Goal: Task Accomplishment & Management: Complete application form

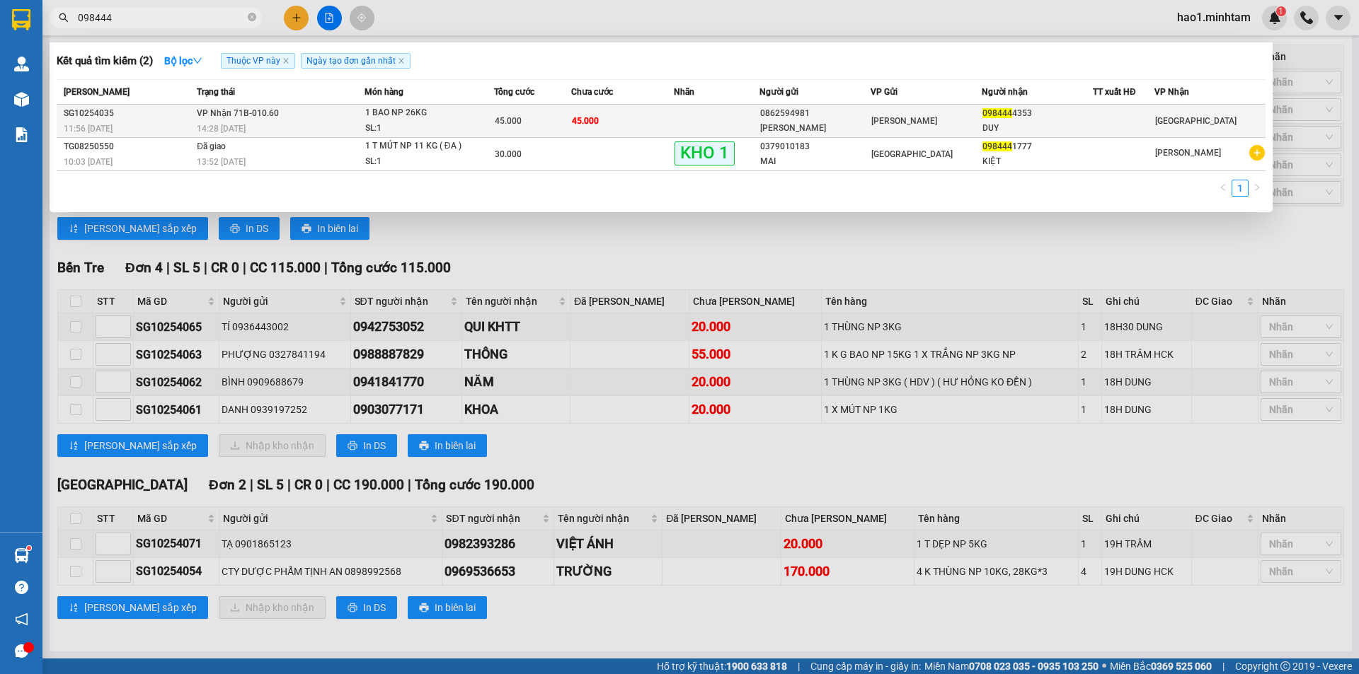
click at [632, 121] on td "45.000" at bounding box center [622, 121] width 103 height 33
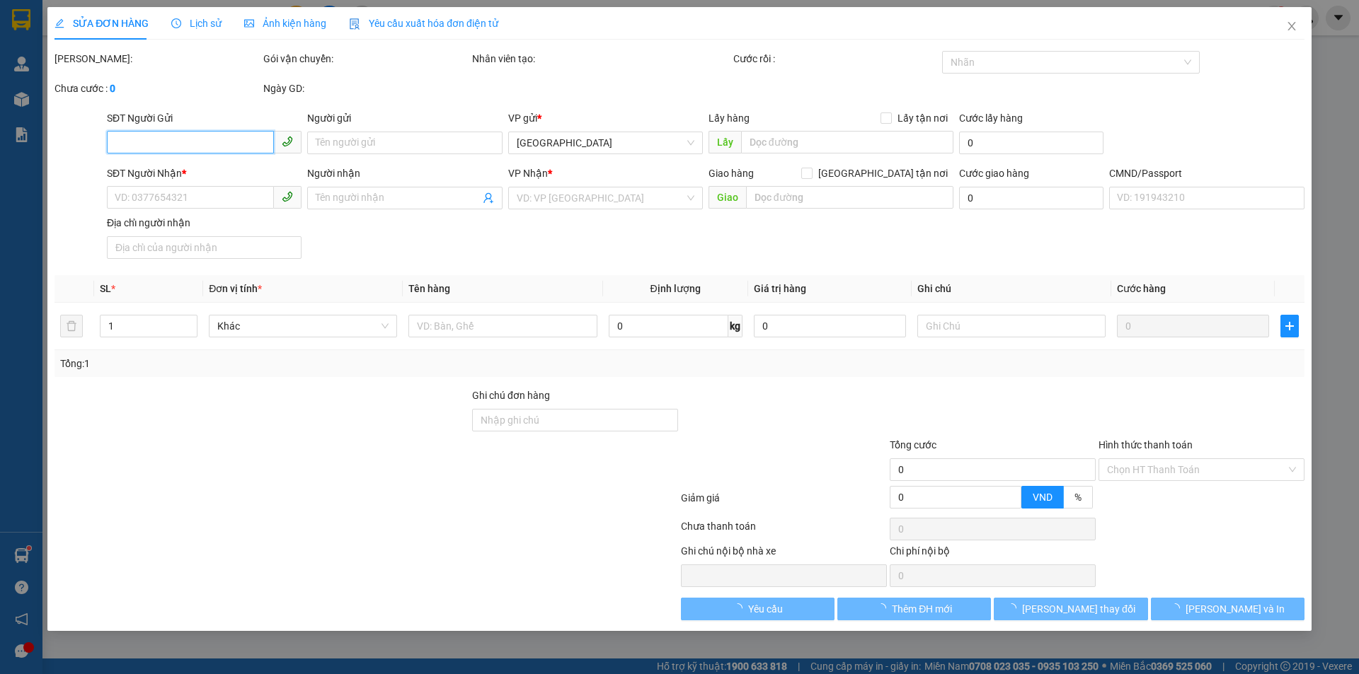
type input "0862594981"
type input "[PERSON_NAME]"
type input "0984444353"
type input "DUY"
type input "45.000"
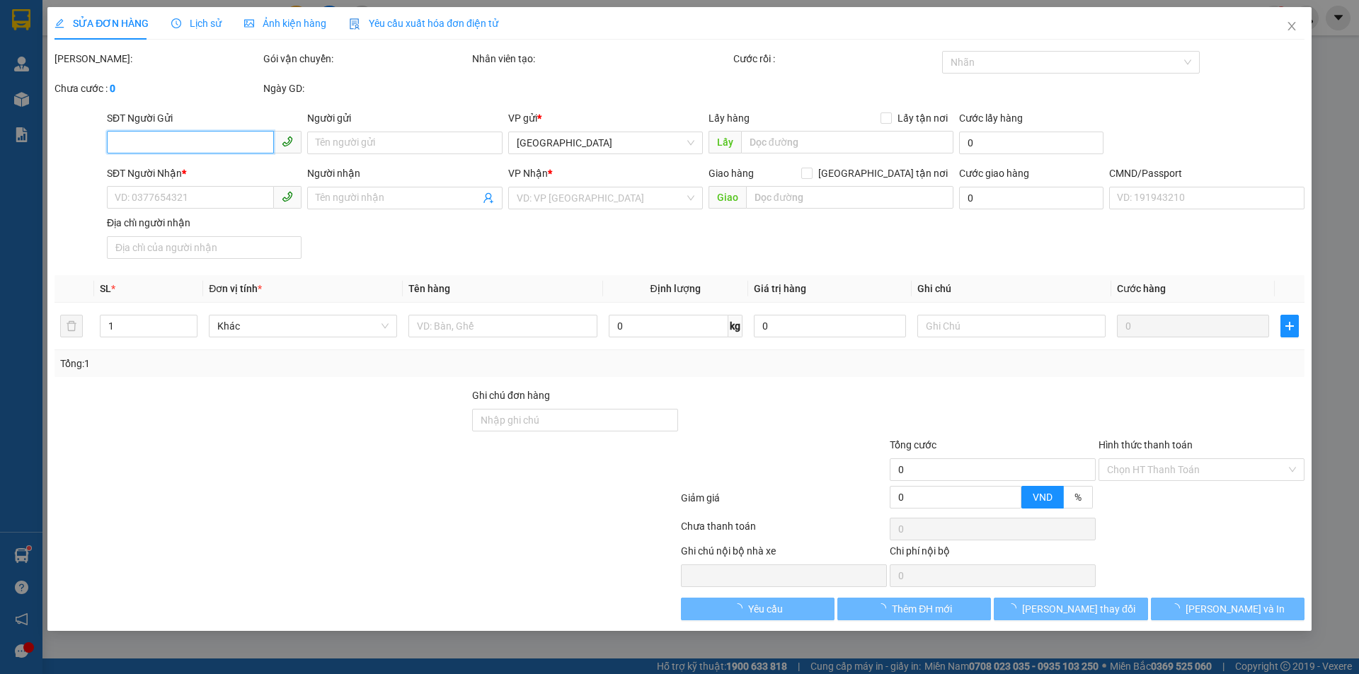
type input "45.000"
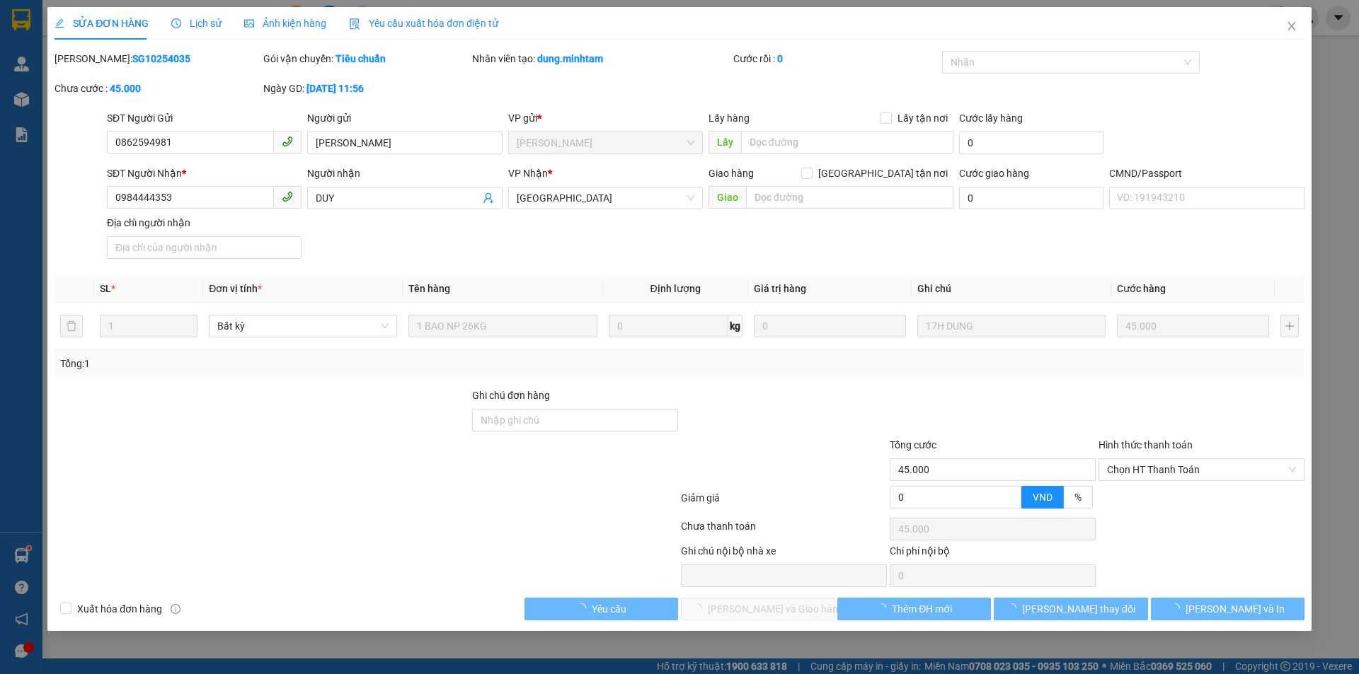
click at [623, 238] on div "SĐT Người Nhận * 0984444353 Người nhận DUY VP Nhận * Tiền Giang Giao hàng [GEOG…" at bounding box center [705, 215] width 1203 height 99
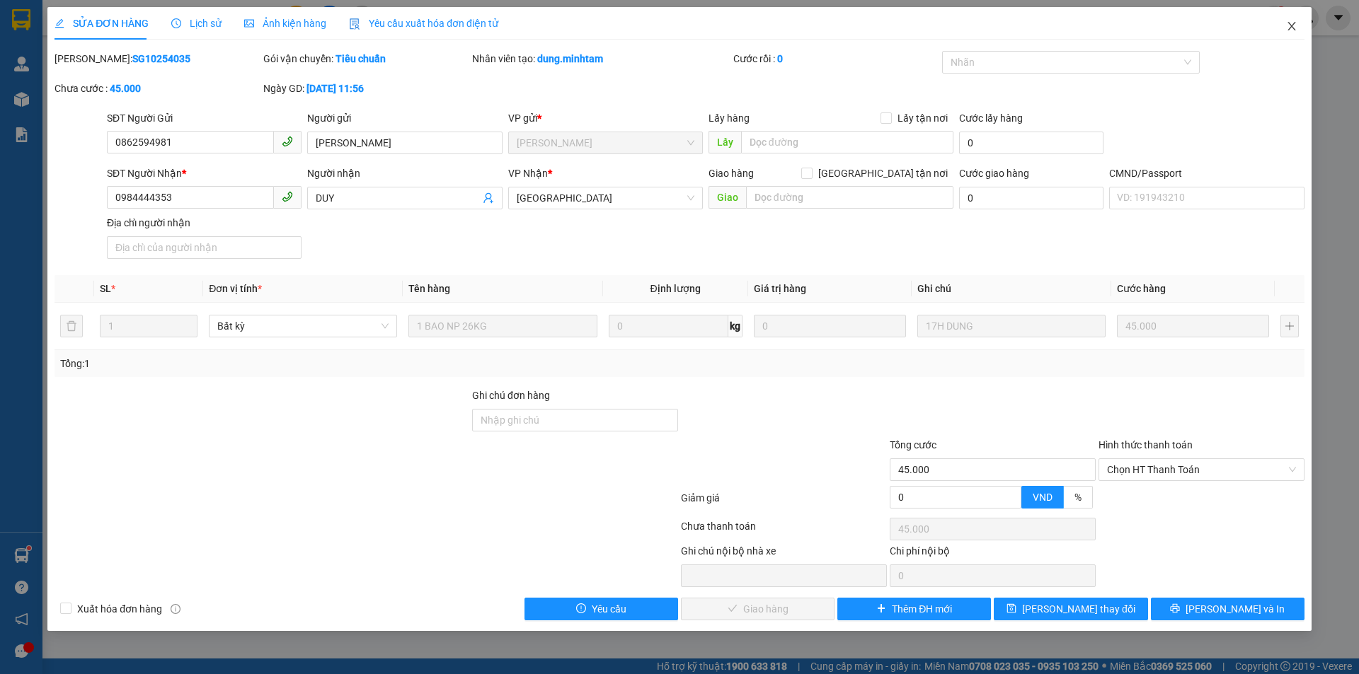
click at [1296, 30] on icon "close" at bounding box center [1291, 26] width 11 height 11
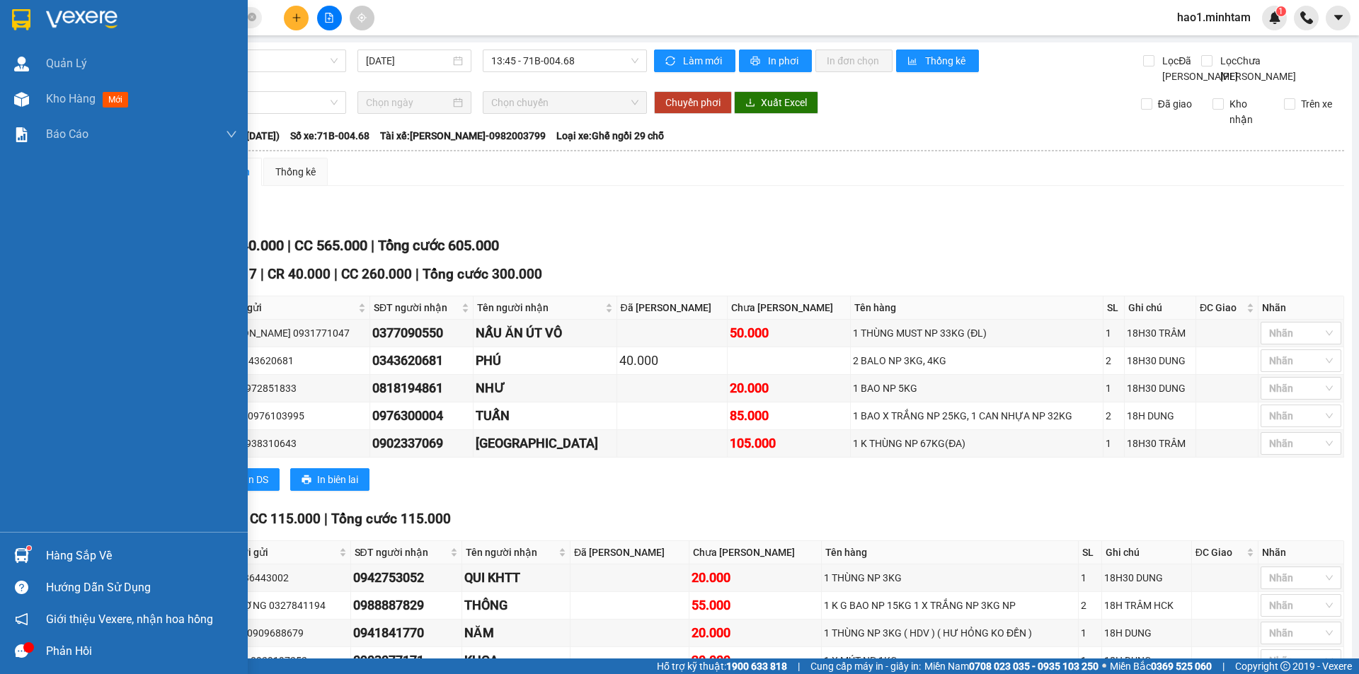
click at [25, 6] on div at bounding box center [124, 23] width 248 height 46
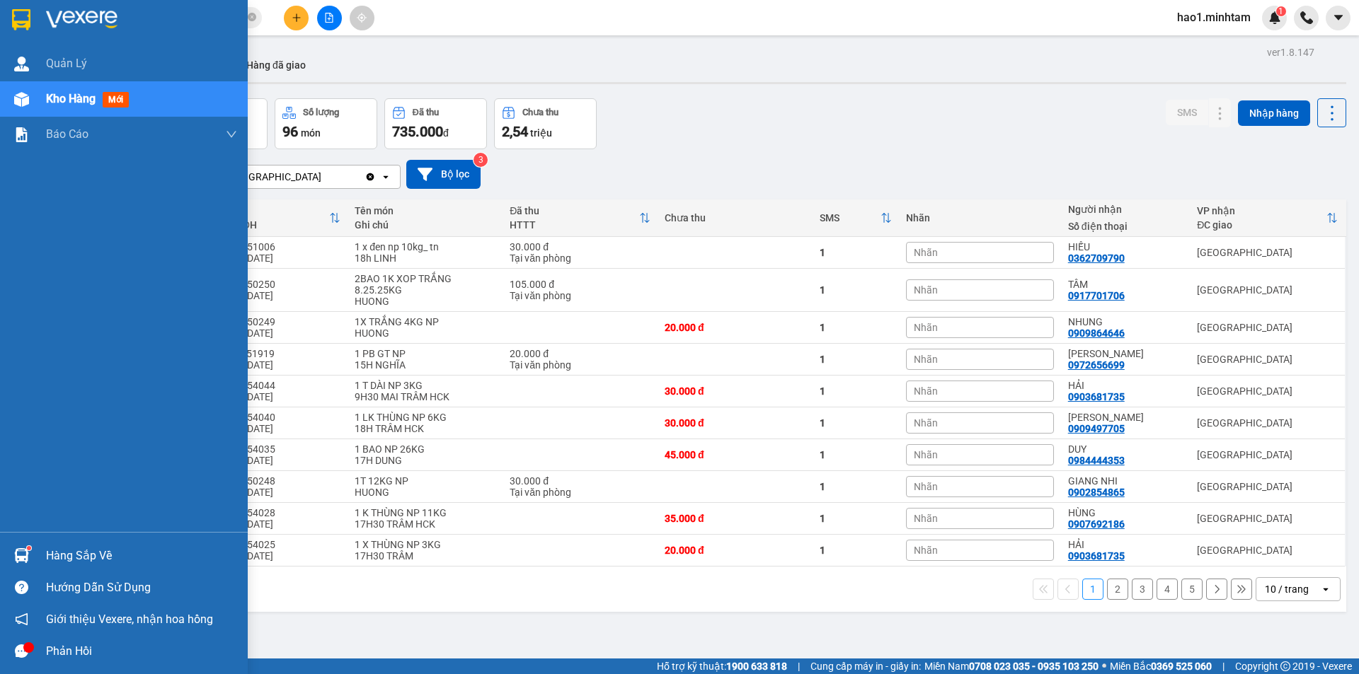
click at [39, 562] on div "Hàng sắp về" at bounding box center [124, 556] width 248 height 32
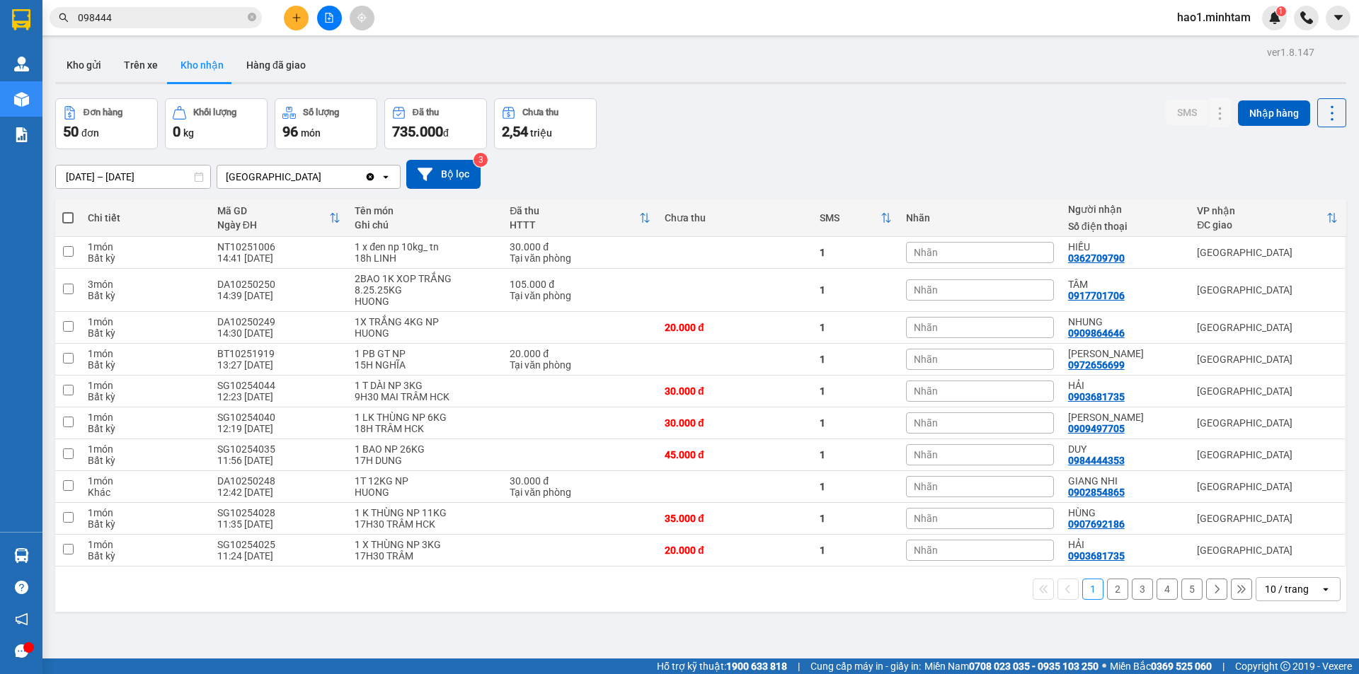
click at [917, 170] on section "Kết quả tìm kiếm ( 2 ) Bộ lọc Thuộc VP này Ngày tạo đơn gần nhất Mã ĐH Trạng th…" at bounding box center [679, 337] width 1359 height 674
click at [224, 16] on input "098444" at bounding box center [161, 18] width 167 height 16
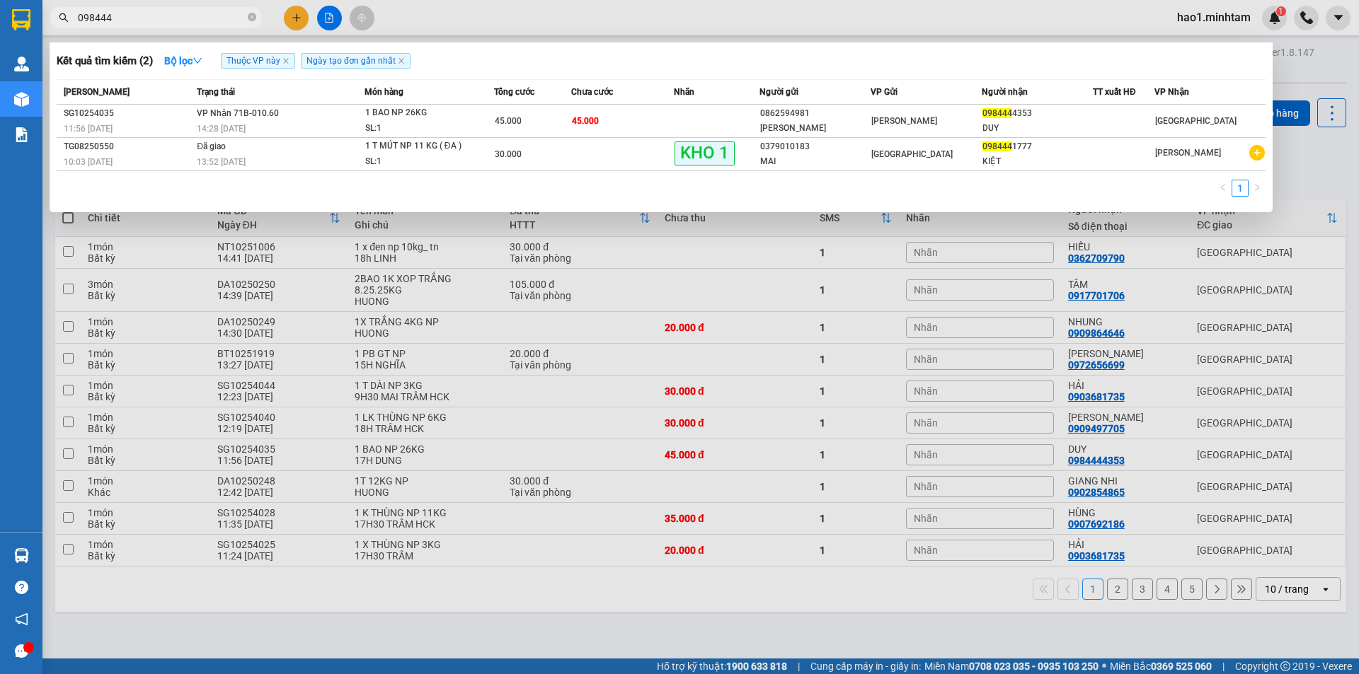
click at [224, 16] on input "098444" at bounding box center [161, 18] width 167 height 16
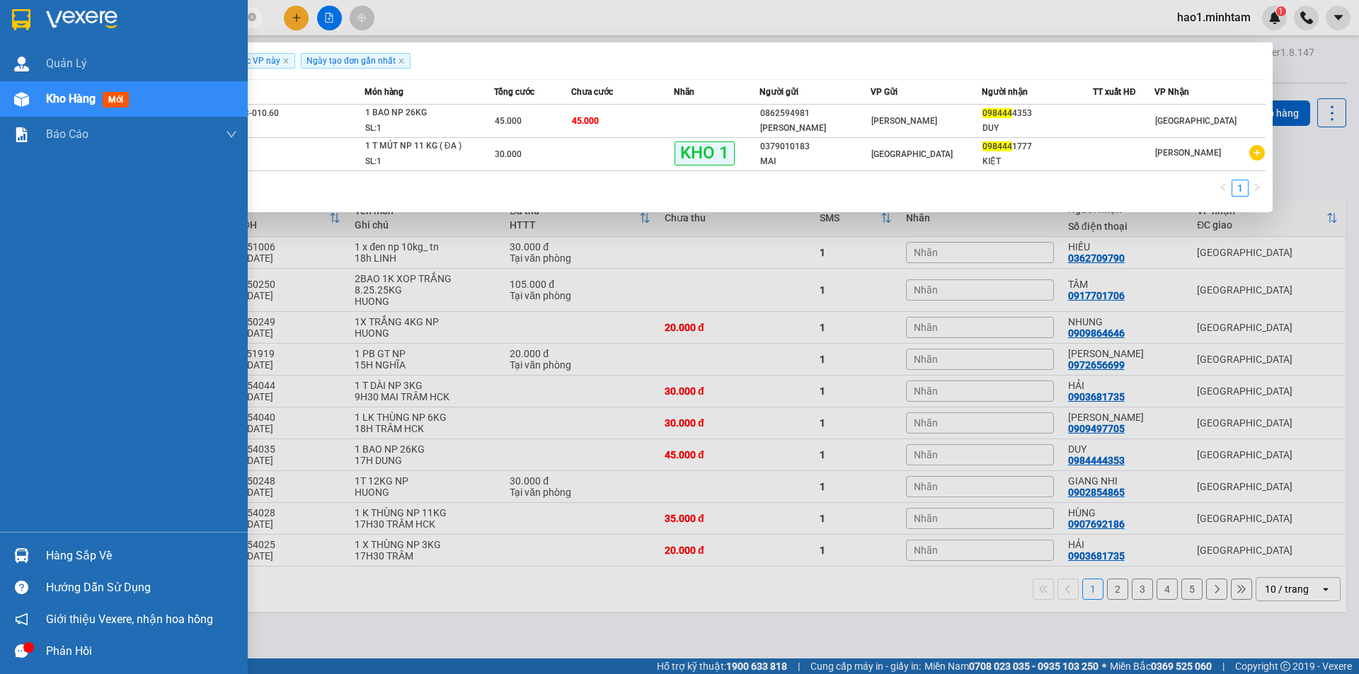
click at [24, 28] on img at bounding box center [21, 19] width 18 height 21
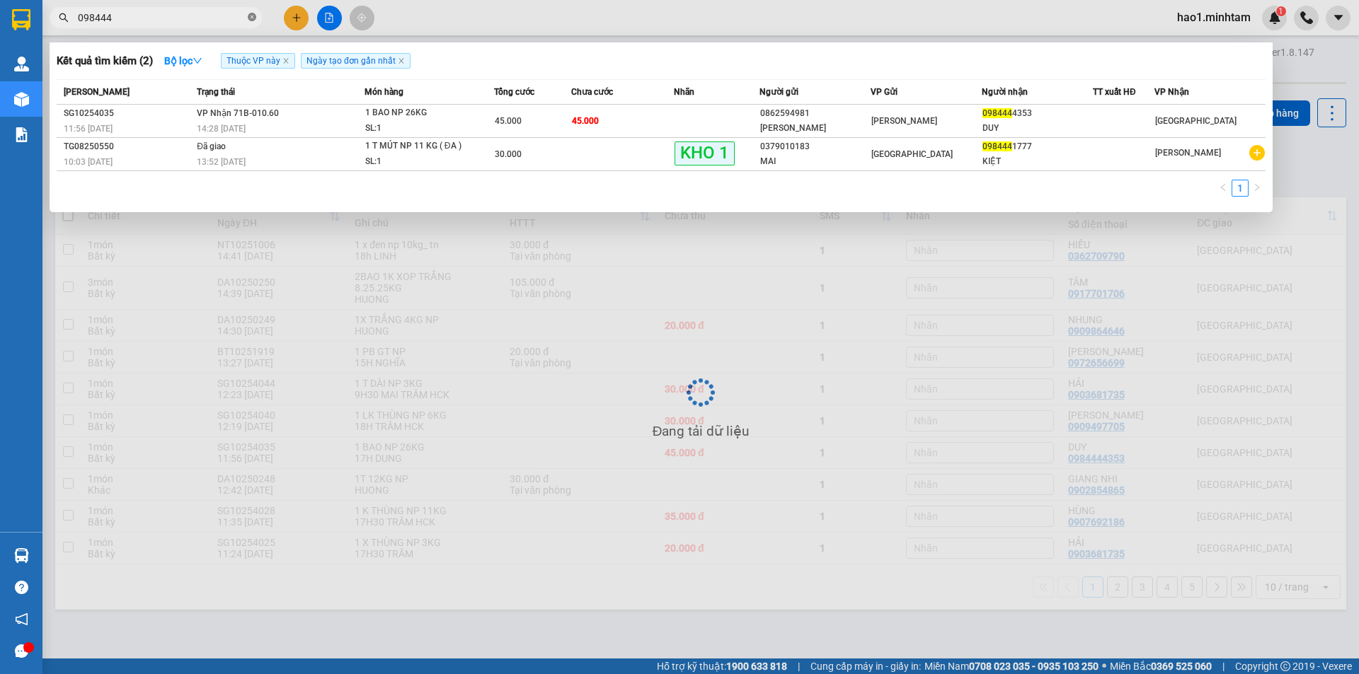
click at [253, 16] on icon "close-circle" at bounding box center [252, 17] width 8 height 8
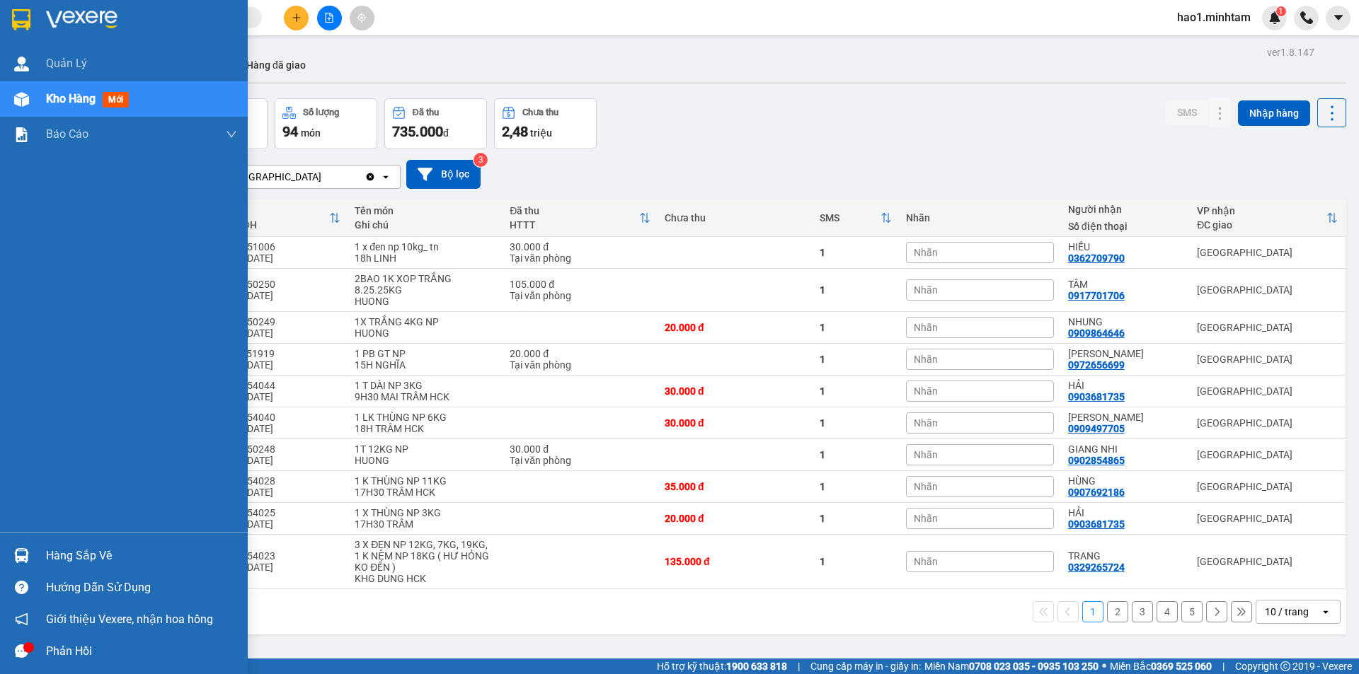
click at [23, 10] on img at bounding box center [21, 19] width 18 height 21
click at [52, 558] on div "Hàng sắp về" at bounding box center [141, 556] width 191 height 21
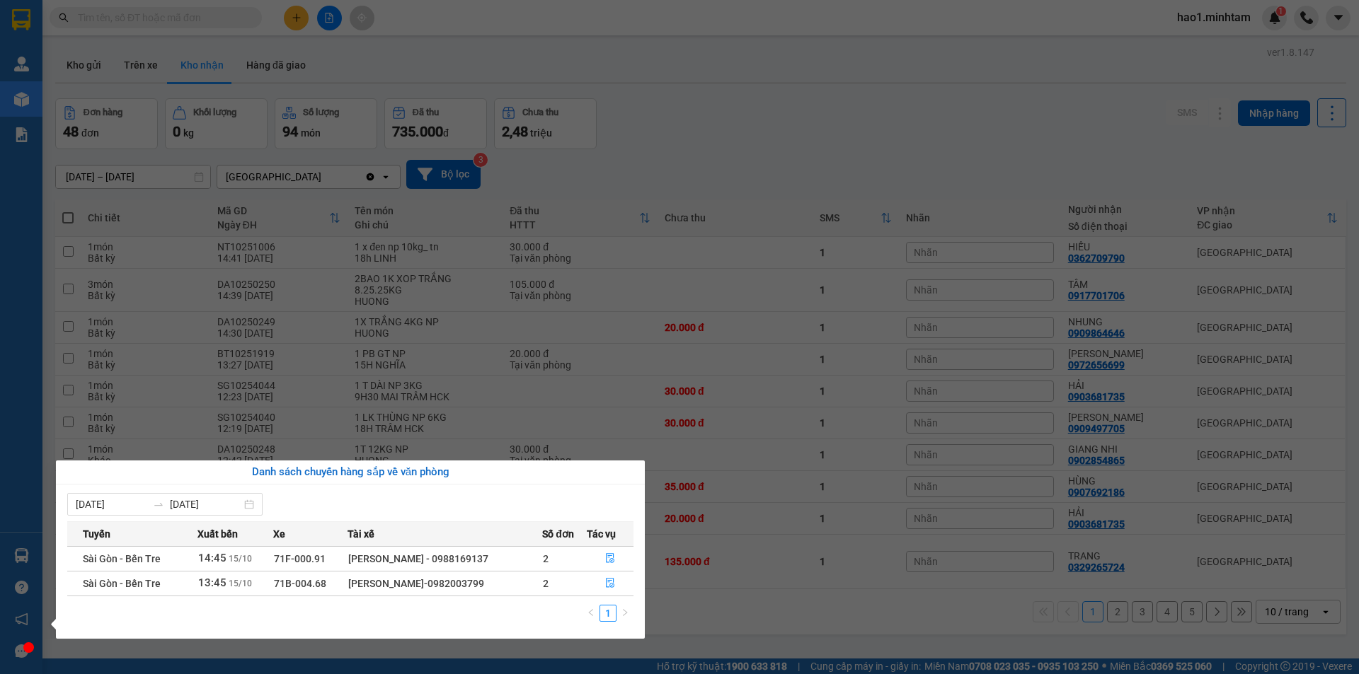
click at [819, 93] on section "Kết quả tìm kiếm ( 2 ) Bộ lọc Thuộc VP này Ngày tạo đơn gần nhất Mã ĐH Trạng th…" at bounding box center [679, 337] width 1359 height 674
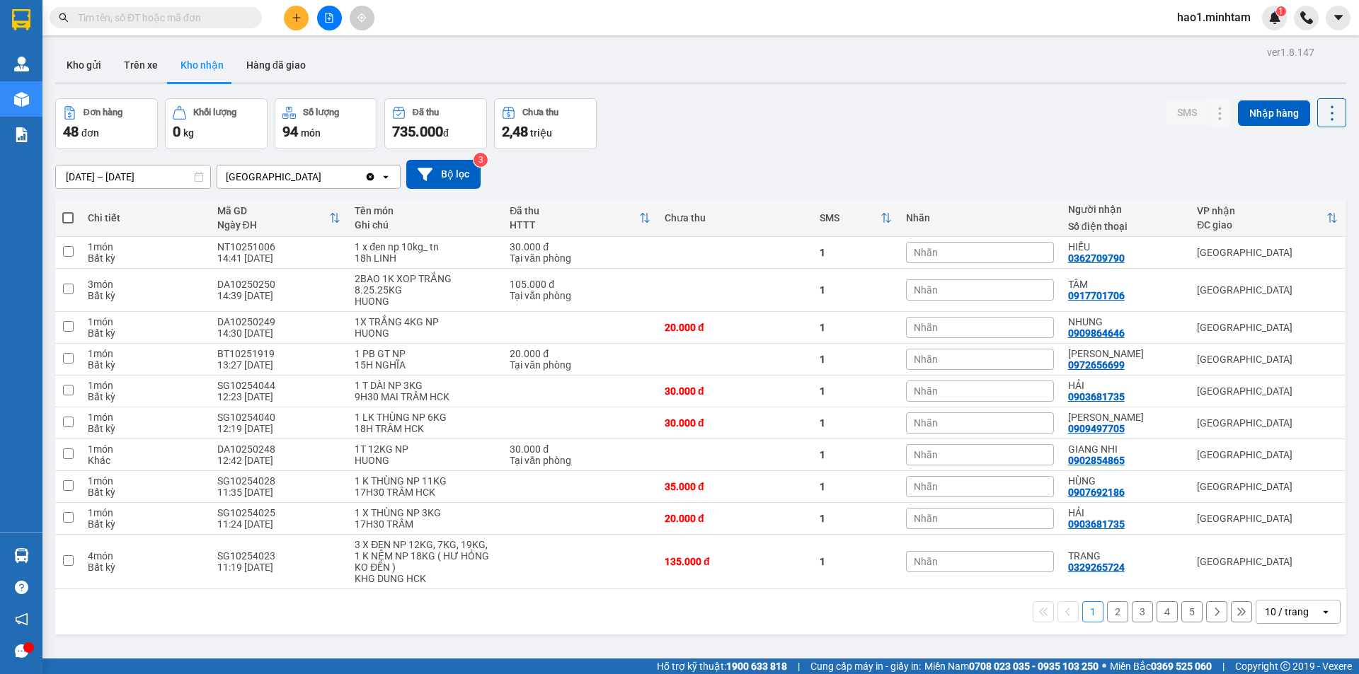
click at [1111, 614] on button "2" at bounding box center [1117, 611] width 21 height 21
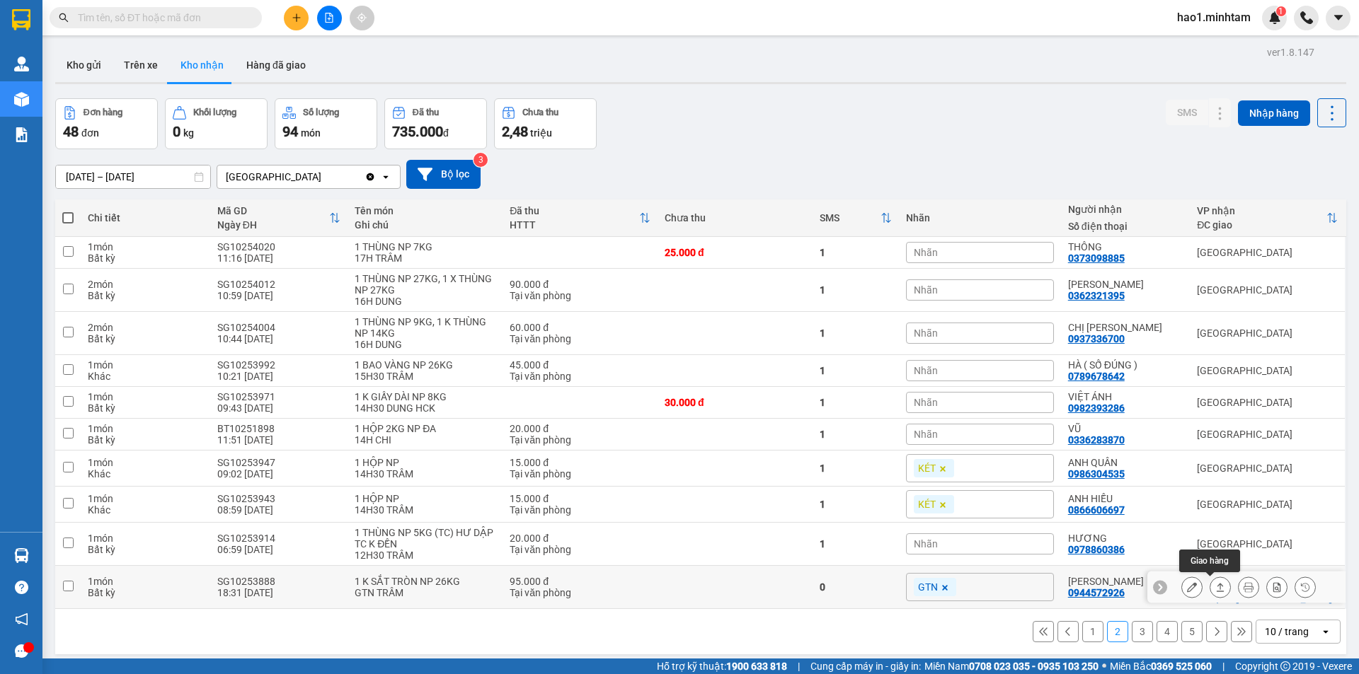
click at [1215, 587] on icon at bounding box center [1220, 587] width 10 height 10
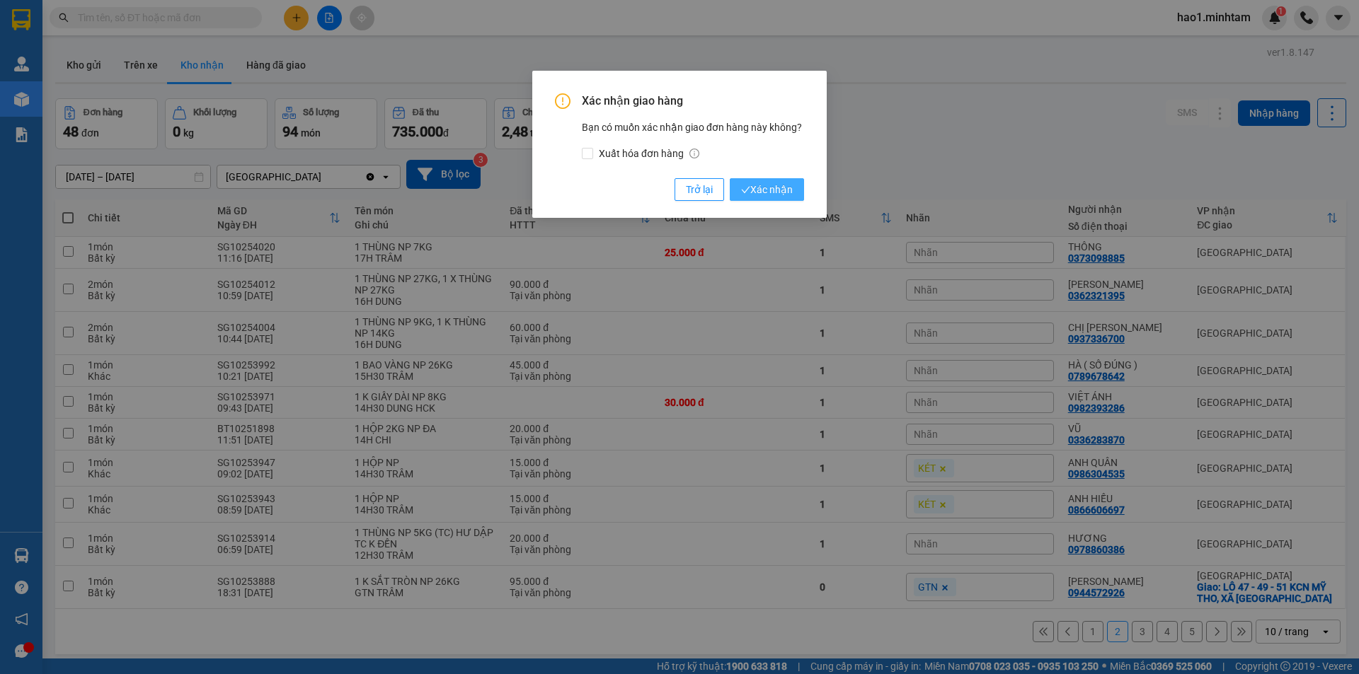
click at [793, 188] on button "Xác nhận" at bounding box center [767, 189] width 74 height 23
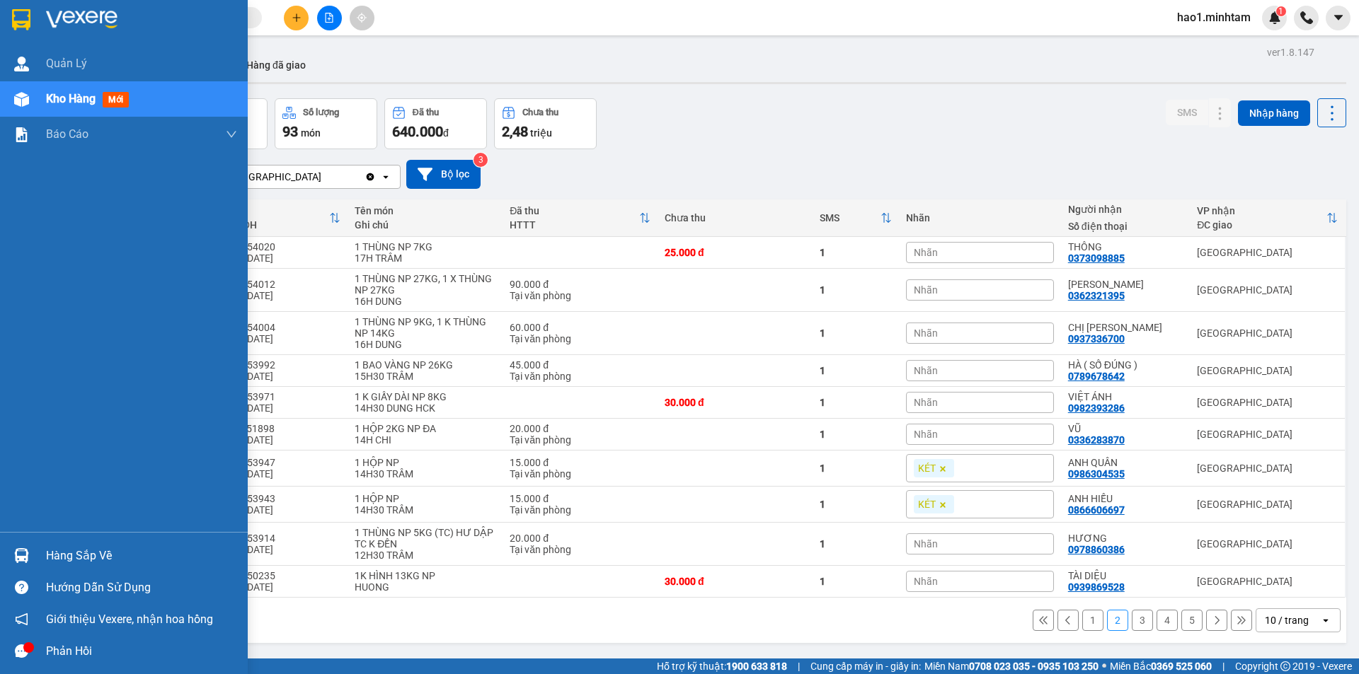
click at [53, 558] on div "Hàng sắp về" at bounding box center [141, 556] width 191 height 21
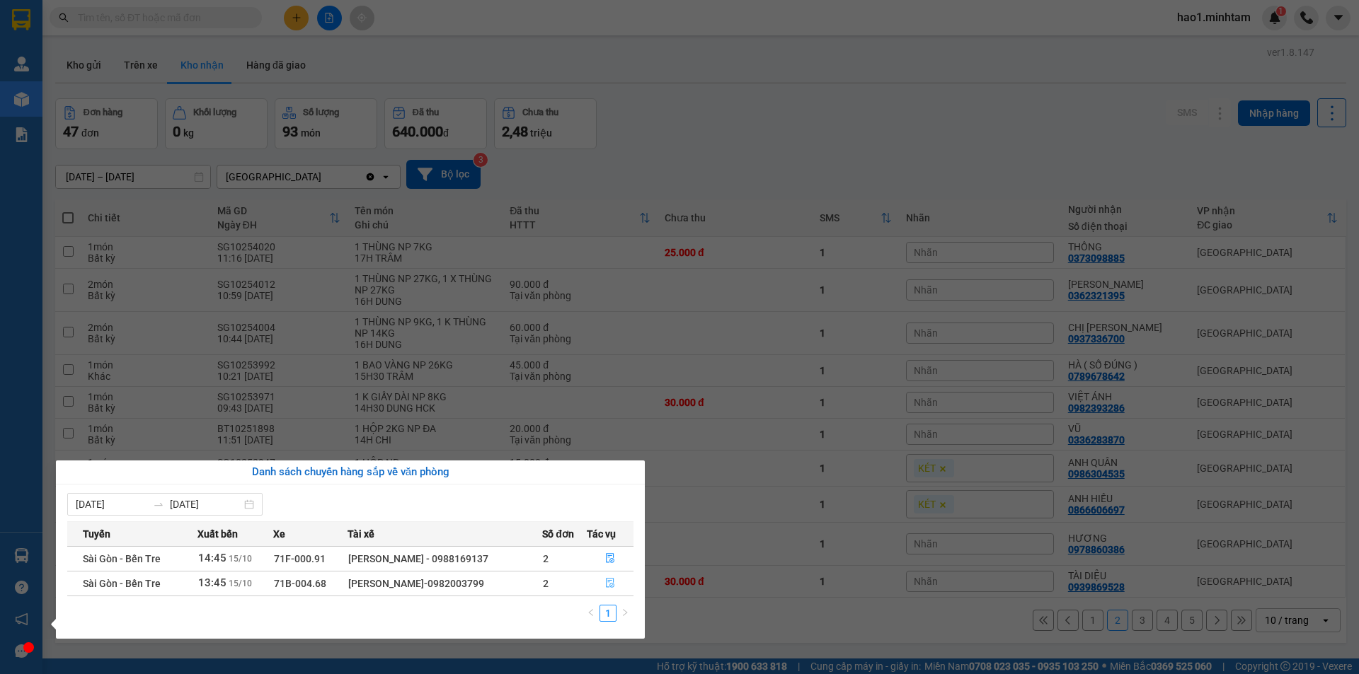
click at [609, 585] on icon "file-done" at bounding box center [610, 583] width 10 height 10
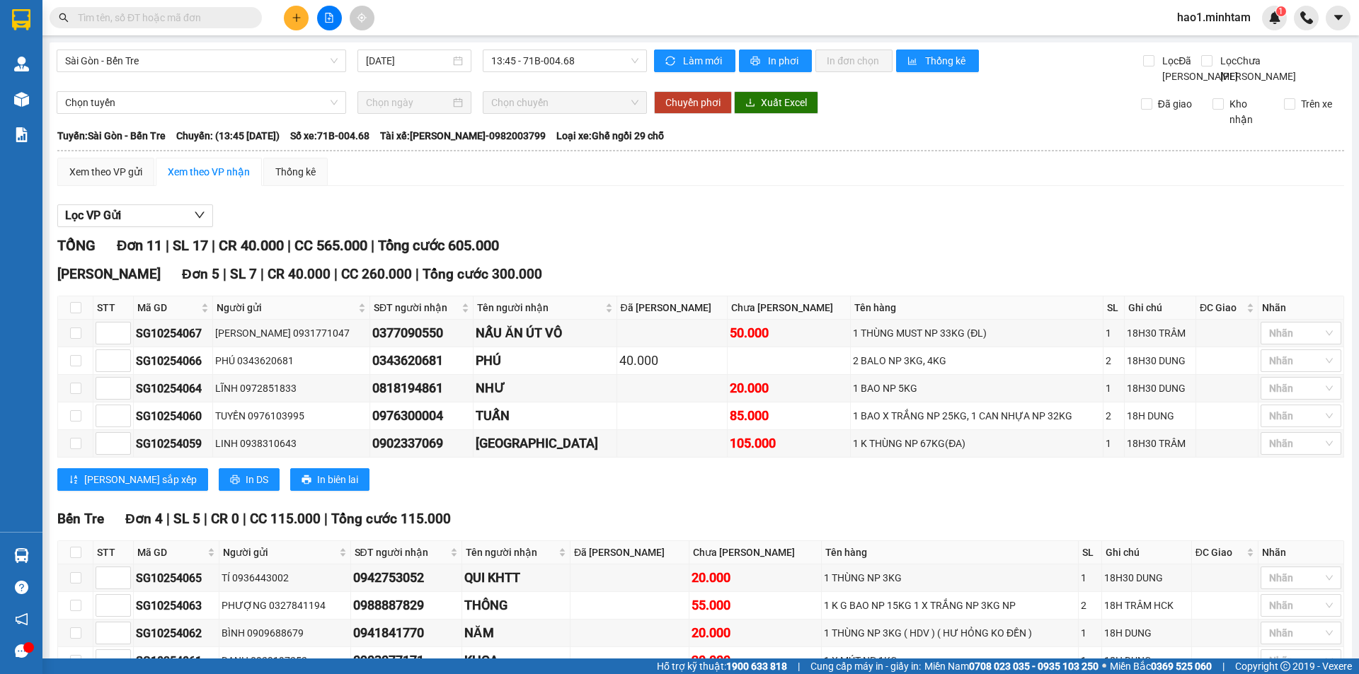
click at [715, 220] on div "Lọc VP Gửi" at bounding box center [700, 216] width 1286 height 23
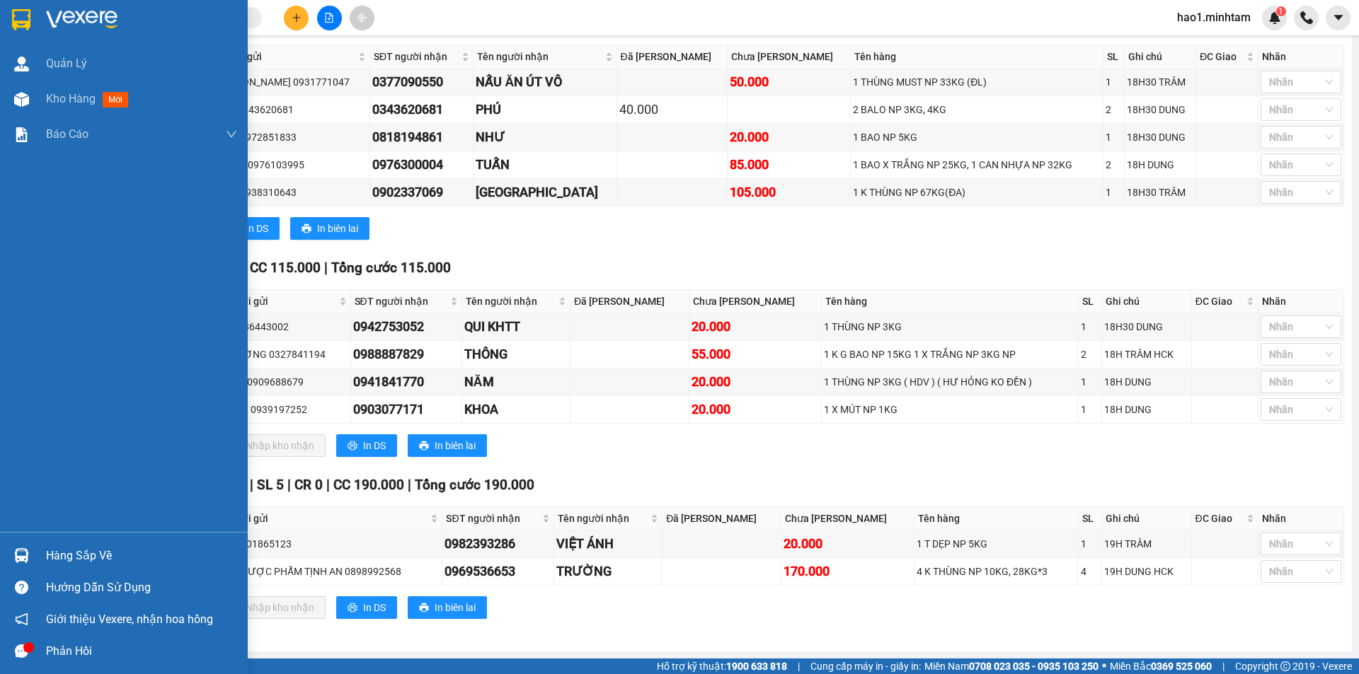
click at [60, 547] on div "Hàng sắp về" at bounding box center [141, 556] width 191 height 21
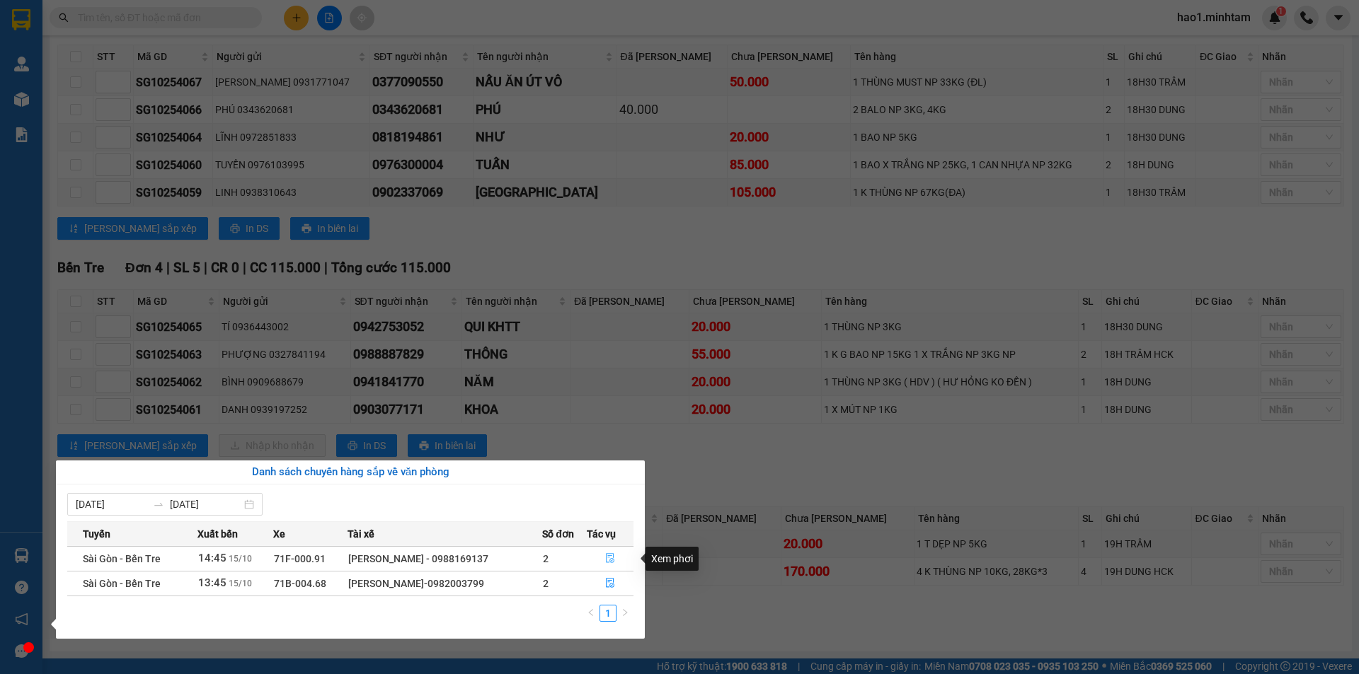
click at [611, 555] on icon "file-done" at bounding box center [610, 558] width 10 height 10
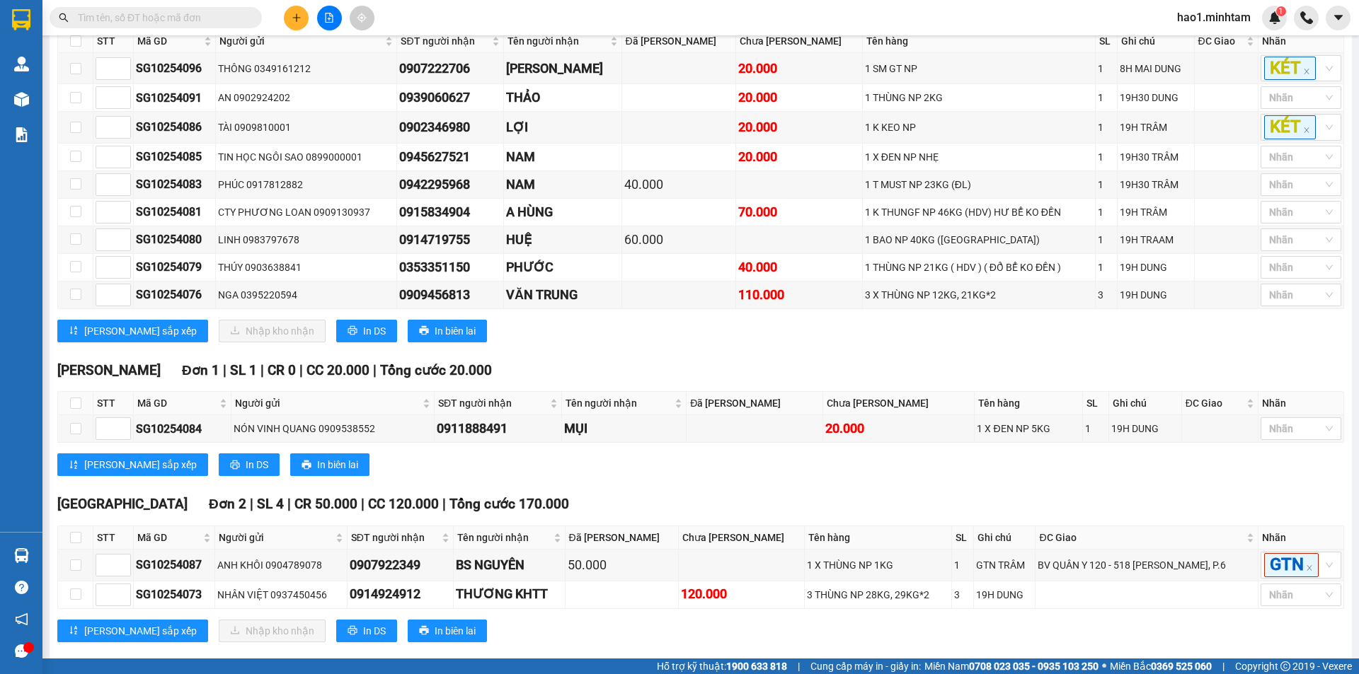
click at [631, 476] on div "[PERSON_NAME] sắp xếp In DS In biên lai" at bounding box center [700, 465] width 1286 height 23
click at [638, 476] on div "[PERSON_NAME] sắp xếp In DS In biên lai" at bounding box center [700, 465] width 1286 height 23
click at [169, 18] on input "text" at bounding box center [161, 18] width 167 height 16
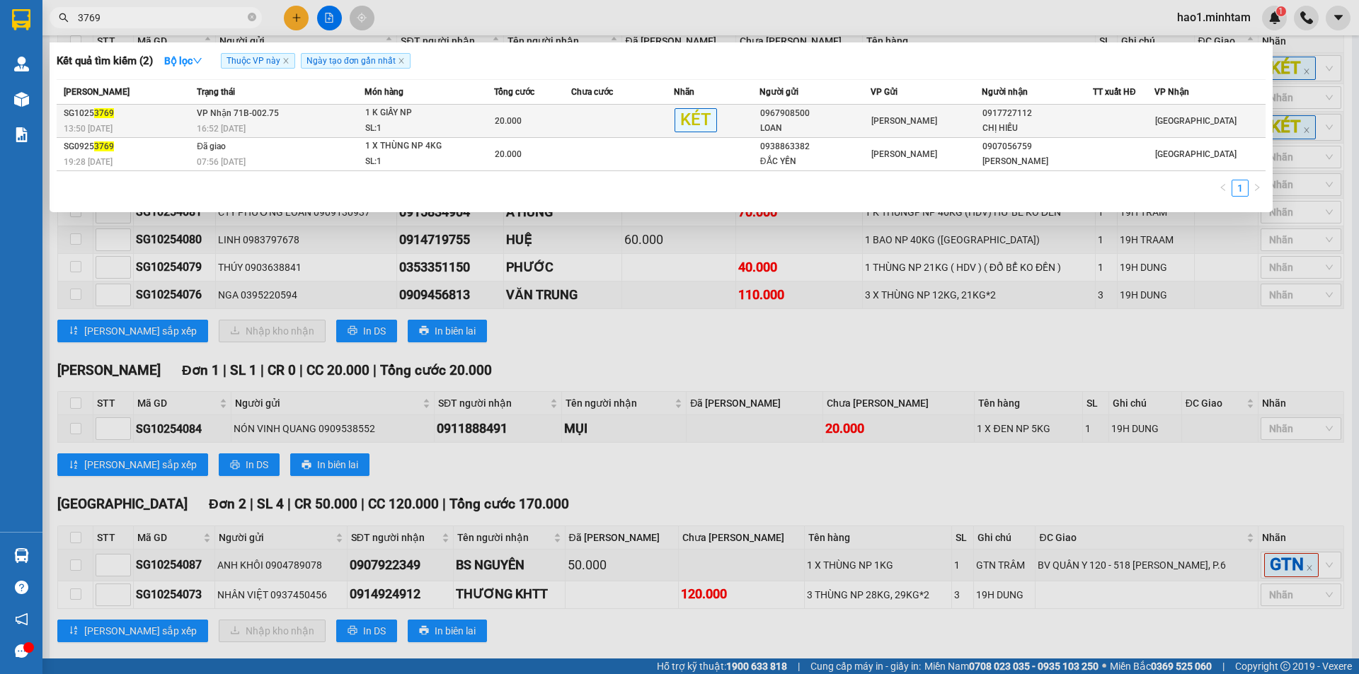
type input "3769"
click at [524, 113] on td "20.000" at bounding box center [532, 121] width 77 height 33
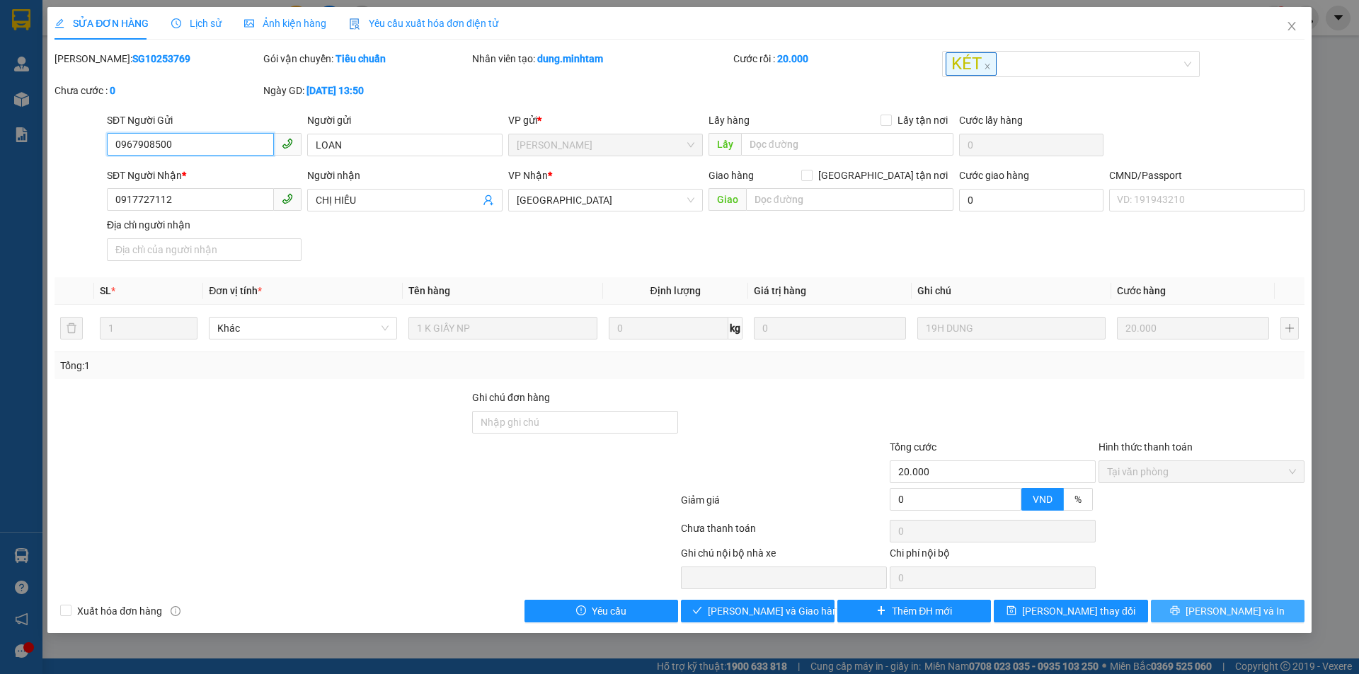
type input "0967908500"
type input "LOAN"
type input "0917727112"
type input "CHỊ HIẾU"
type input "20.000"
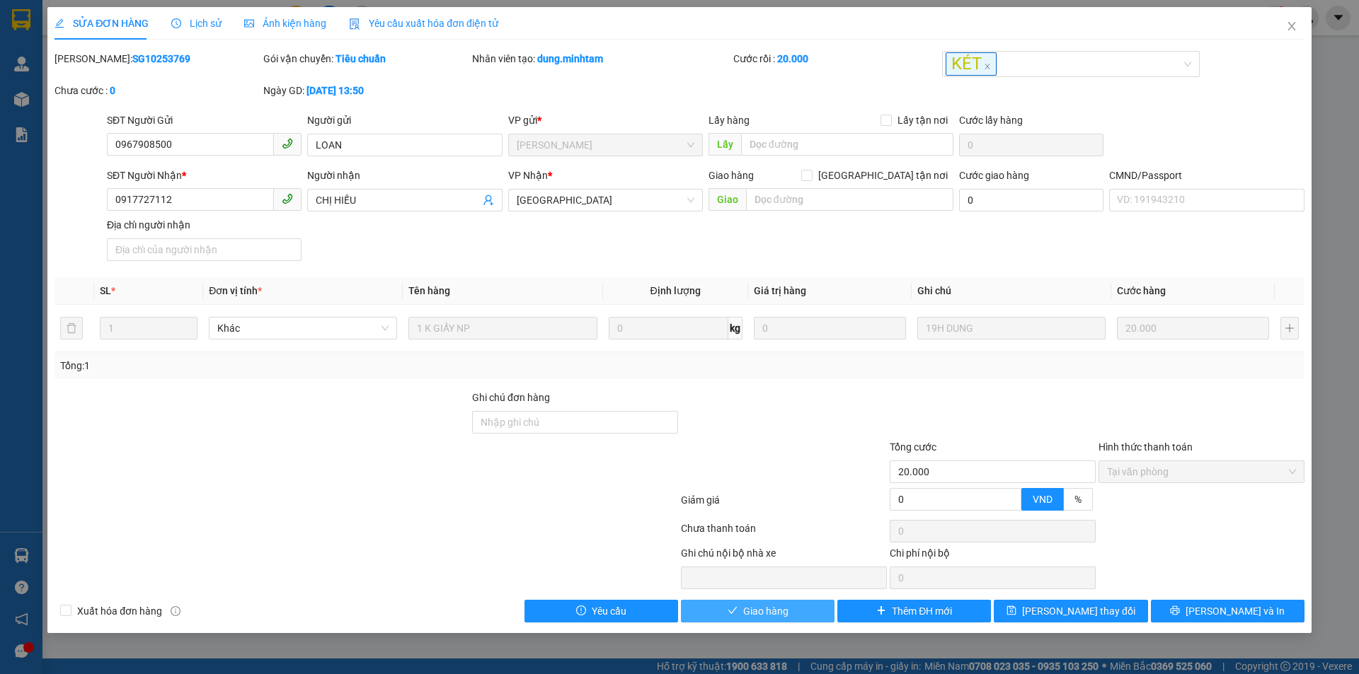
drag, startPoint x: 761, startPoint y: 604, endPoint x: 759, endPoint y: 596, distance: 9.0
click at [761, 605] on span "Giao hàng" at bounding box center [765, 612] width 45 height 16
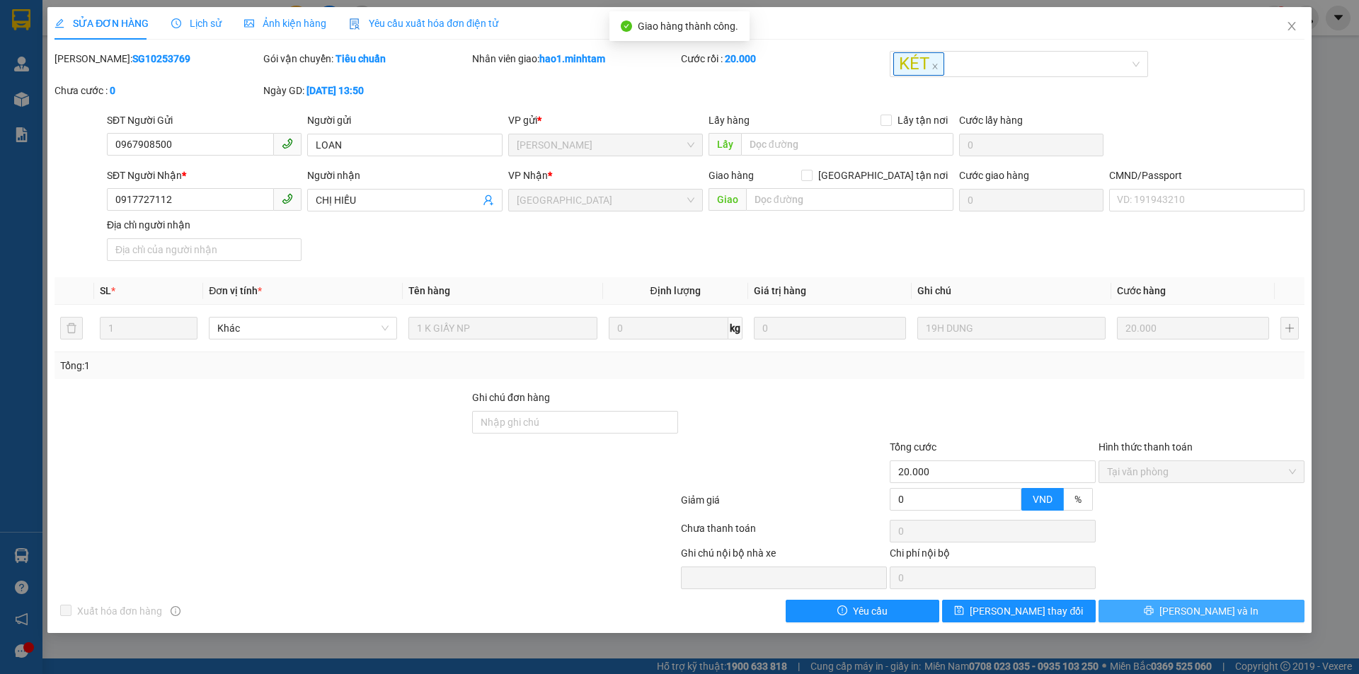
click at [1233, 614] on button "[PERSON_NAME] và In" at bounding box center [1201, 611] width 206 height 23
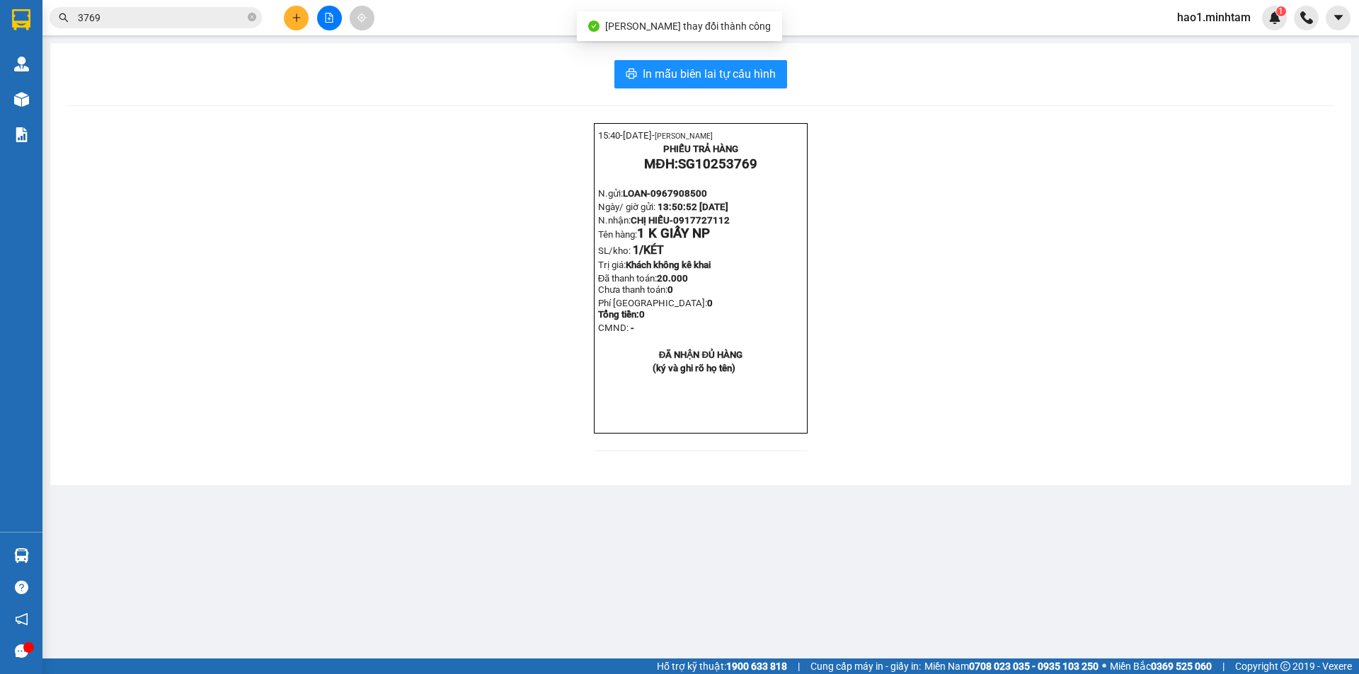
click at [788, 76] on div "In mẫu biên lai tự cấu hình" at bounding box center [700, 74] width 1267 height 28
click at [777, 78] on button "In mẫu biên lai tự cấu hình" at bounding box center [700, 74] width 173 height 28
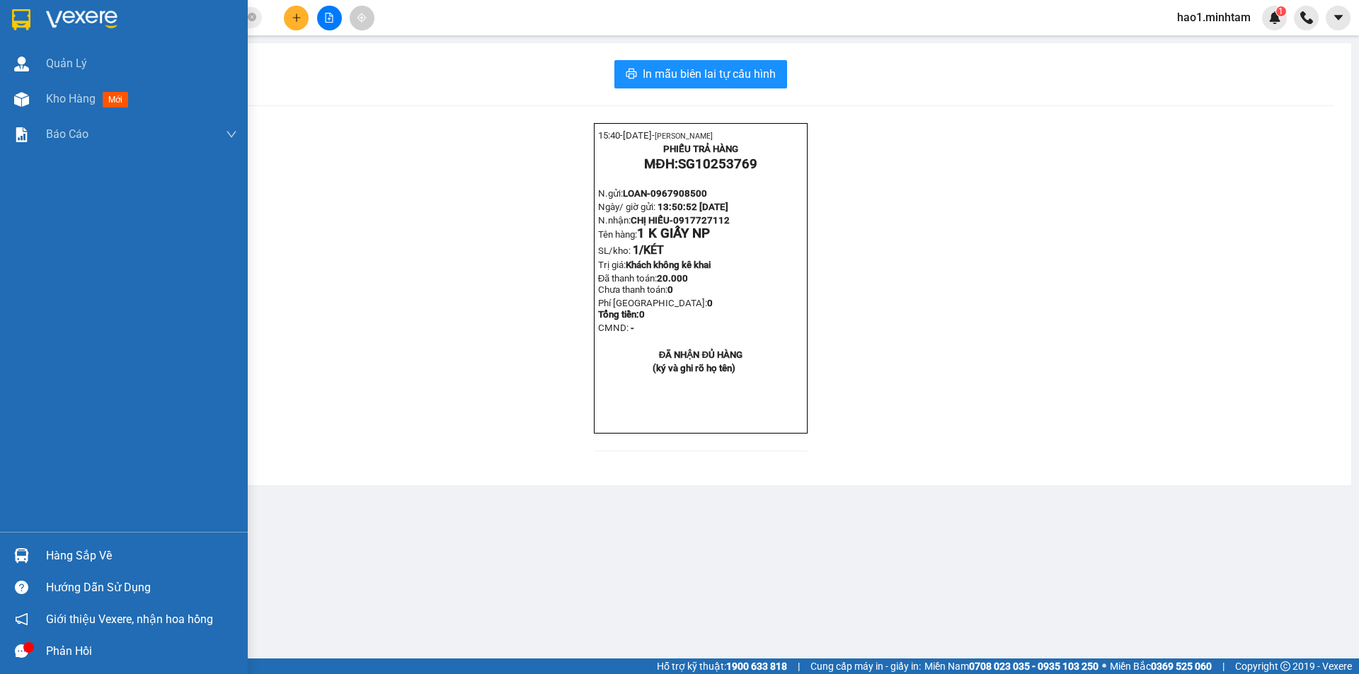
click at [13, 553] on div at bounding box center [21, 555] width 25 height 25
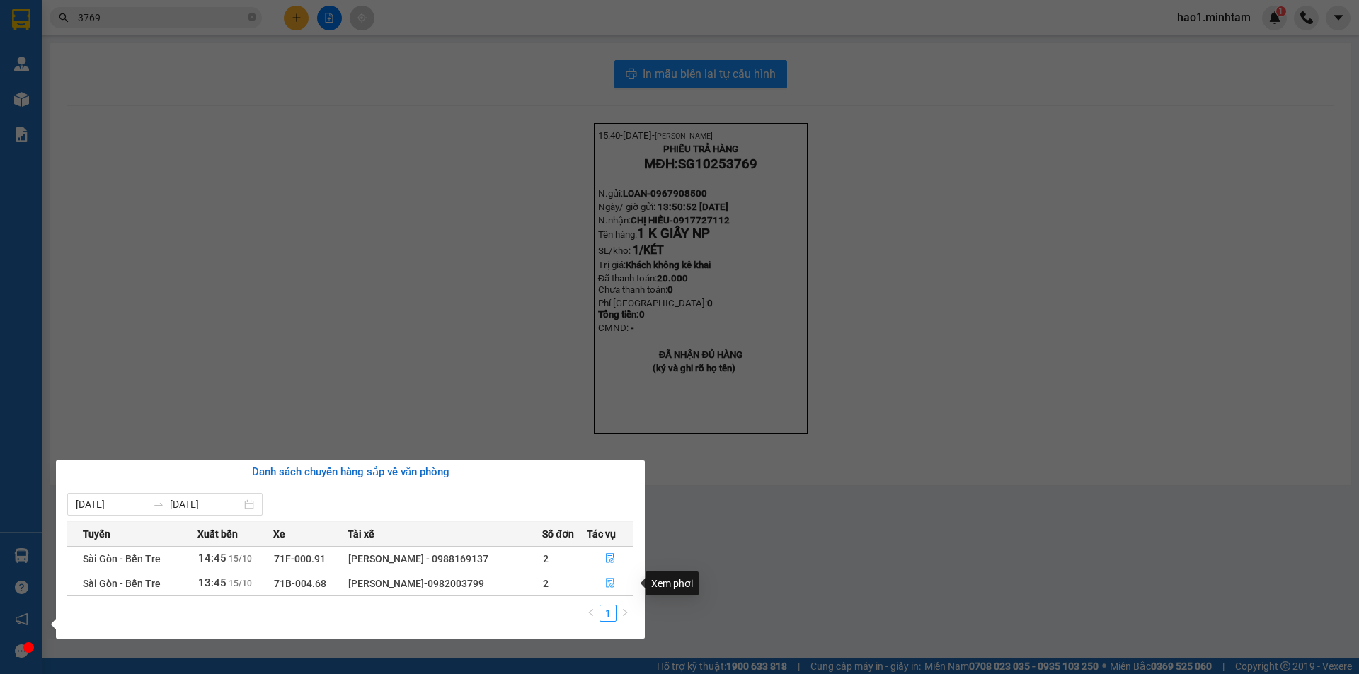
click at [609, 585] on icon "file-done" at bounding box center [610, 584] width 8 height 10
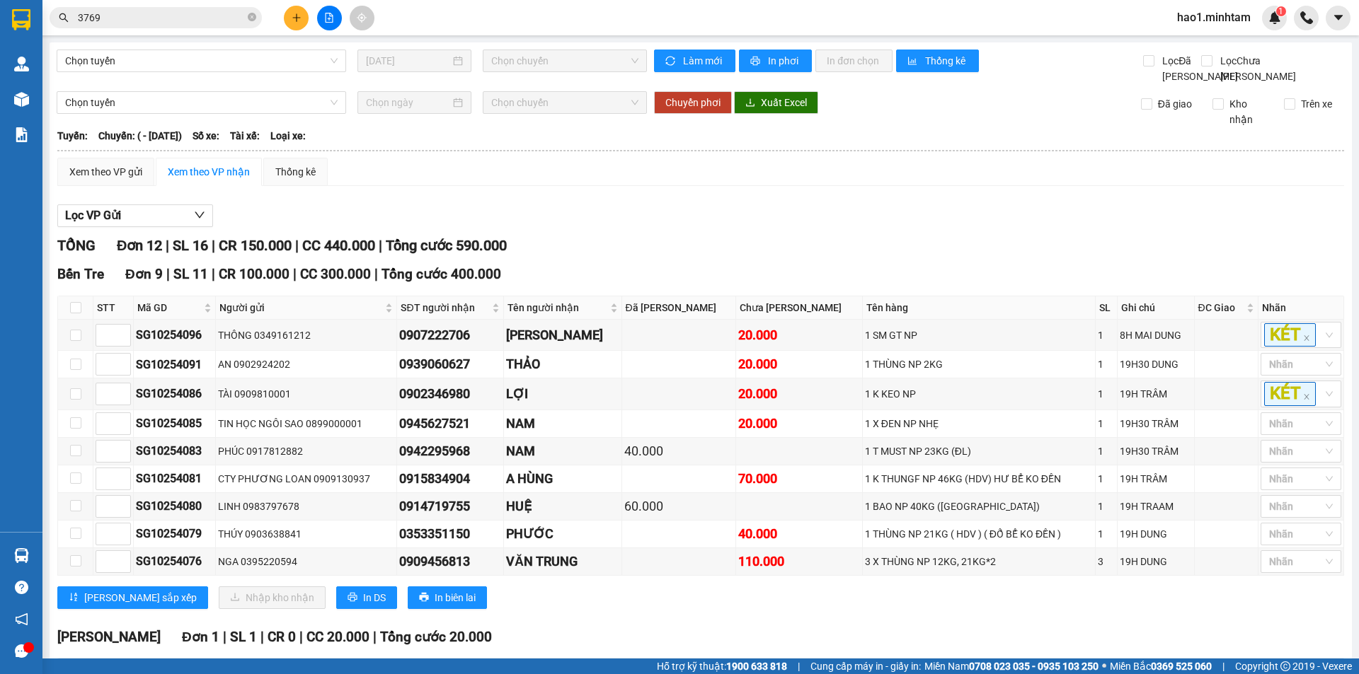
click at [711, 228] on div "Lọc VP Gửi" at bounding box center [700, 216] width 1286 height 23
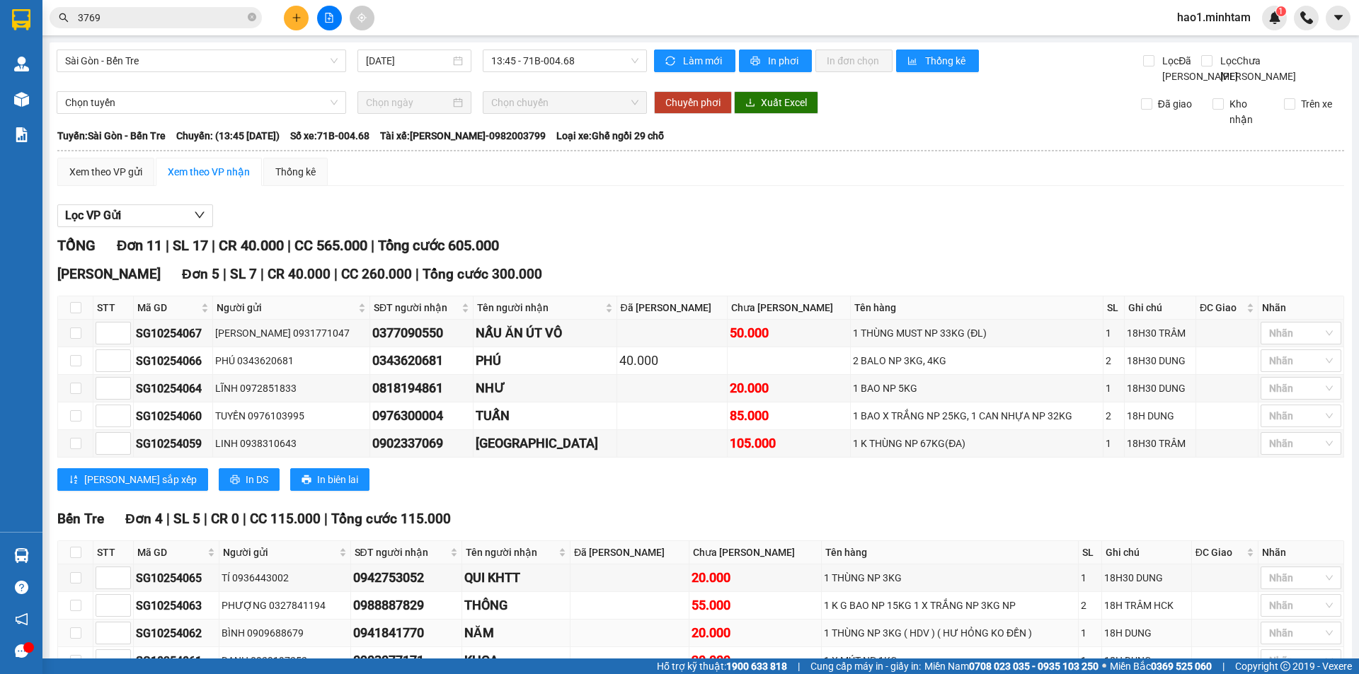
scroll to position [267, 0]
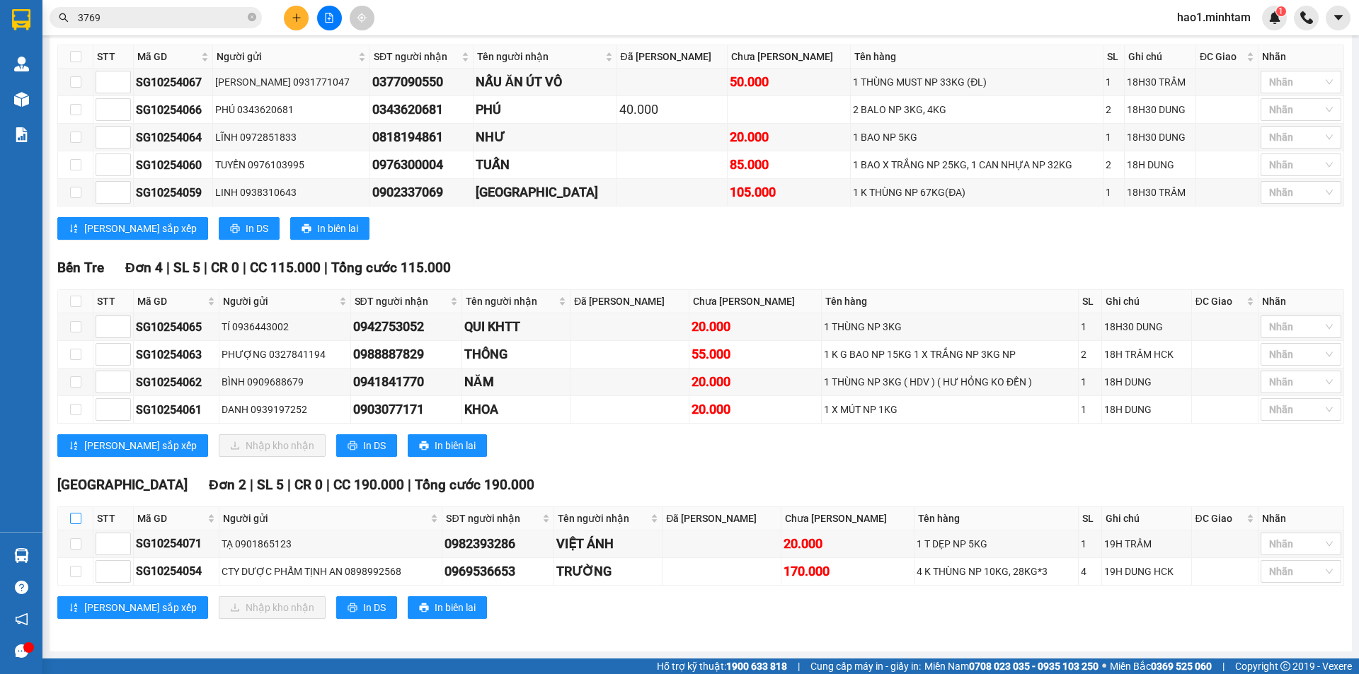
click at [74, 519] on input "checkbox" at bounding box center [75, 518] width 11 height 11
checkbox input "true"
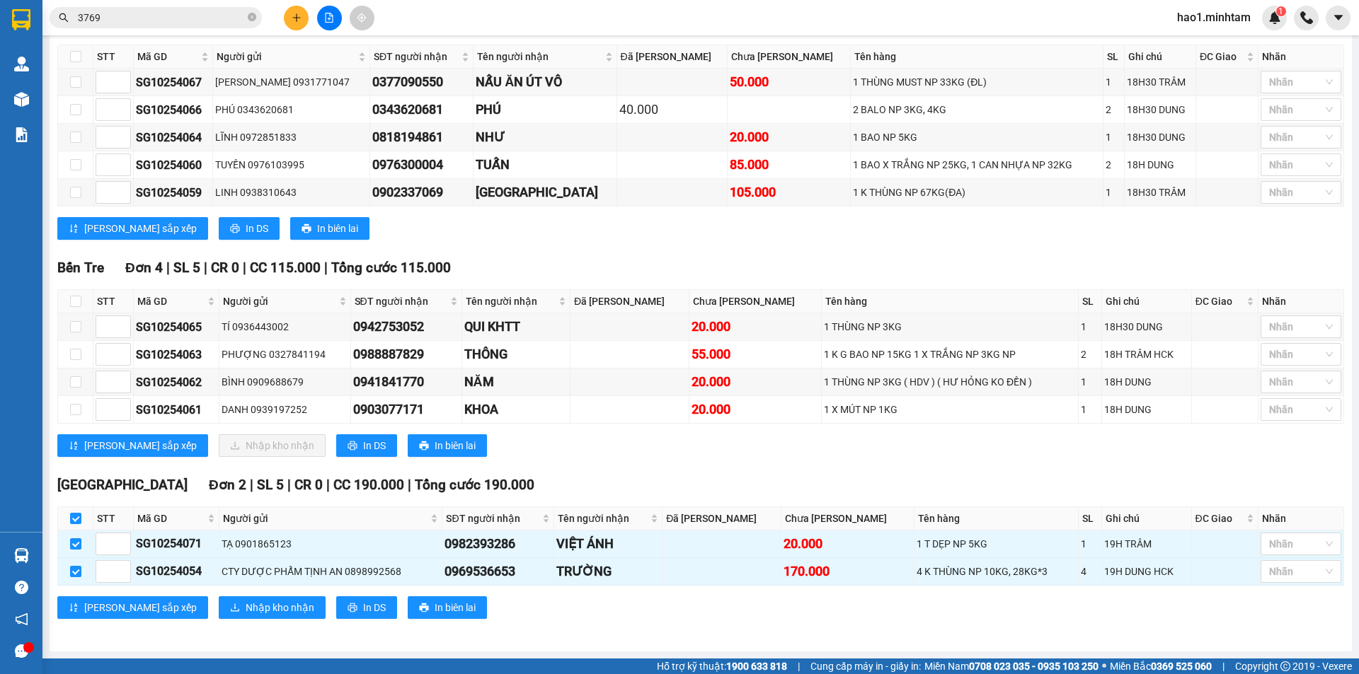
click at [811, 444] on div "[PERSON_NAME] sắp xếp Nhập kho nhận In DS In biên lai" at bounding box center [700, 445] width 1286 height 23
click at [246, 602] on span "Nhập kho nhận" at bounding box center [280, 608] width 69 height 16
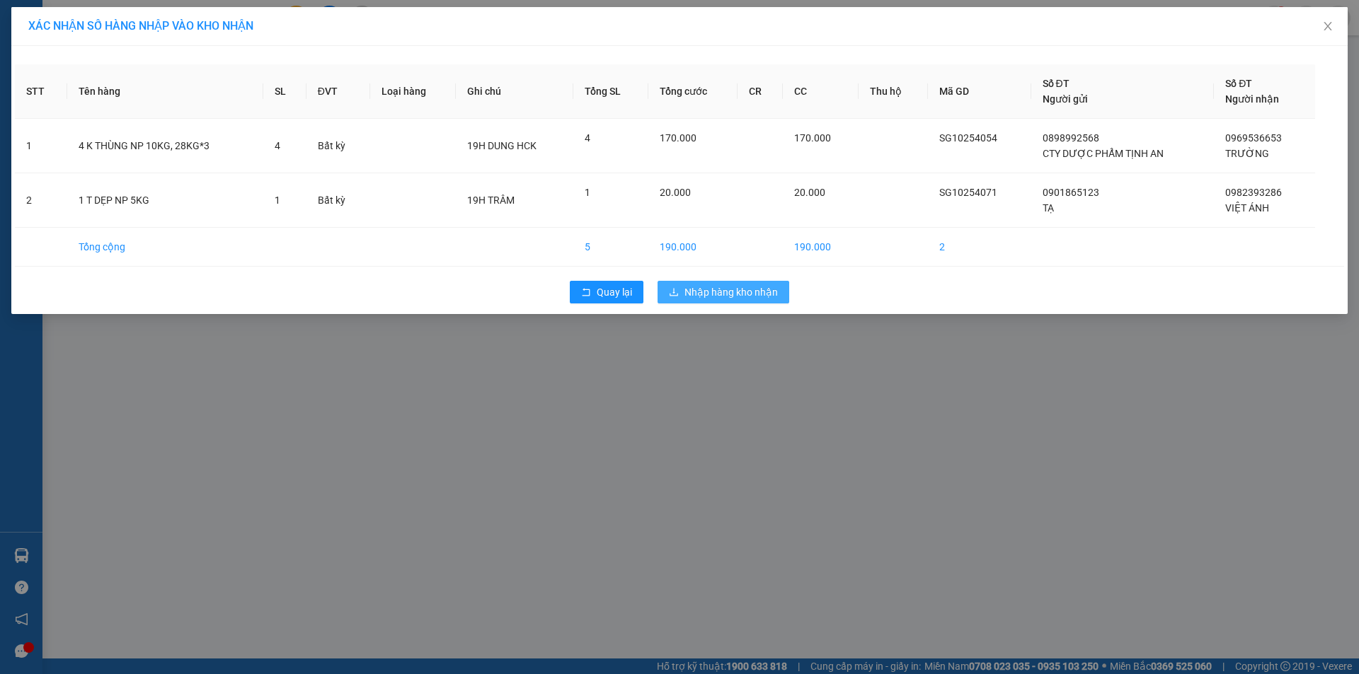
click at [754, 294] on span "Nhập hàng kho nhận" at bounding box center [730, 292] width 93 height 16
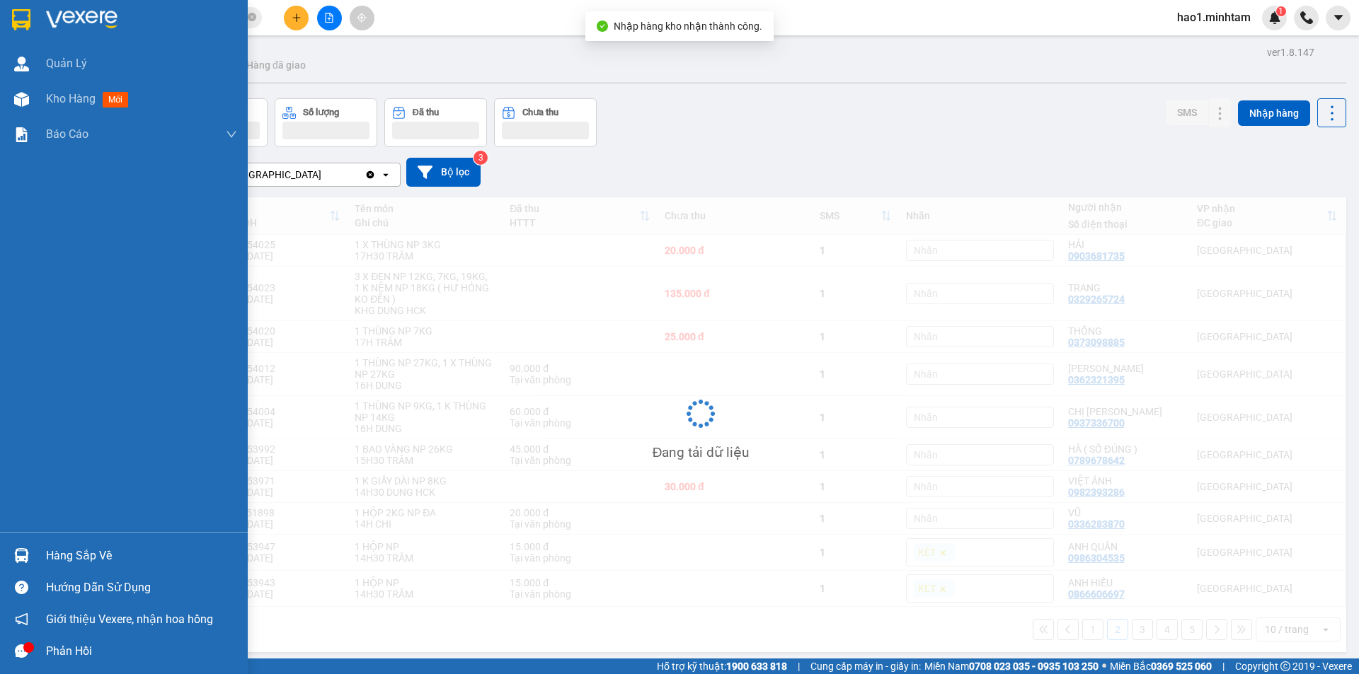
click at [28, 555] on img at bounding box center [21, 555] width 15 height 15
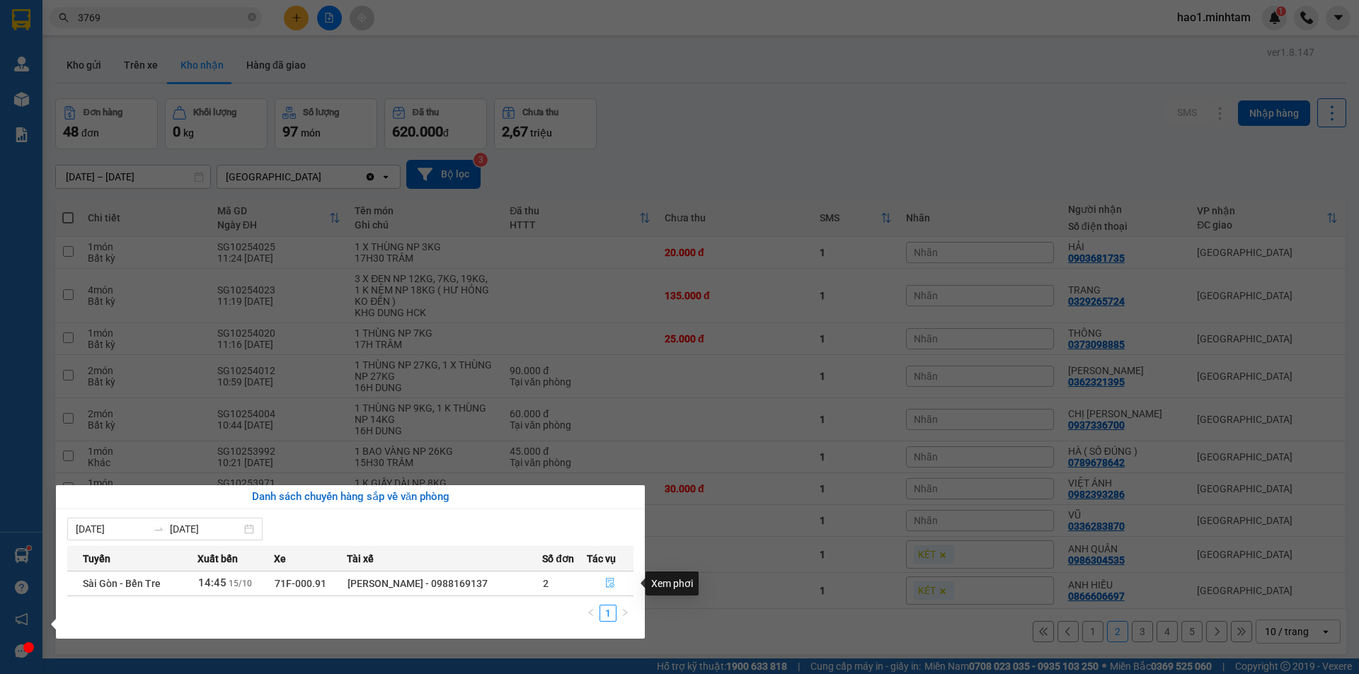
click at [609, 582] on icon "file-done" at bounding box center [610, 583] width 10 height 10
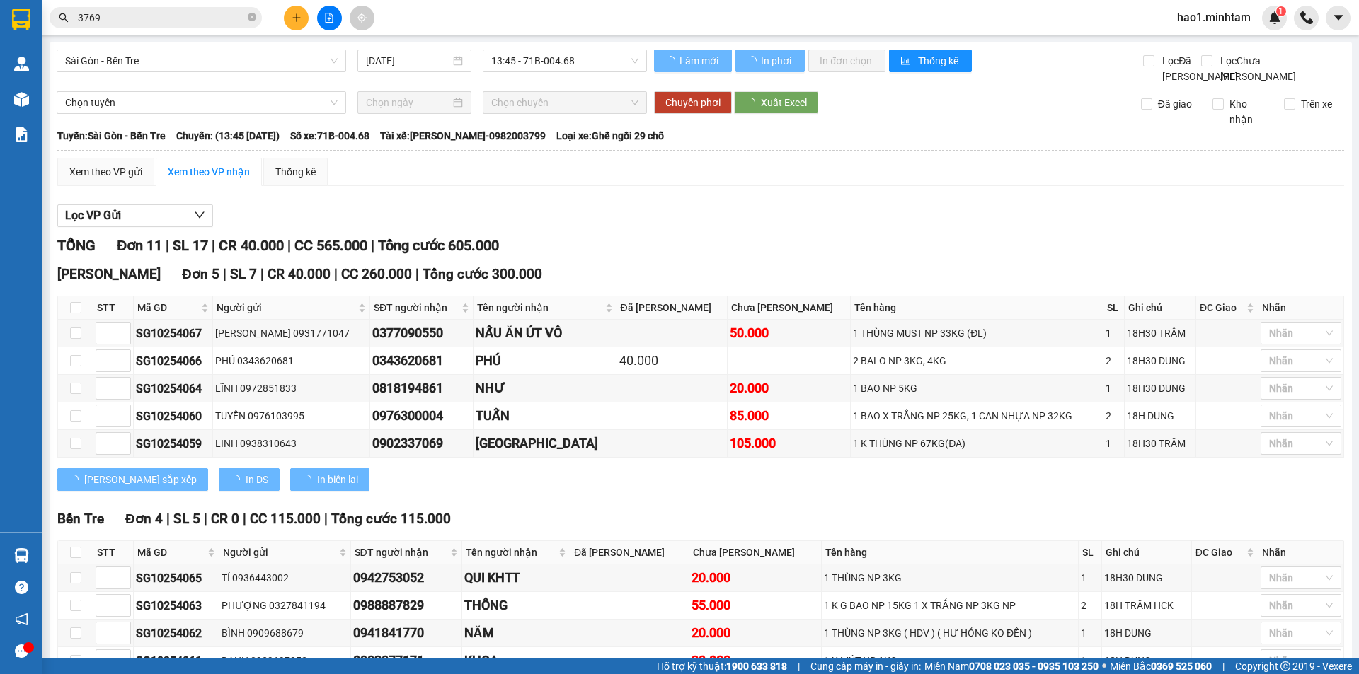
drag, startPoint x: 955, startPoint y: 174, endPoint x: 982, endPoint y: 249, distance: 79.7
click at [956, 175] on div "Xem theo VP gửi Xem theo VP nhận Thống kê" at bounding box center [700, 172] width 1286 height 28
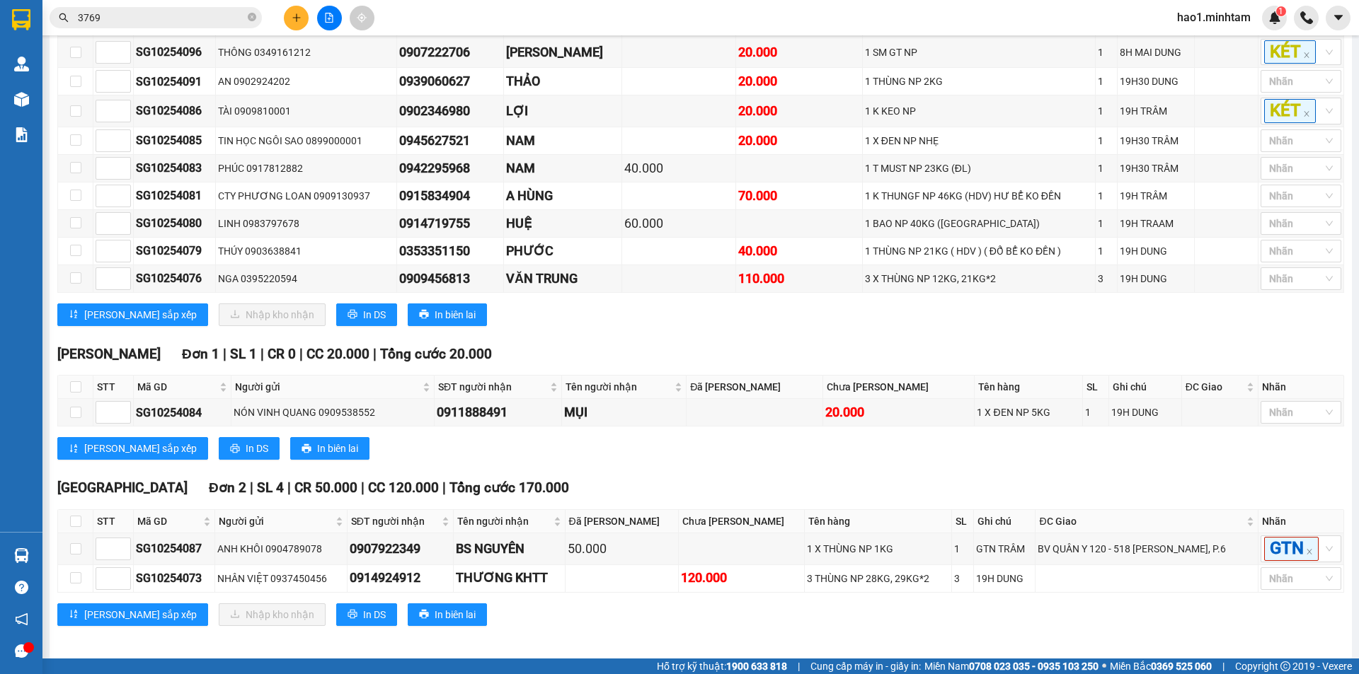
scroll to position [323, 0]
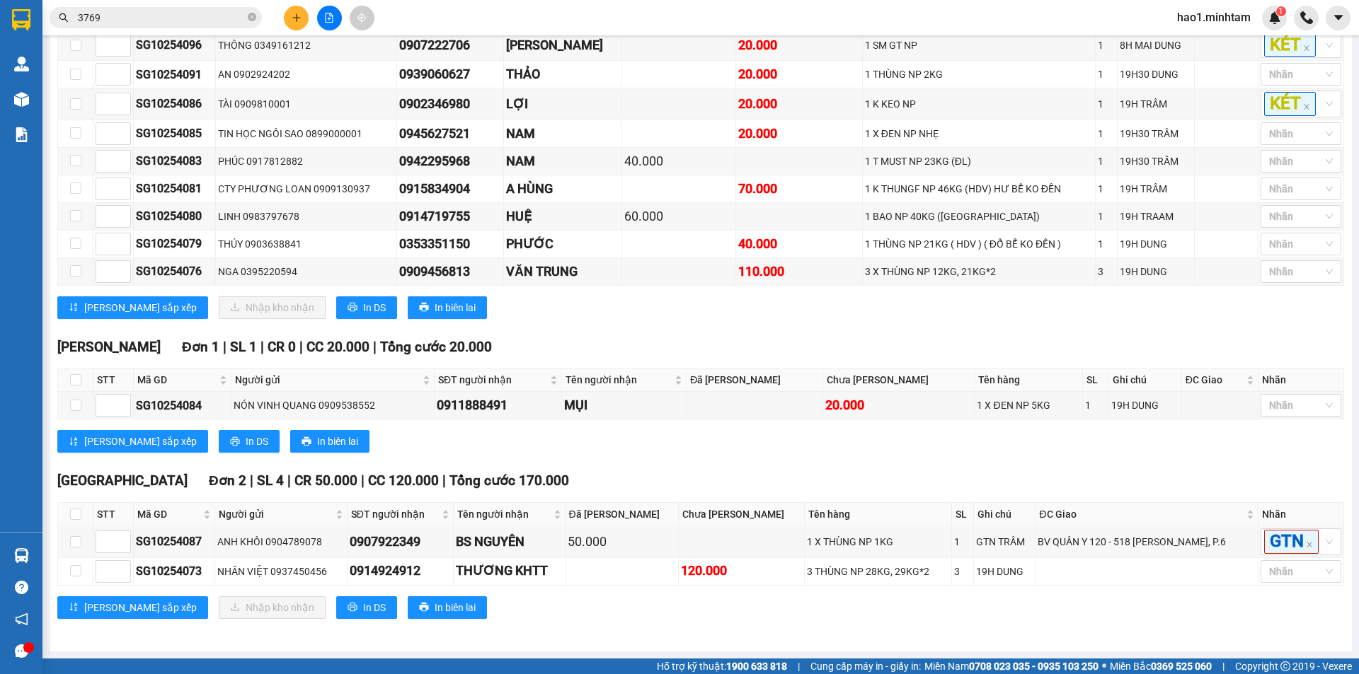
click at [991, 634] on div "TỔNG Đơn 12 | SL 16 | CR 150.000 | CC 440.000 | Tổng cước 590.000 [GEOGRAPHIC_D…" at bounding box center [700, 291] width 1286 height 692
click at [859, 446] on div "[PERSON_NAME] Đơn 1 | SL 1 | CR 0 | CC 20.000 | Tổng cước 20.000 STT Mã GD Ngườ…" at bounding box center [700, 400] width 1286 height 127
click at [247, 18] on span "3769" at bounding box center [156, 17] width 212 height 21
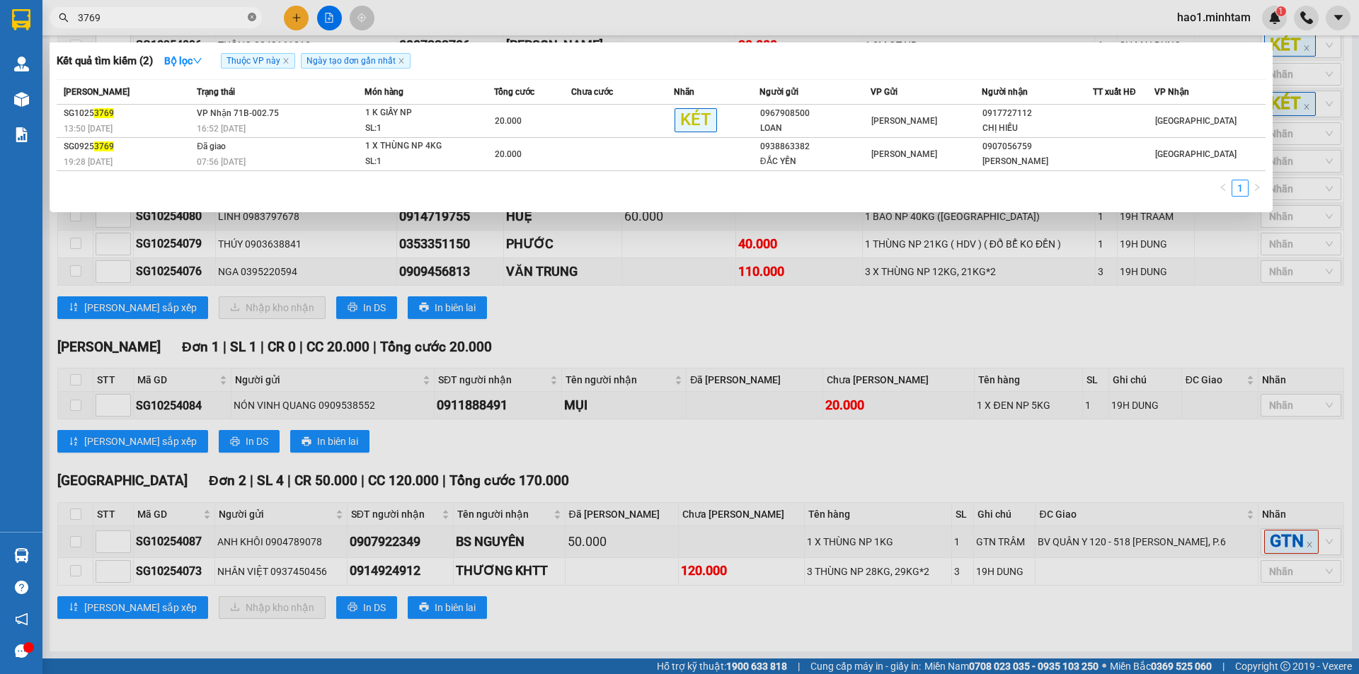
drag, startPoint x: 249, startPoint y: 18, endPoint x: 155, endPoint y: 18, distance: 94.1
click at [247, 18] on span "3769" at bounding box center [156, 17] width 212 height 21
click at [116, 18] on input "3769" at bounding box center [161, 18] width 167 height 16
click at [250, 16] on icon "close-circle" at bounding box center [252, 17] width 8 height 8
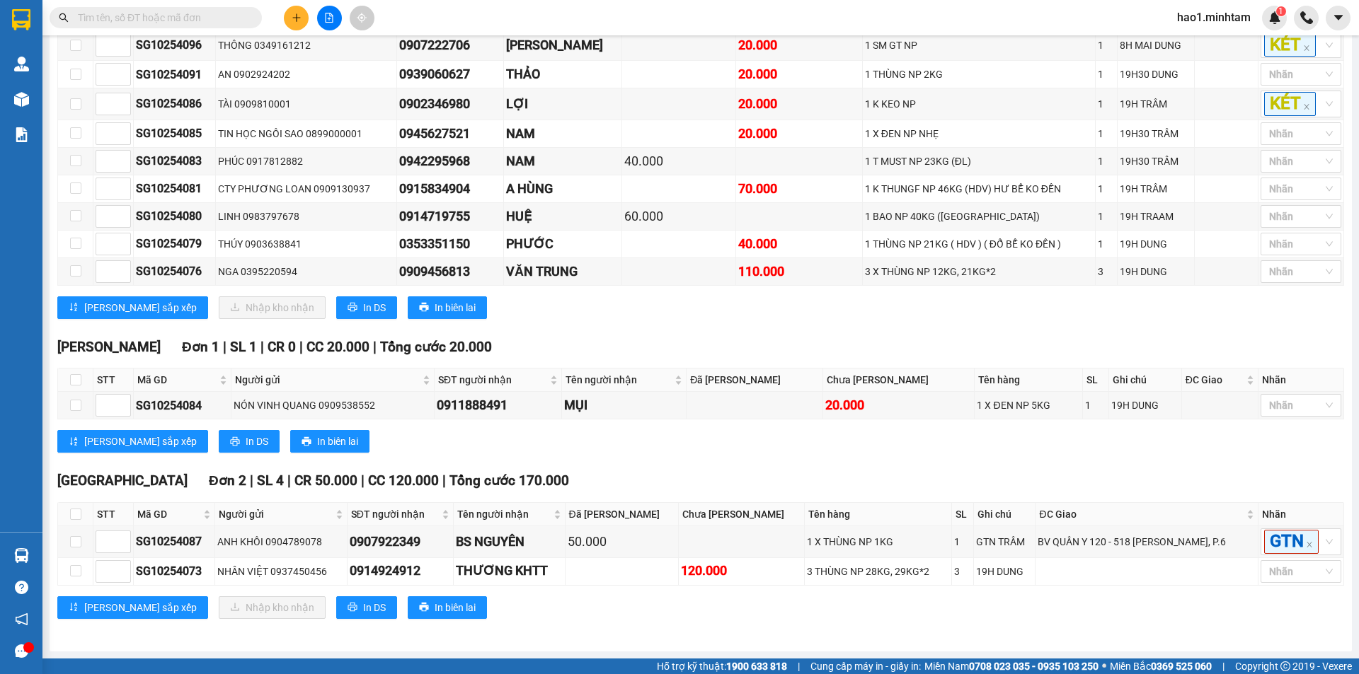
click at [171, 16] on input "text" at bounding box center [161, 18] width 167 height 16
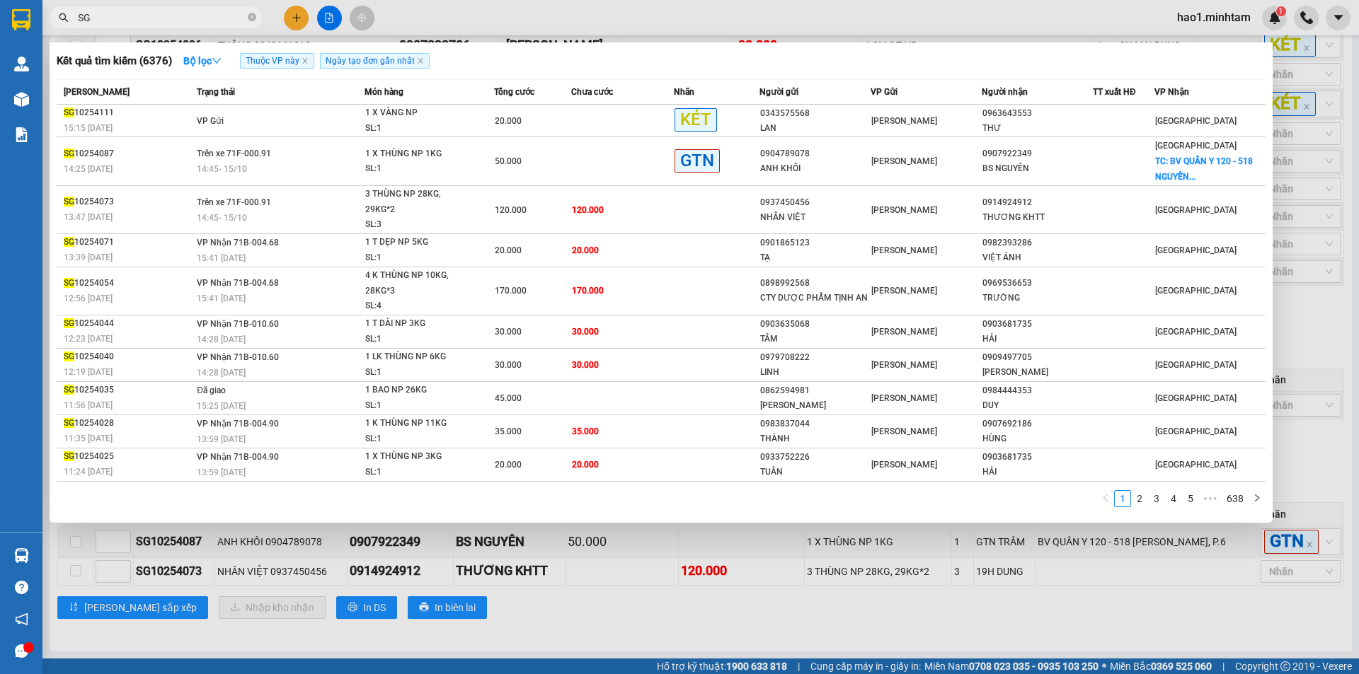
click at [134, 11] on input "SG" at bounding box center [161, 18] width 167 height 16
type input "SG"
click at [515, 27] on div at bounding box center [679, 337] width 1359 height 674
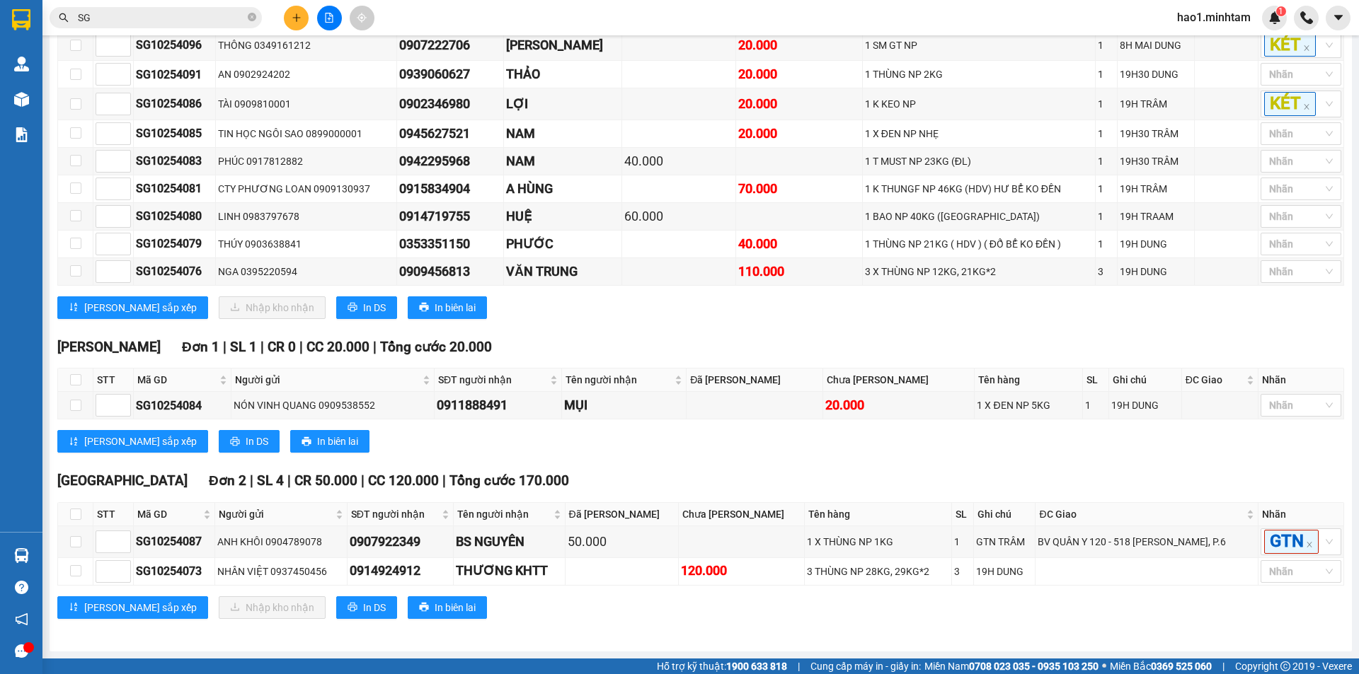
click at [521, 20] on div "Kết quả tìm kiếm ( 6376 ) Bộ lọc Thuộc VP này Ngày tạo đơn gần nhất Mã ĐH Trạng…" at bounding box center [679, 17] width 1359 height 35
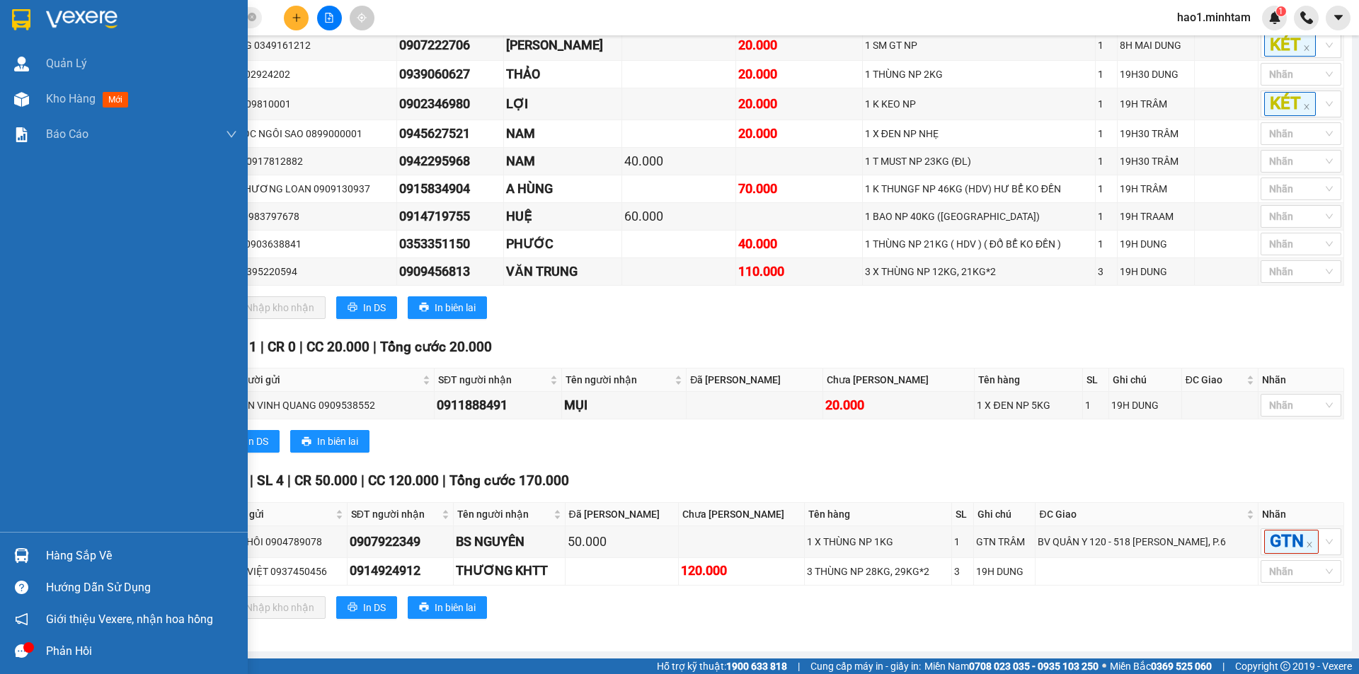
drag, startPoint x: 81, startPoint y: 552, endPoint x: 88, endPoint y: 553, distance: 7.1
click at [82, 553] on div "Hàng sắp về" at bounding box center [141, 556] width 191 height 21
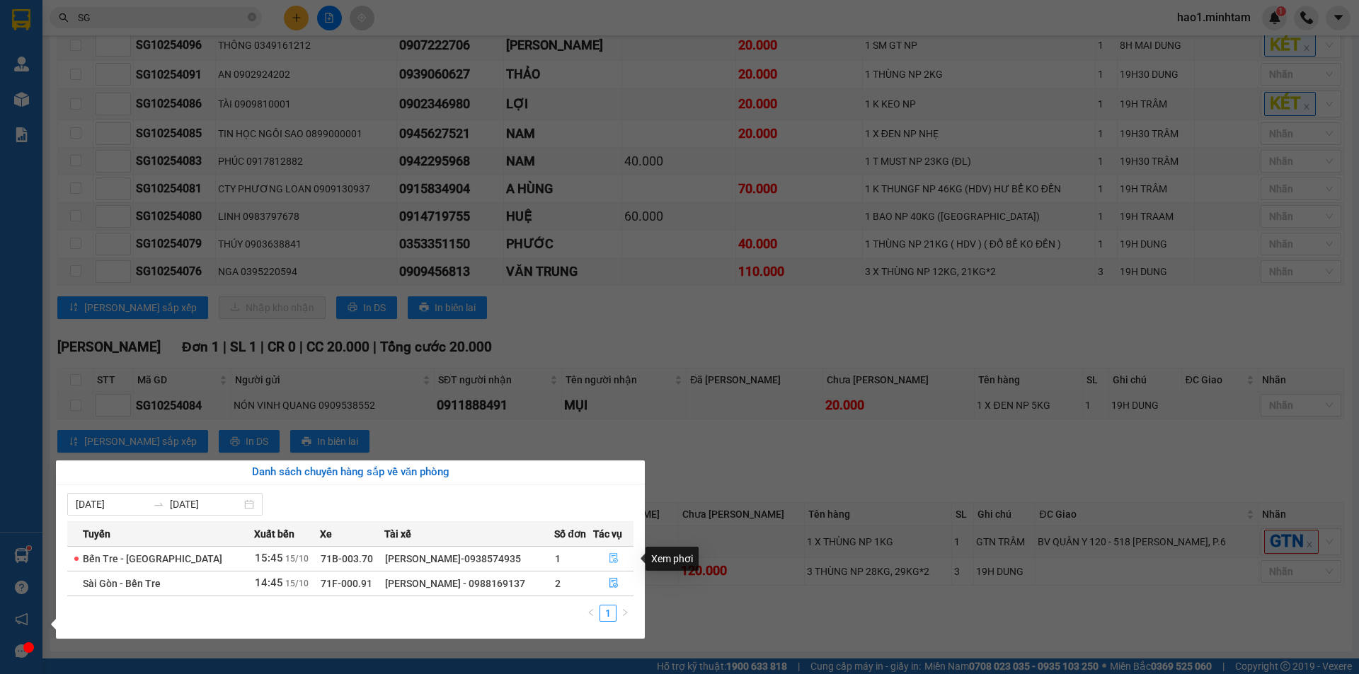
click at [606, 553] on button "button" at bounding box center [614, 559] width 40 height 23
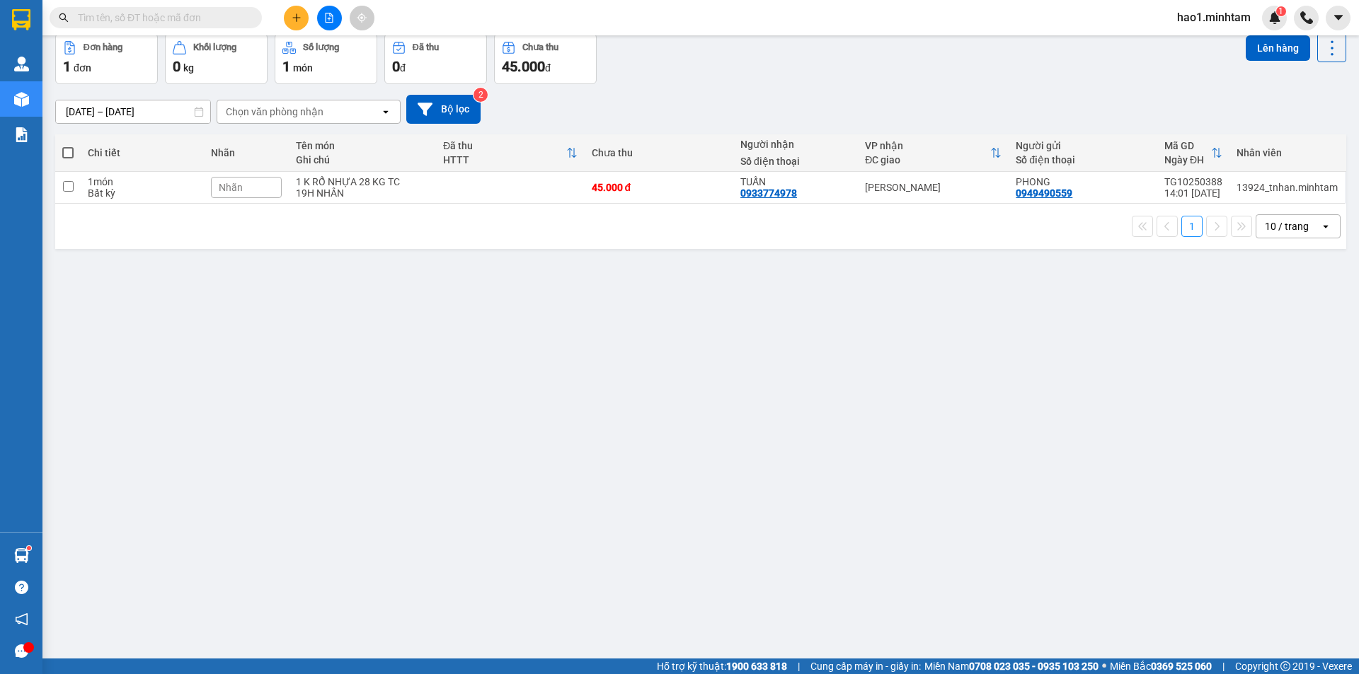
drag, startPoint x: 0, startPoint y: 0, endPoint x: 215, endPoint y: 11, distance: 215.4
click at [215, 11] on span at bounding box center [156, 17] width 212 height 21
click at [214, 12] on input "text" at bounding box center [161, 18] width 167 height 16
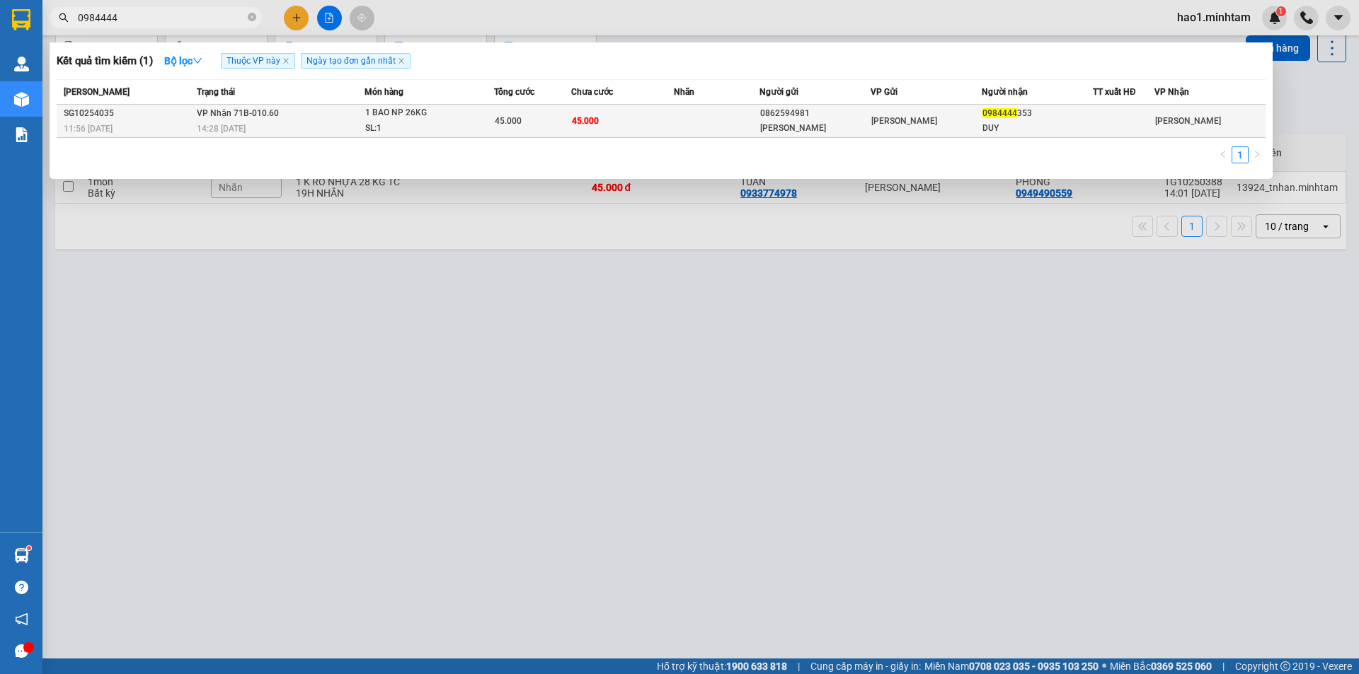
type input "0984444"
click at [632, 122] on td "45.000" at bounding box center [622, 121] width 103 height 33
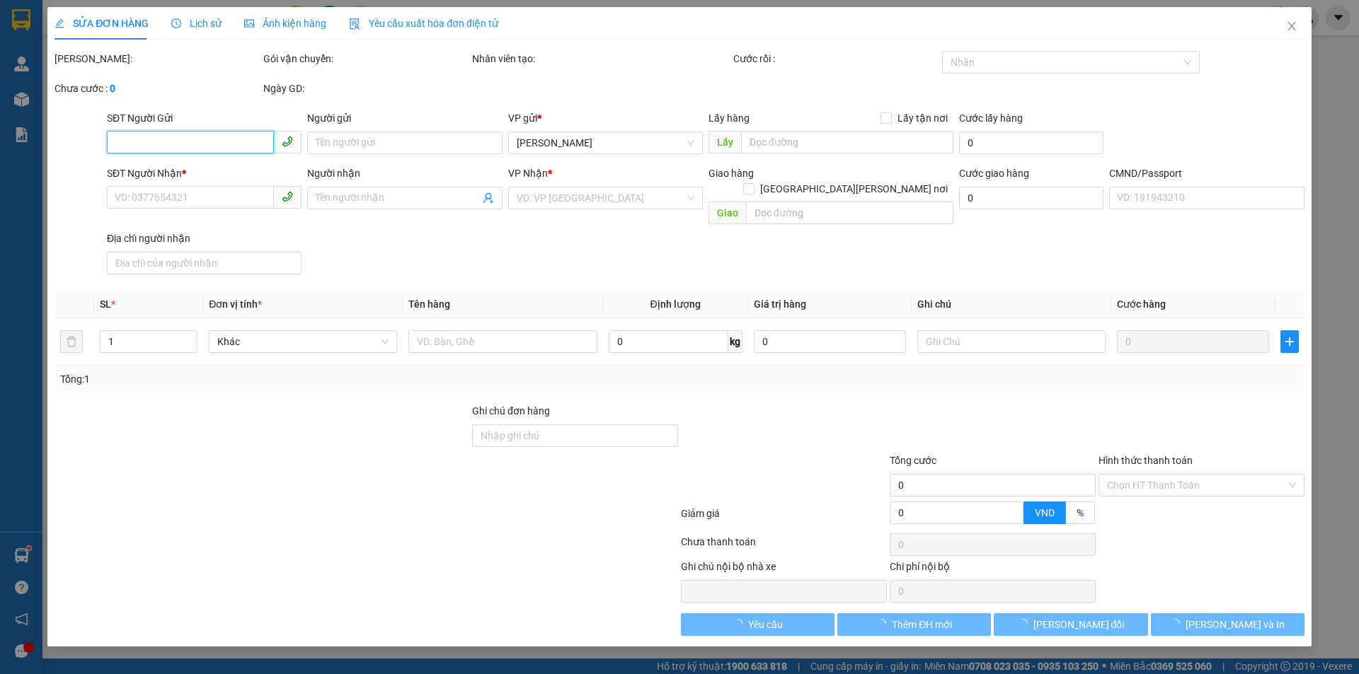
type input "0862594981"
type input "[PERSON_NAME]"
type input "0984444353"
type input "DUY"
type input "45.000"
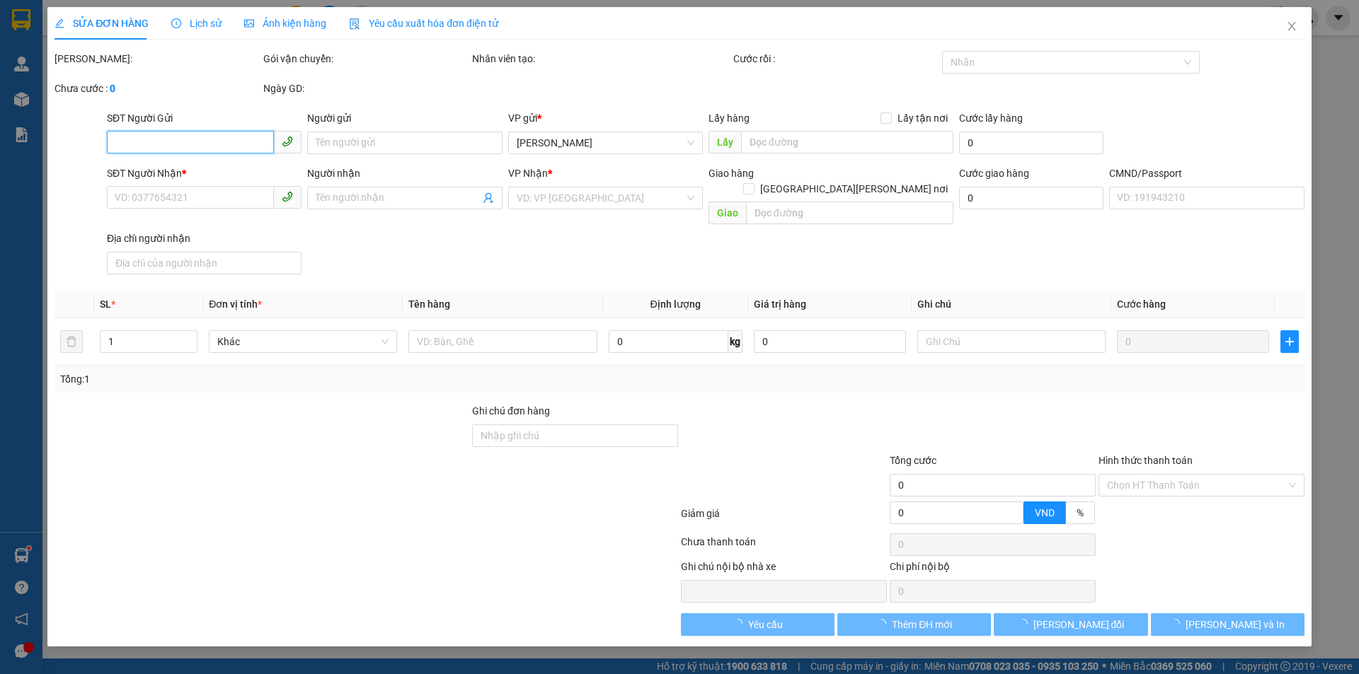
type input "45.000"
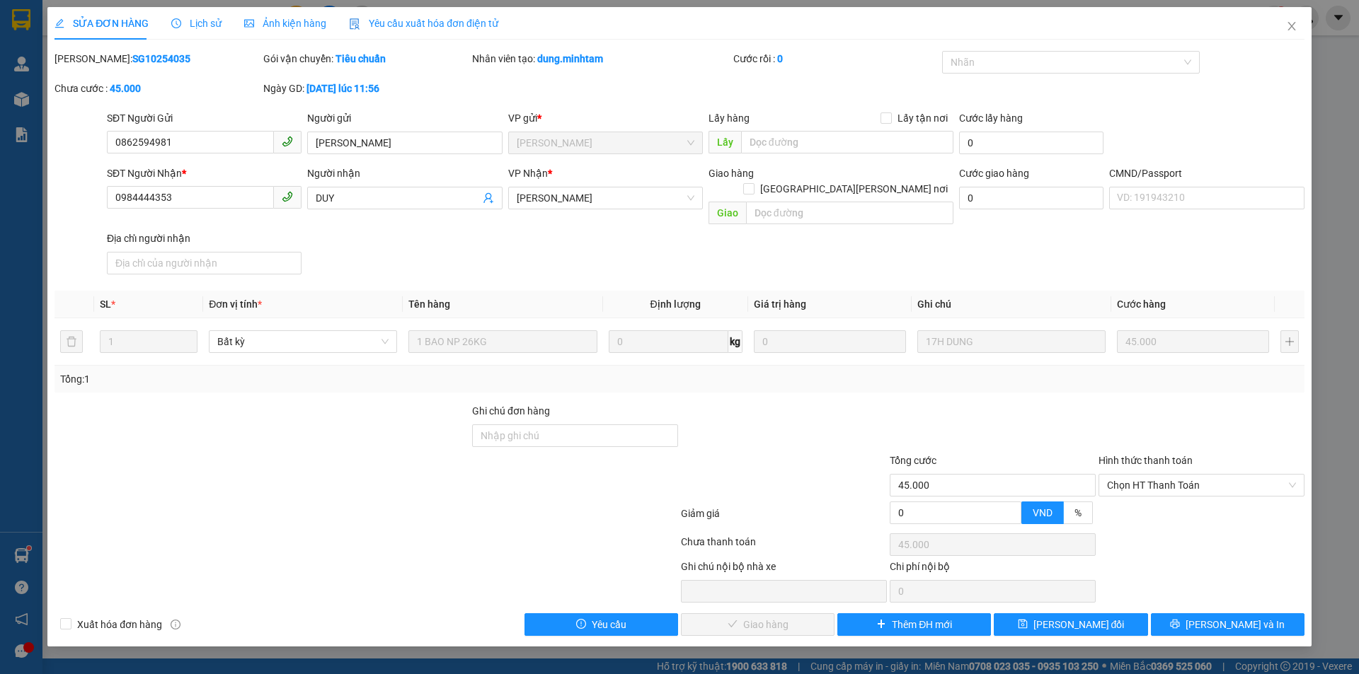
click at [800, 453] on div at bounding box center [783, 478] width 209 height 50
click at [1254, 617] on span "[PERSON_NAME] và In" at bounding box center [1234, 625] width 99 height 16
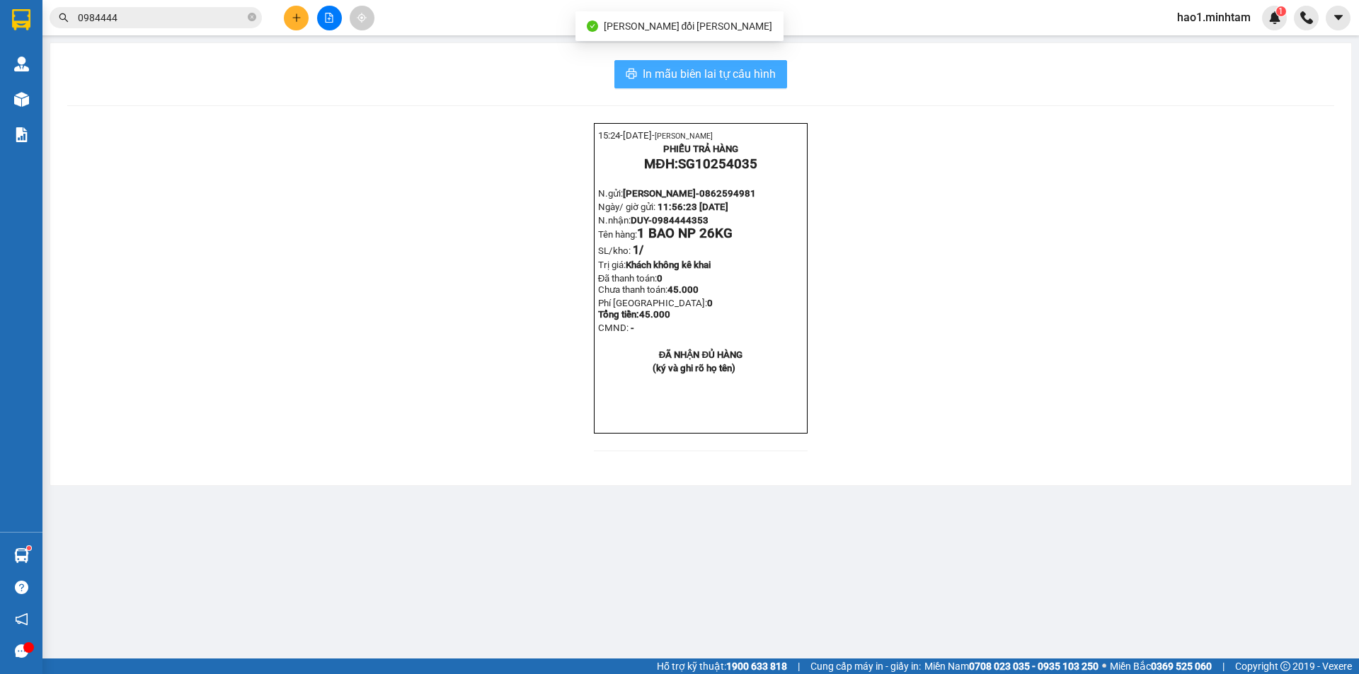
click at [748, 71] on span "In mẫu biên lai tự cấu hình" at bounding box center [709, 74] width 133 height 18
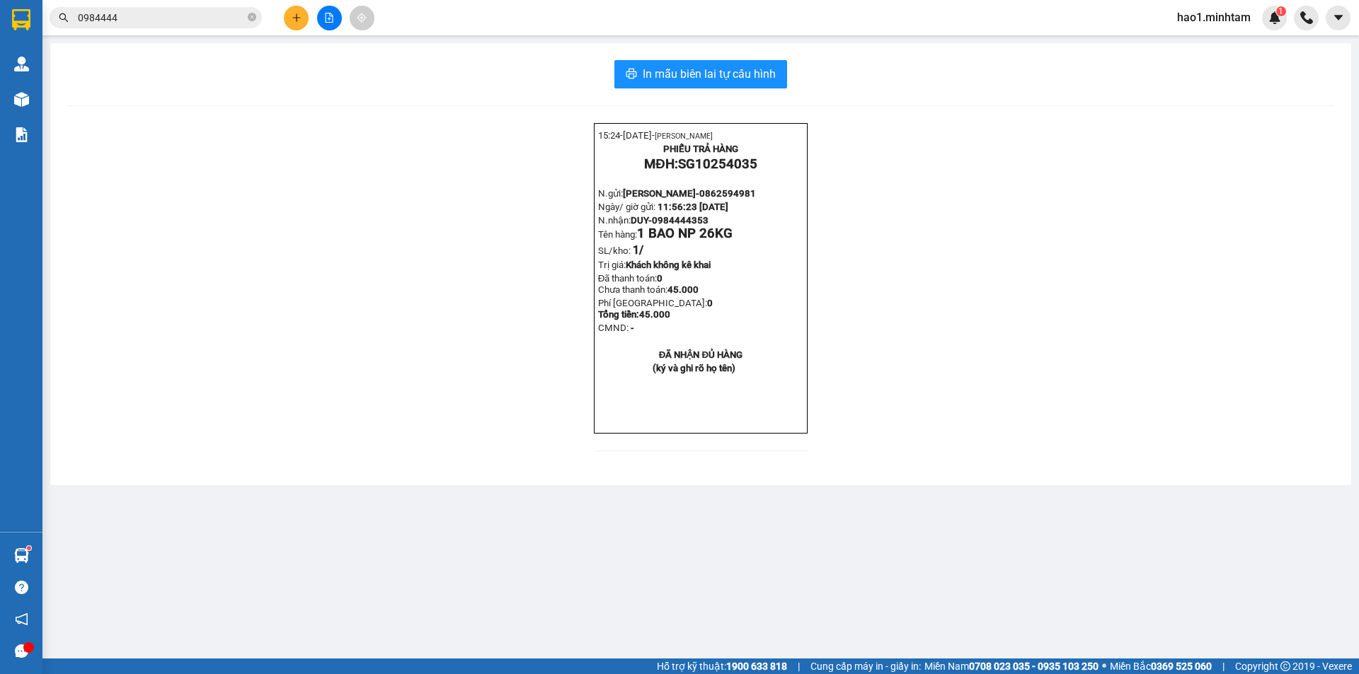
click at [201, 11] on input "0984444" at bounding box center [161, 18] width 167 height 16
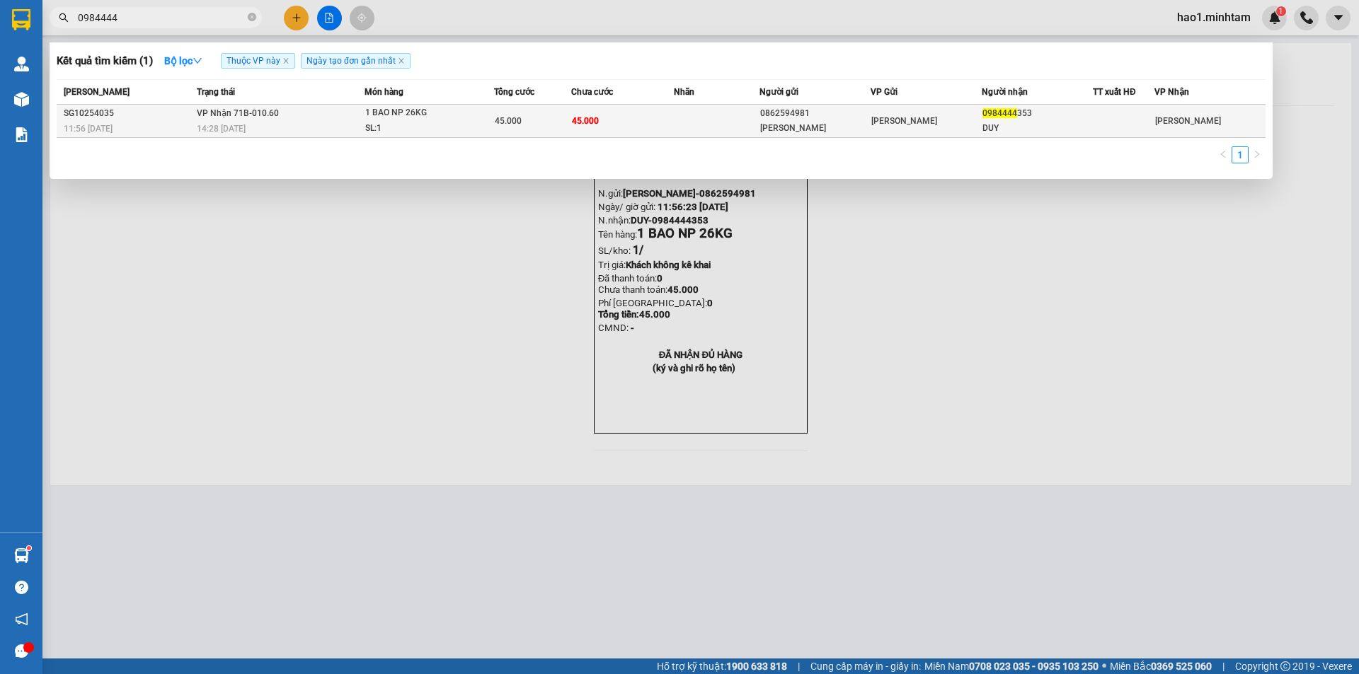
click at [670, 127] on td "45.000" at bounding box center [622, 121] width 103 height 33
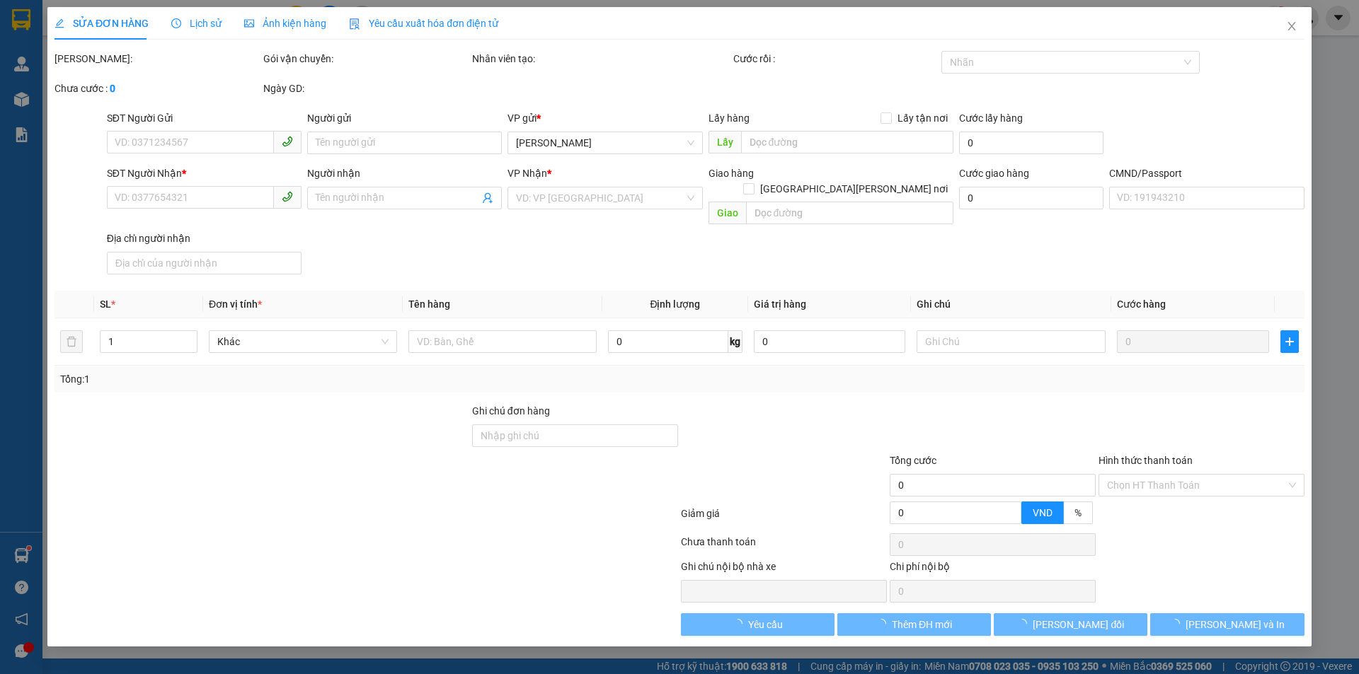
type input "0862594981"
type input "[PERSON_NAME]"
type input "0984444353"
type input "DUY"
type input "45.000"
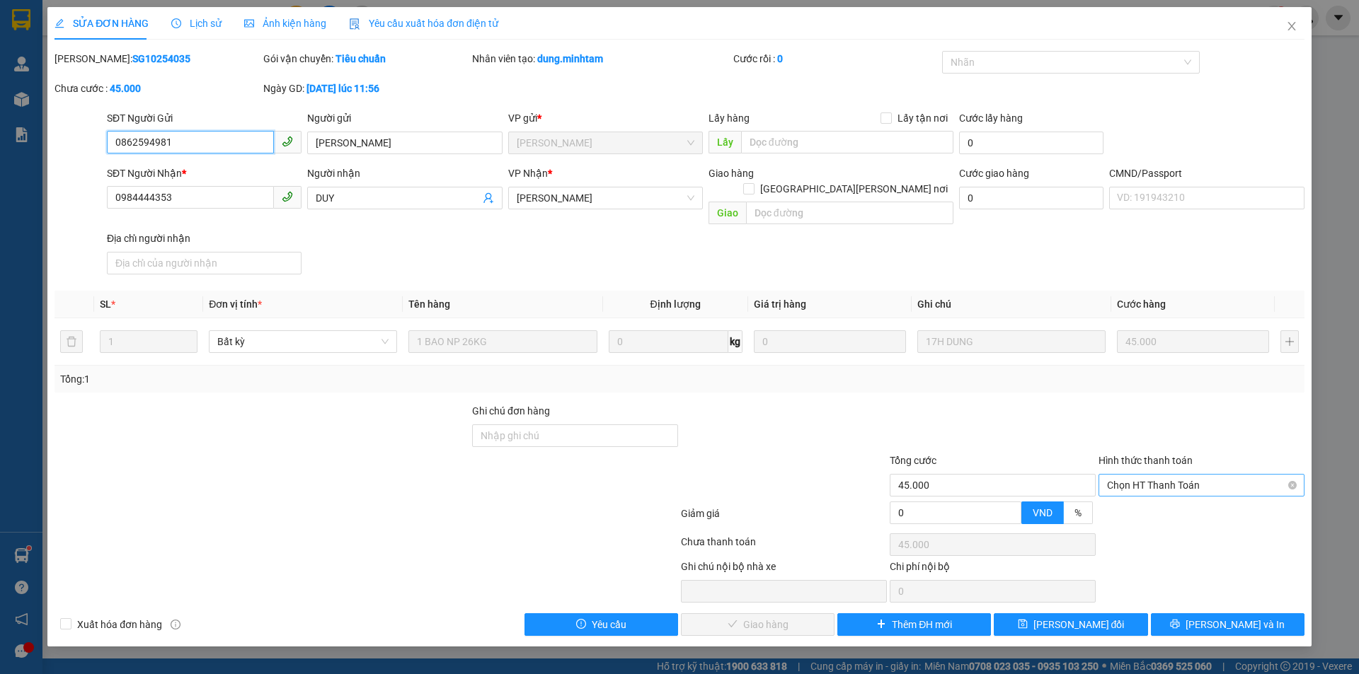
click at [1177, 476] on span "Chọn HT Thanh Toán" at bounding box center [1201, 485] width 189 height 21
click at [1182, 500] on div "Tại văn phòng" at bounding box center [1201, 498] width 189 height 16
type input "0"
click at [780, 614] on button "[PERSON_NAME] và Giao hàng" at bounding box center [758, 625] width 154 height 23
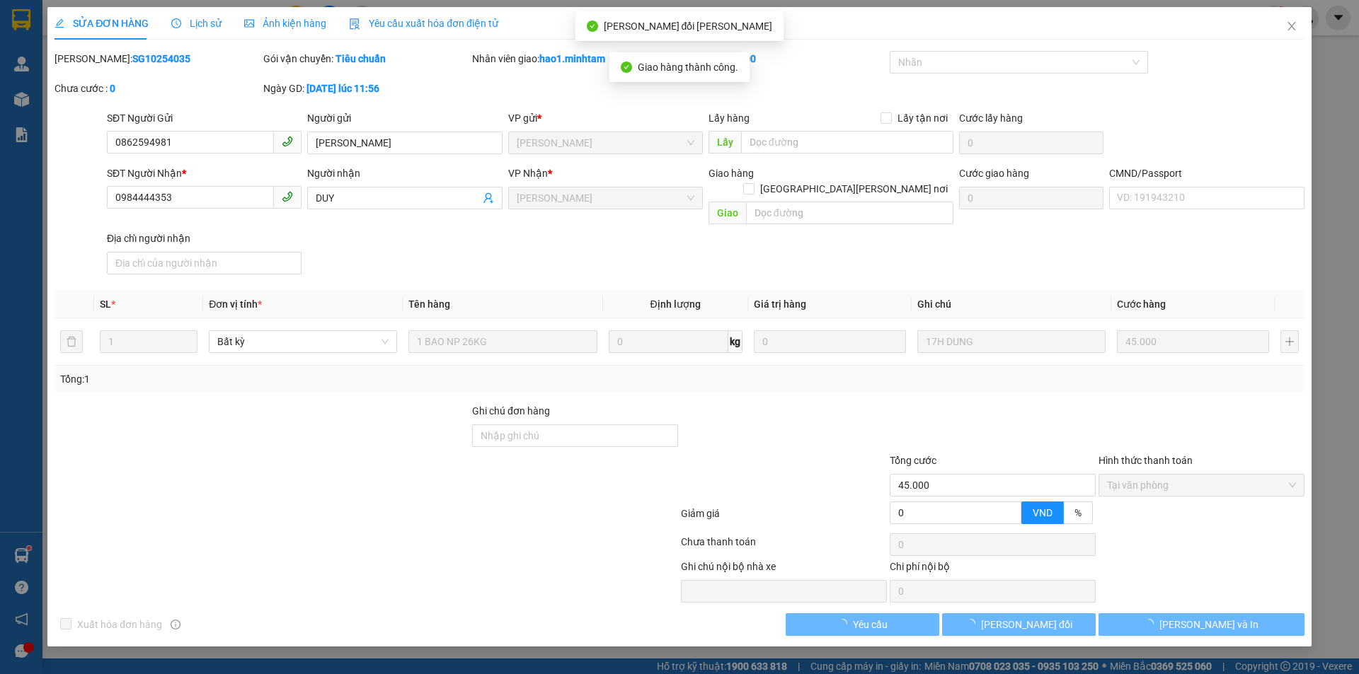
click at [1064, 614] on button "[PERSON_NAME] thay đổi" at bounding box center [1019, 625] width 154 height 23
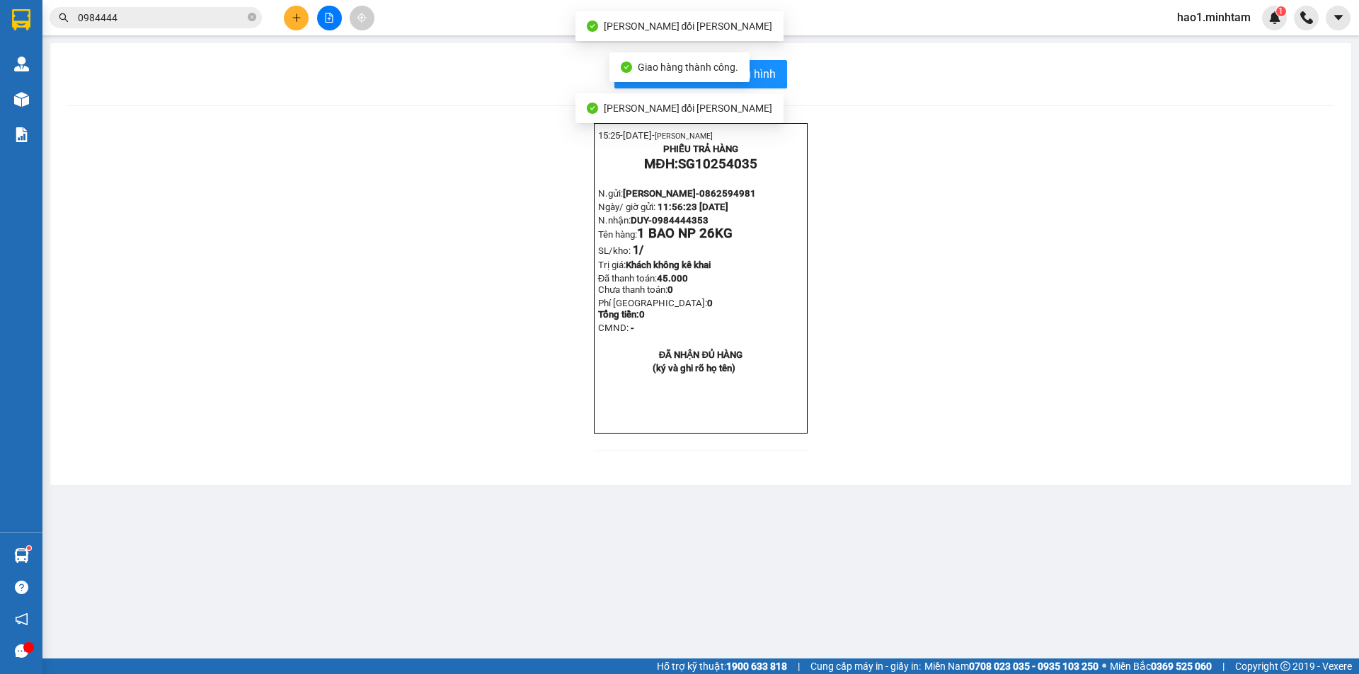
drag, startPoint x: 977, startPoint y: 381, endPoint x: 977, endPoint y: 401, distance: 19.8
click at [978, 384] on div "15:25- 15-10-2025- Trần Vũ Hạo PHIẾU TRẢ HÀNG MĐH: SG10254035 N.gửi: VŨ CƠ- 086…" at bounding box center [700, 295] width 1267 height 345
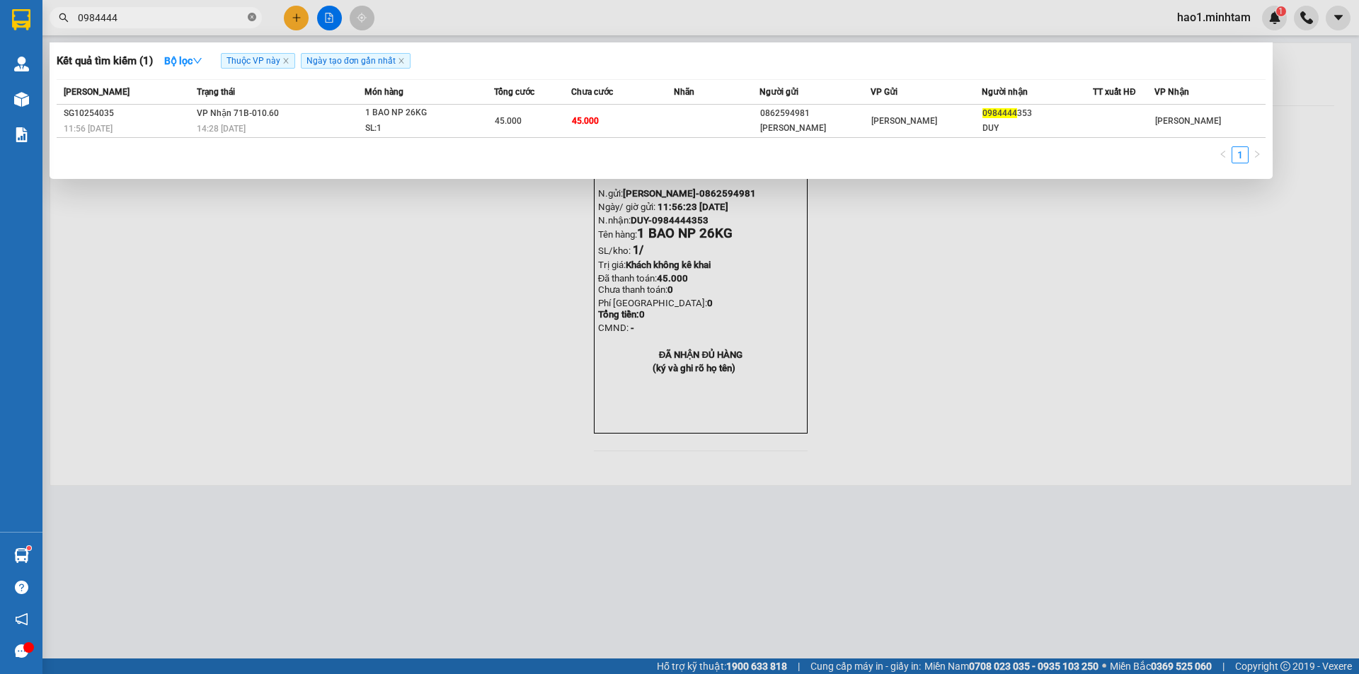
click at [251, 18] on icon "close-circle" at bounding box center [252, 17] width 8 height 8
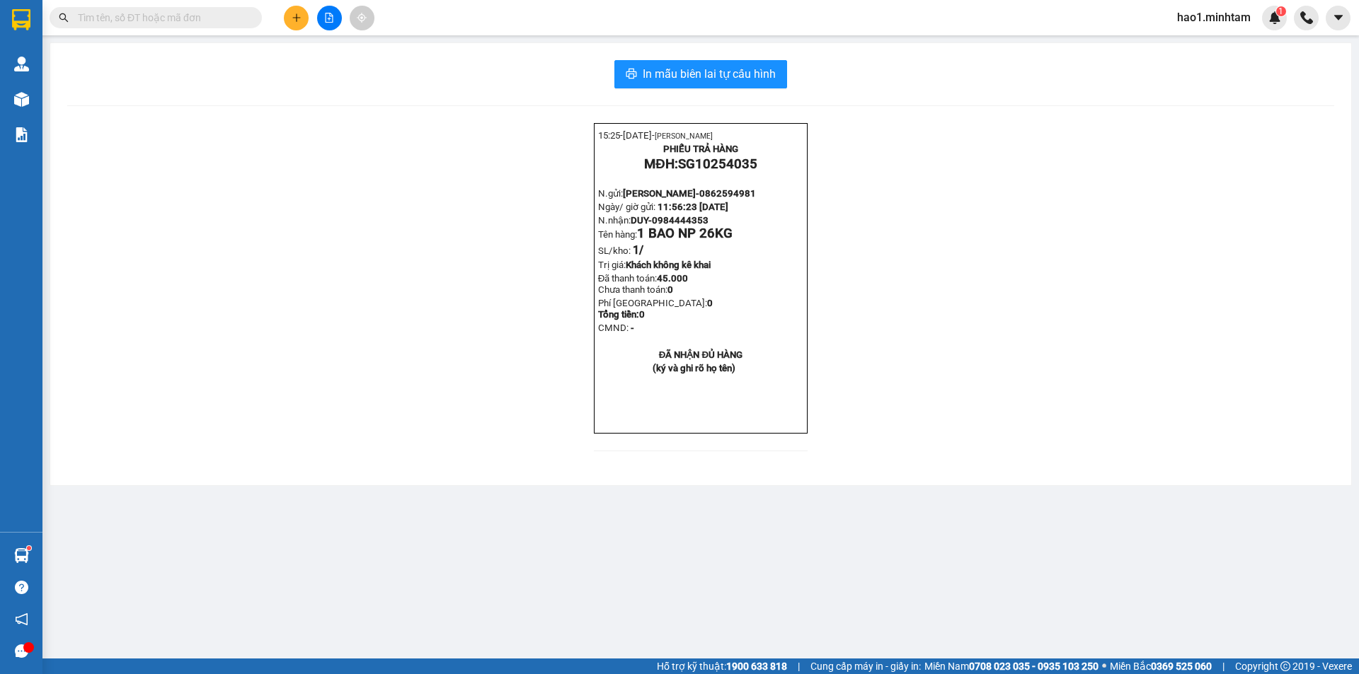
click at [44, 18] on div at bounding box center [138, 17] width 276 height 21
click at [441, 142] on div "15:25- 15-10-2025- Trần Vũ Hạo PHIẾU TRẢ HÀNG MĐH: SG10254035 N.gửi: VŨ CƠ- 086…" at bounding box center [700, 295] width 1267 height 345
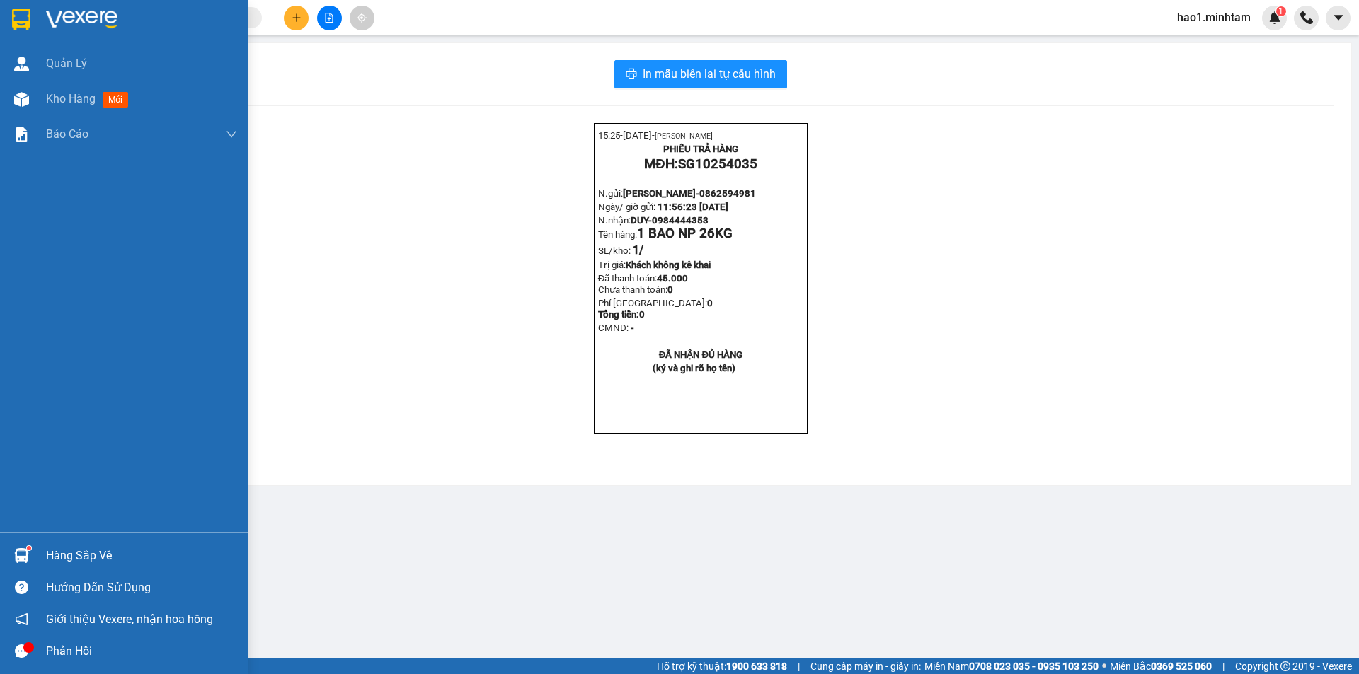
click at [6, 30] on div at bounding box center [124, 23] width 248 height 46
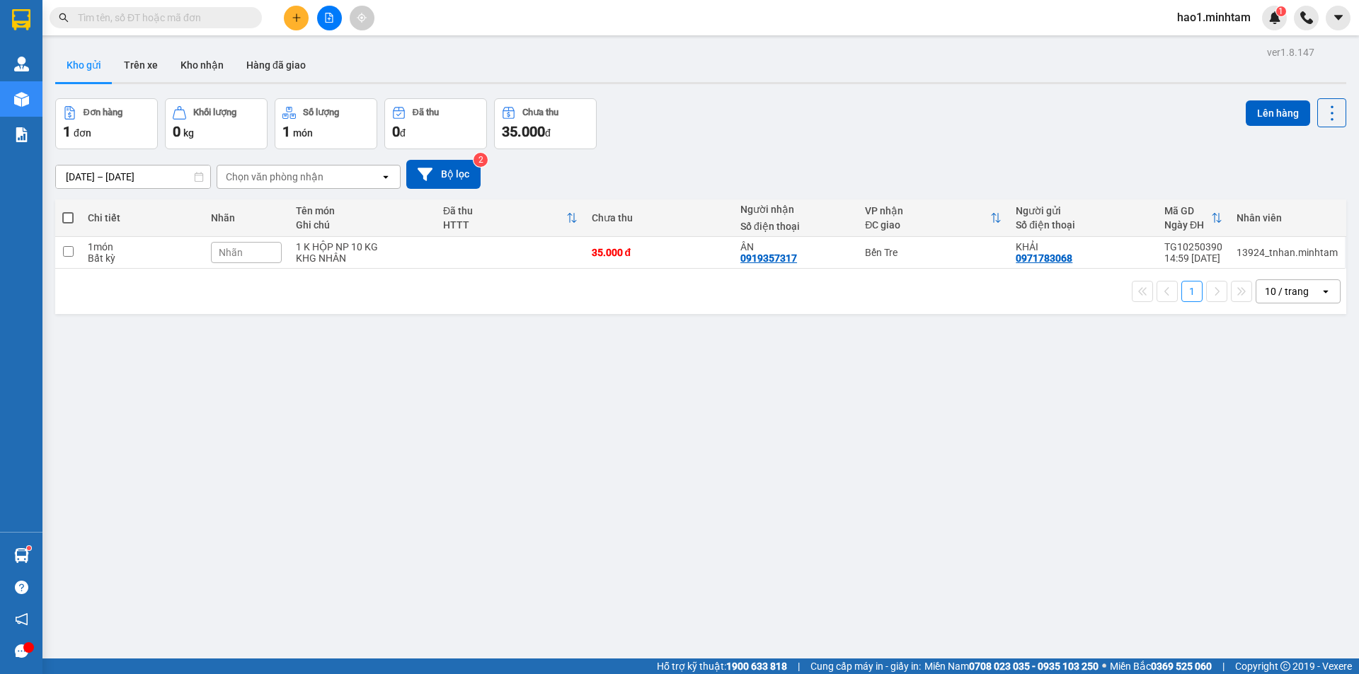
click at [196, 18] on input "text" at bounding box center [161, 18] width 167 height 16
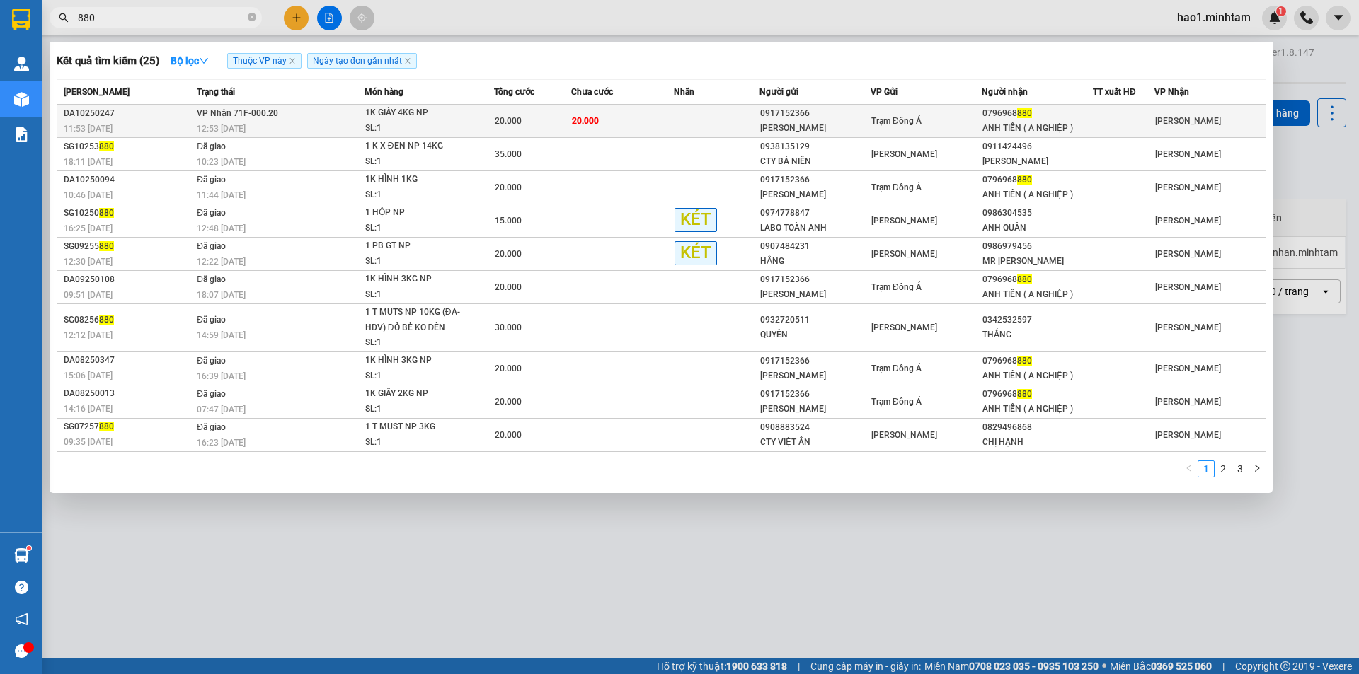
type input "880"
click at [592, 122] on span "20.000" at bounding box center [585, 121] width 27 height 10
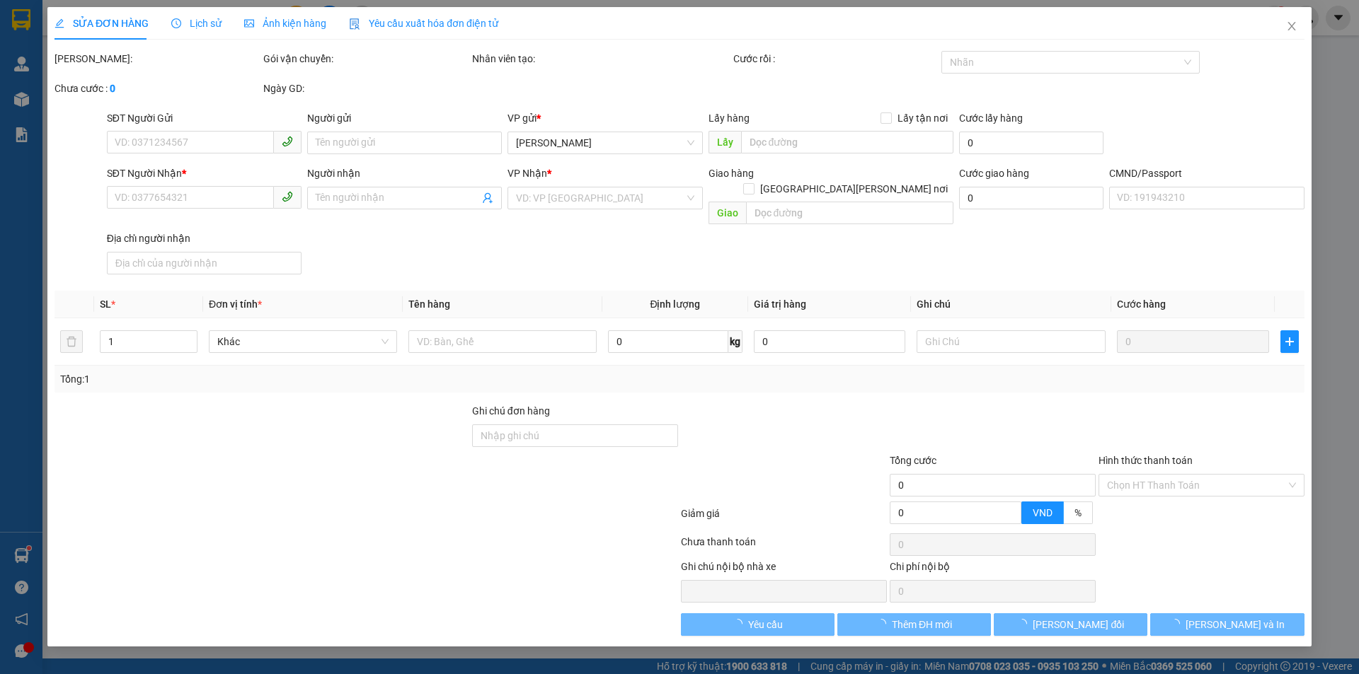
type input "0917152366"
type input "THANH LIÊM"
type input "0796968880"
type input "ANH TIẾN ( A NGHIỆP )"
type input "20.000"
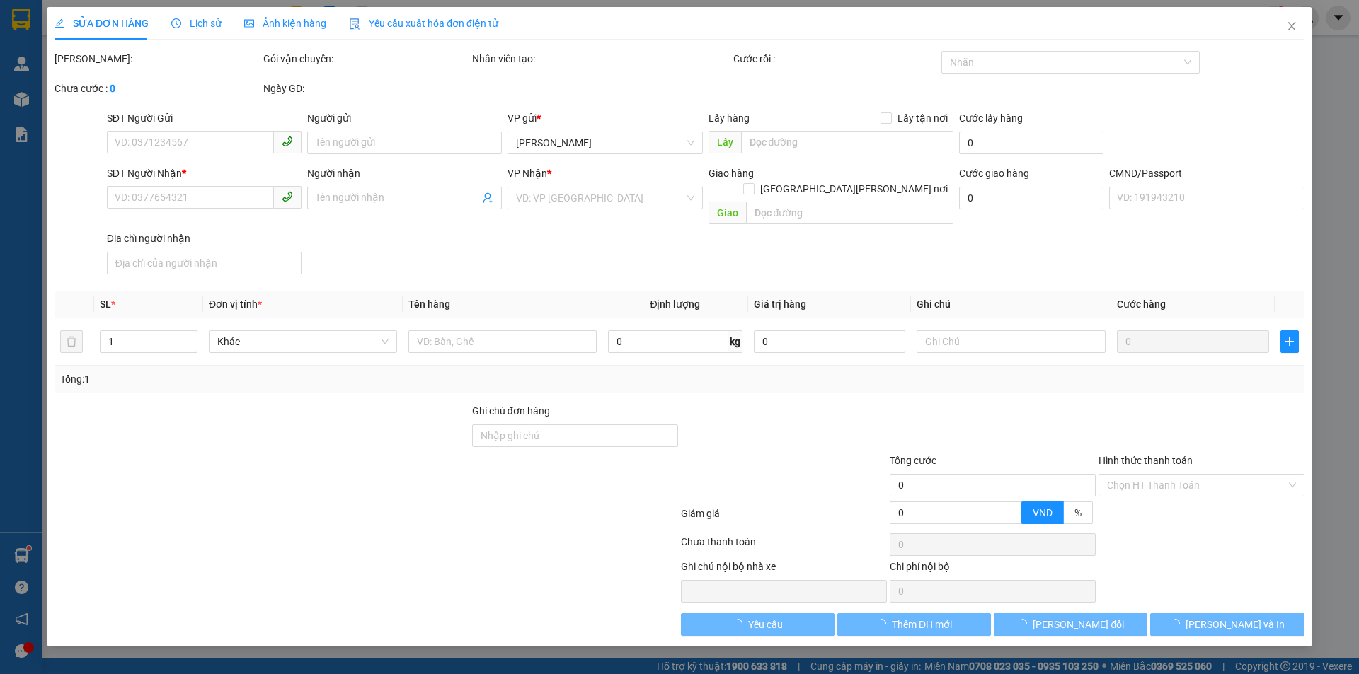
type input "20.000"
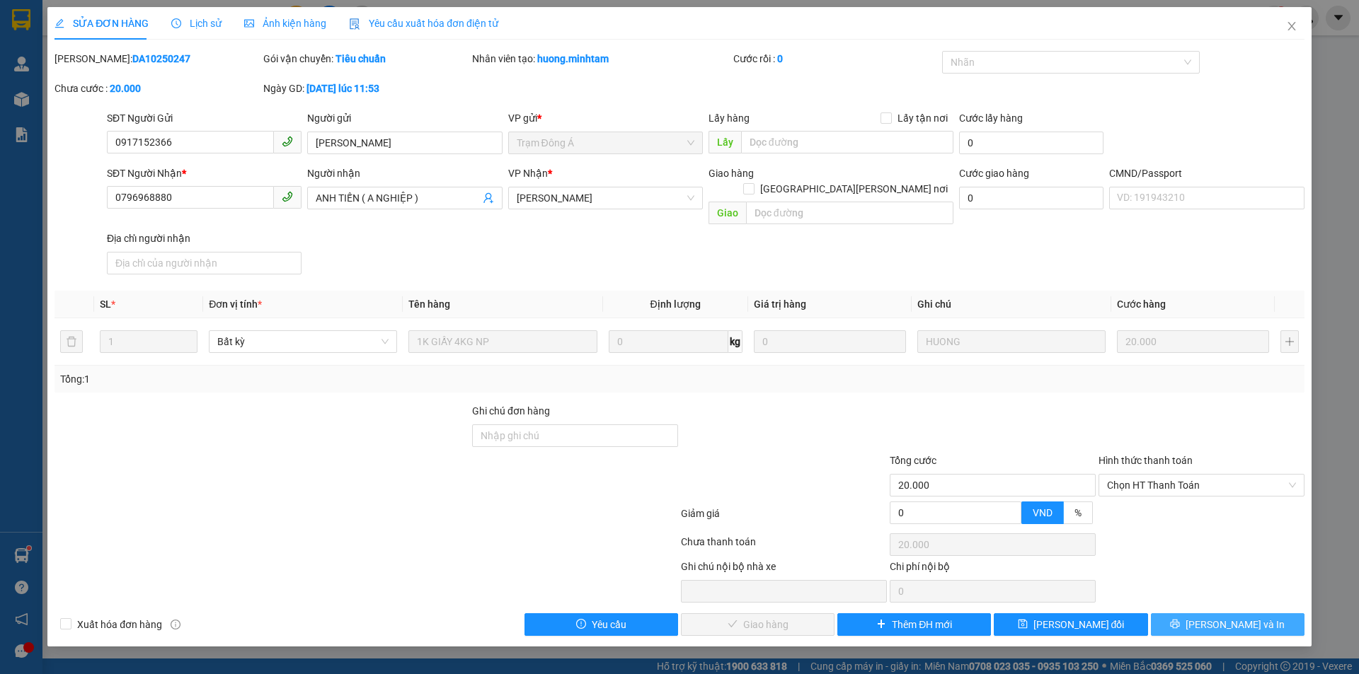
click at [1222, 617] on span "[PERSON_NAME] và In" at bounding box center [1234, 625] width 99 height 16
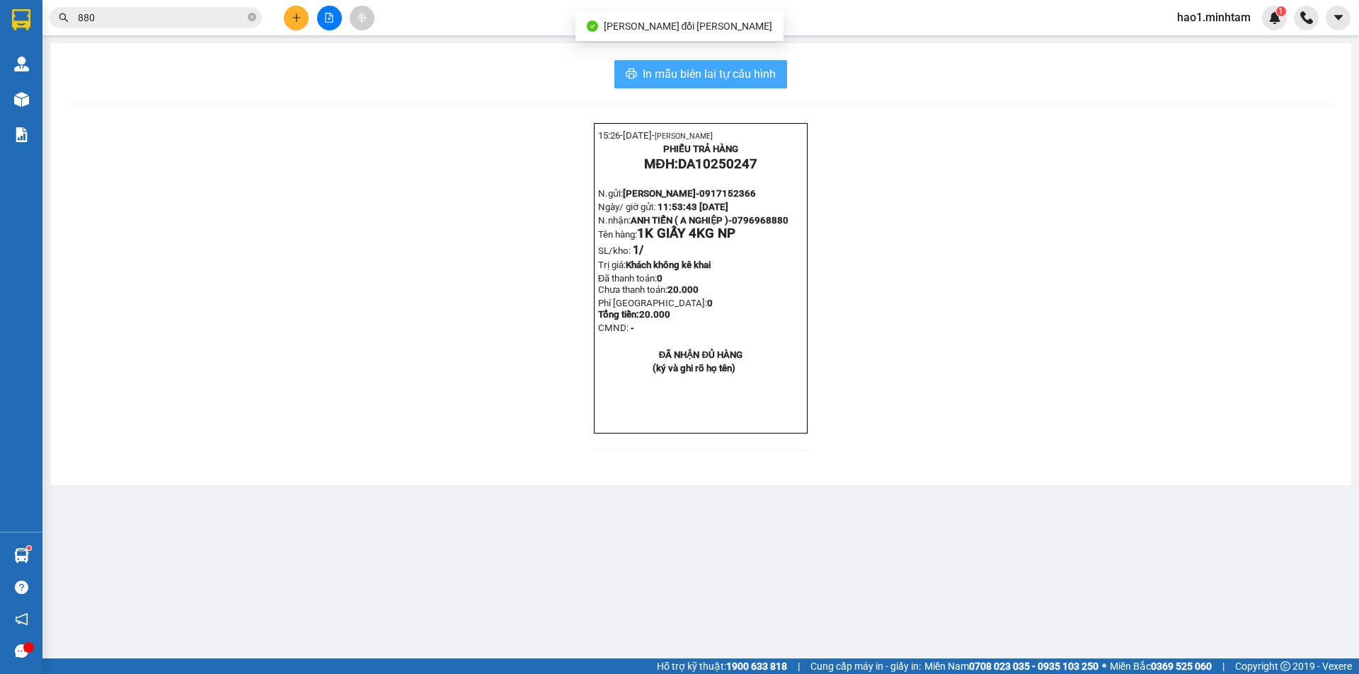
click at [708, 73] on span "In mẫu biên lai tự cấu hình" at bounding box center [709, 74] width 133 height 18
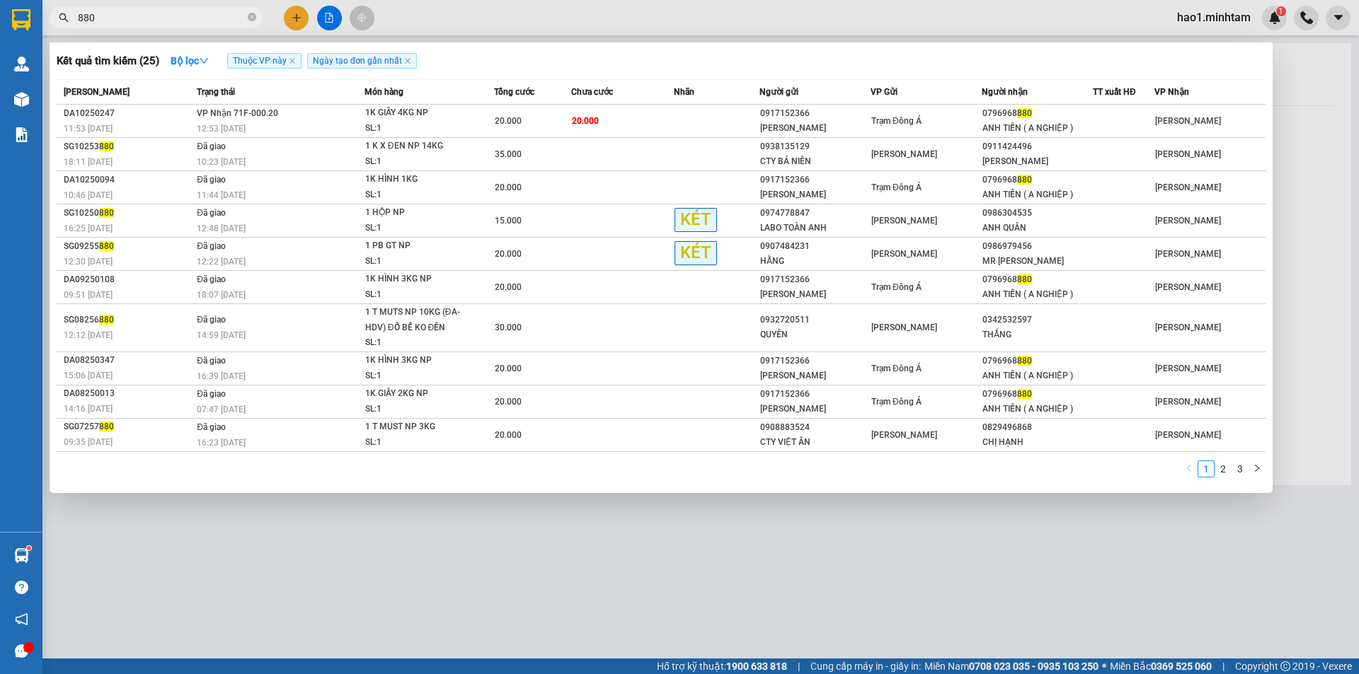
click at [178, 19] on input "880" at bounding box center [161, 18] width 167 height 16
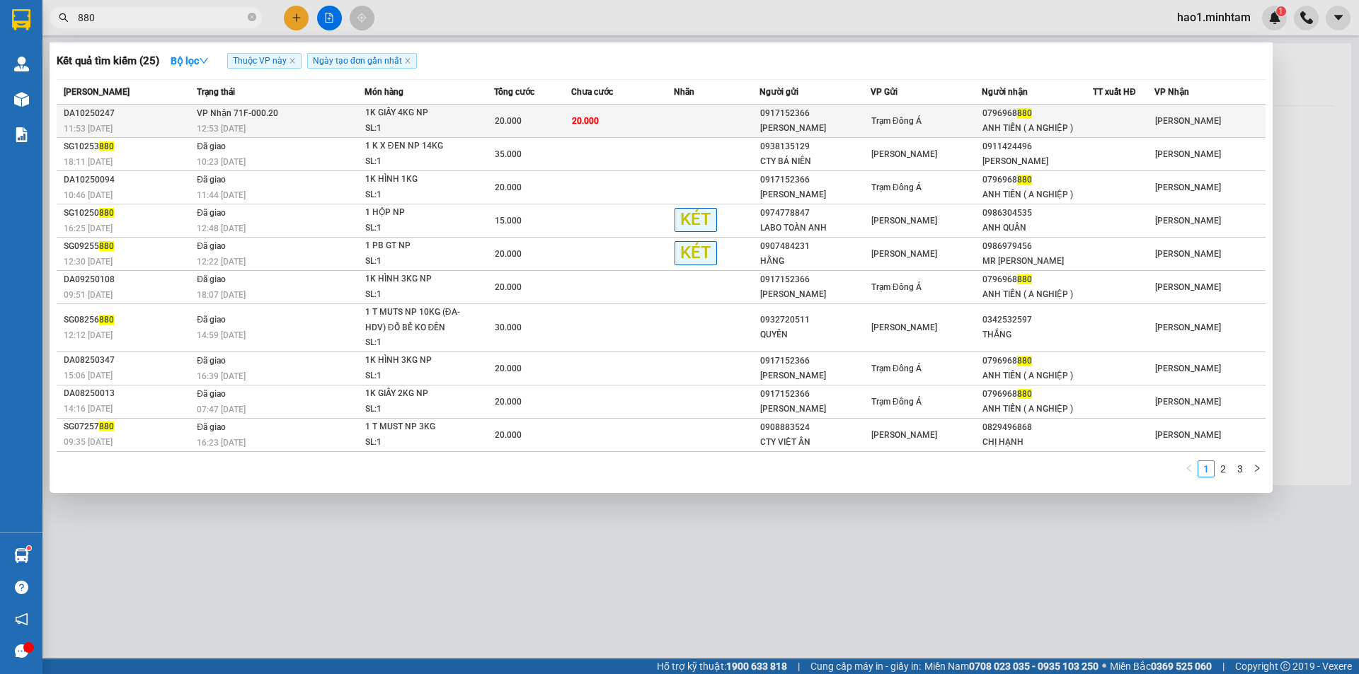
click at [551, 122] on div "20.000" at bounding box center [533, 121] width 76 height 16
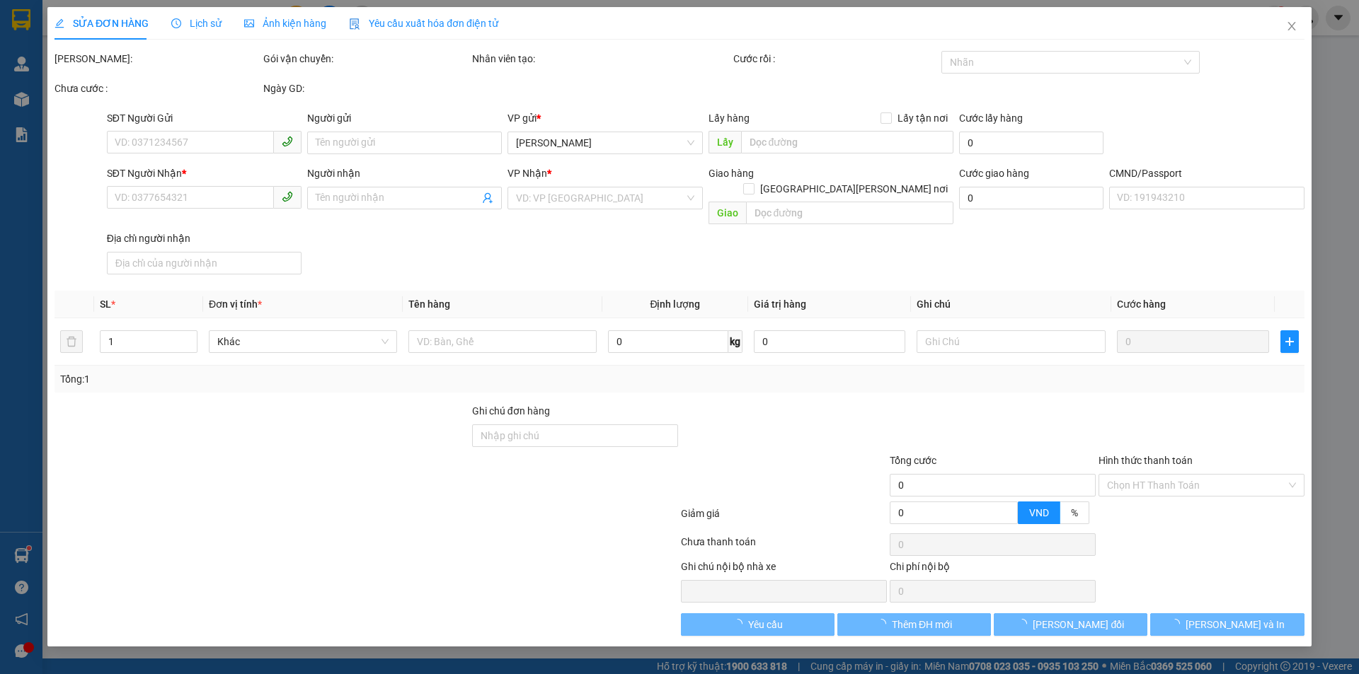
type input "0917152366"
type input "THANH LIÊM"
type input "0796968880"
type input "ANH TIẾN ( A NGHIỆP )"
type input "20.000"
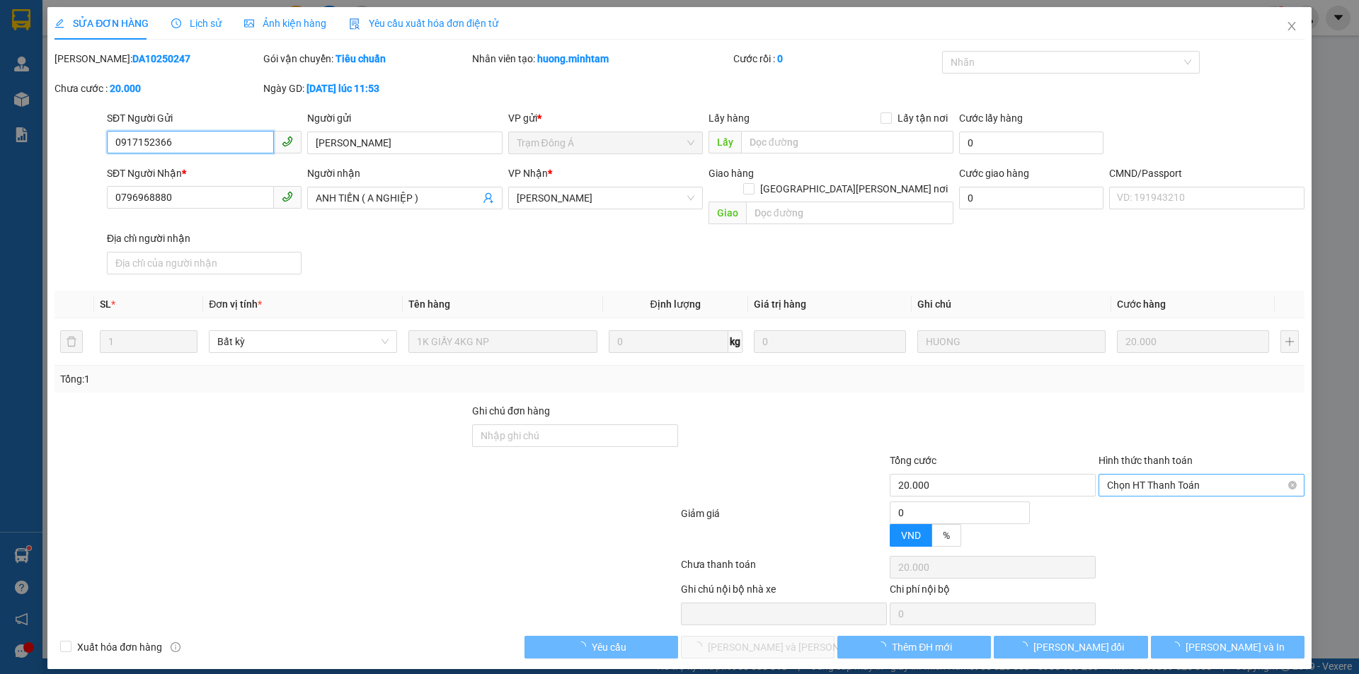
click at [1188, 475] on span "Chọn HT Thanh Toán" at bounding box center [1201, 485] width 189 height 21
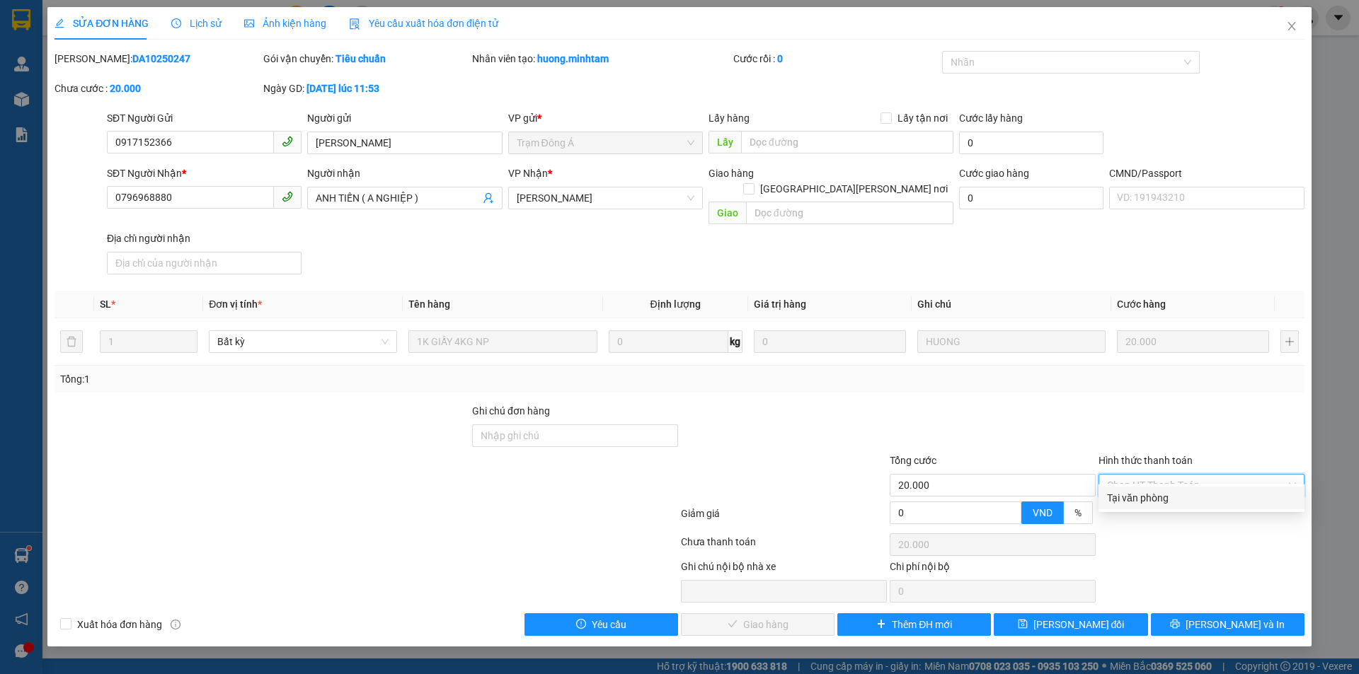
drag, startPoint x: 1152, startPoint y: 494, endPoint x: 836, endPoint y: 571, distance: 325.6
click at [1150, 494] on div "Tại văn phòng" at bounding box center [1201, 498] width 189 height 16
type input "0"
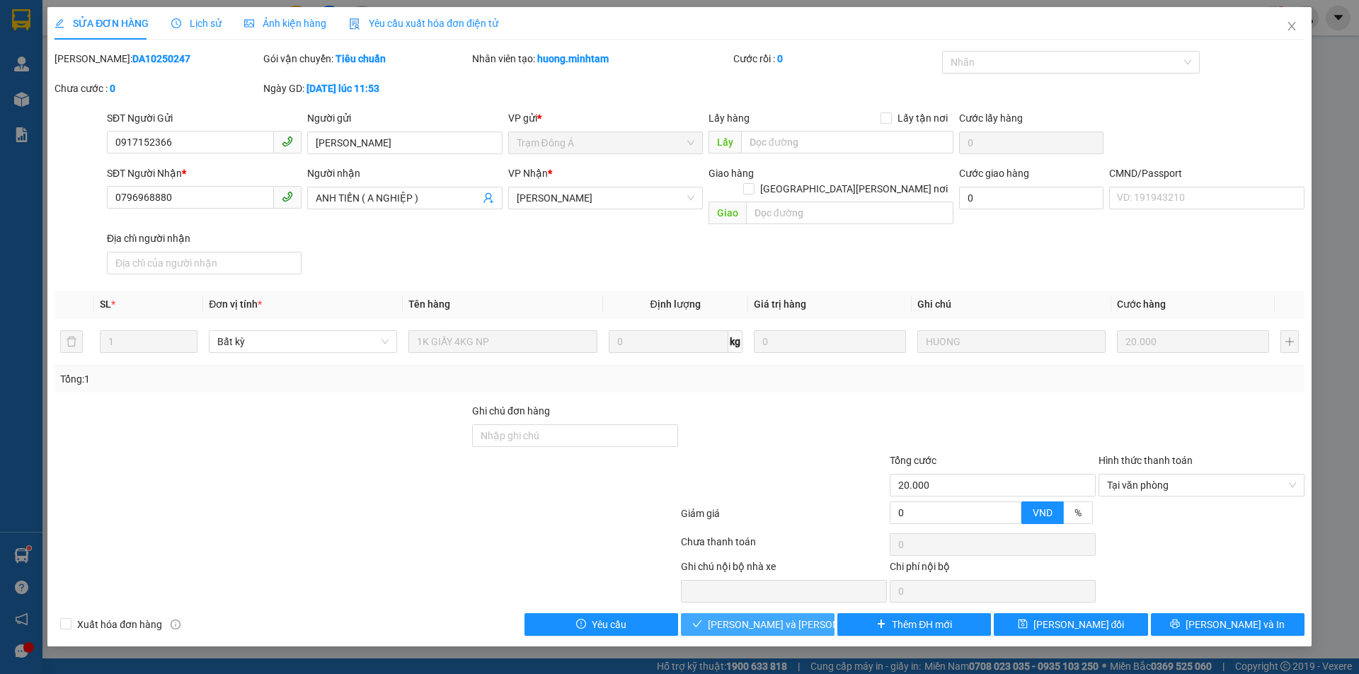
click at [759, 617] on span "[PERSON_NAME] và Giao hàng" at bounding box center [803, 625] width 191 height 16
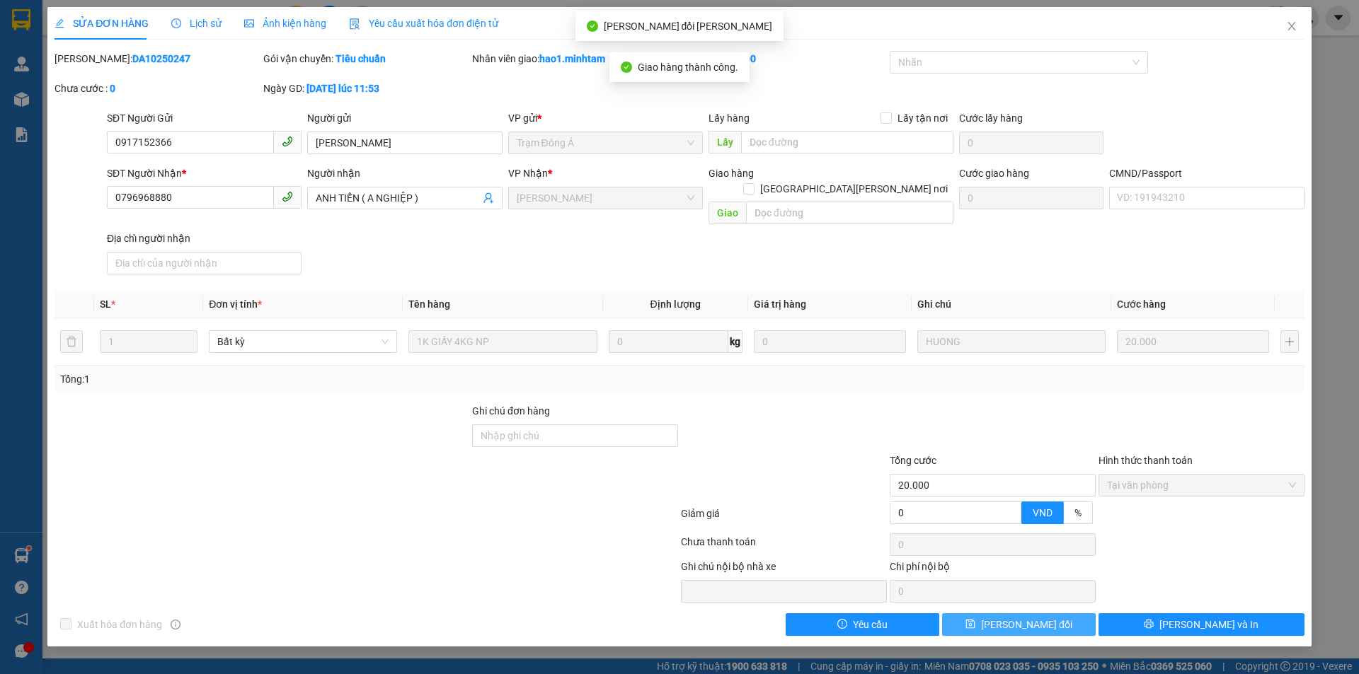
drag, startPoint x: 1054, startPoint y: 614, endPoint x: 1040, endPoint y: 610, distance: 14.8
click at [1053, 614] on button "[PERSON_NAME] thay đổi" at bounding box center [1019, 625] width 154 height 23
